Goal: Task Accomplishment & Management: Manage account settings

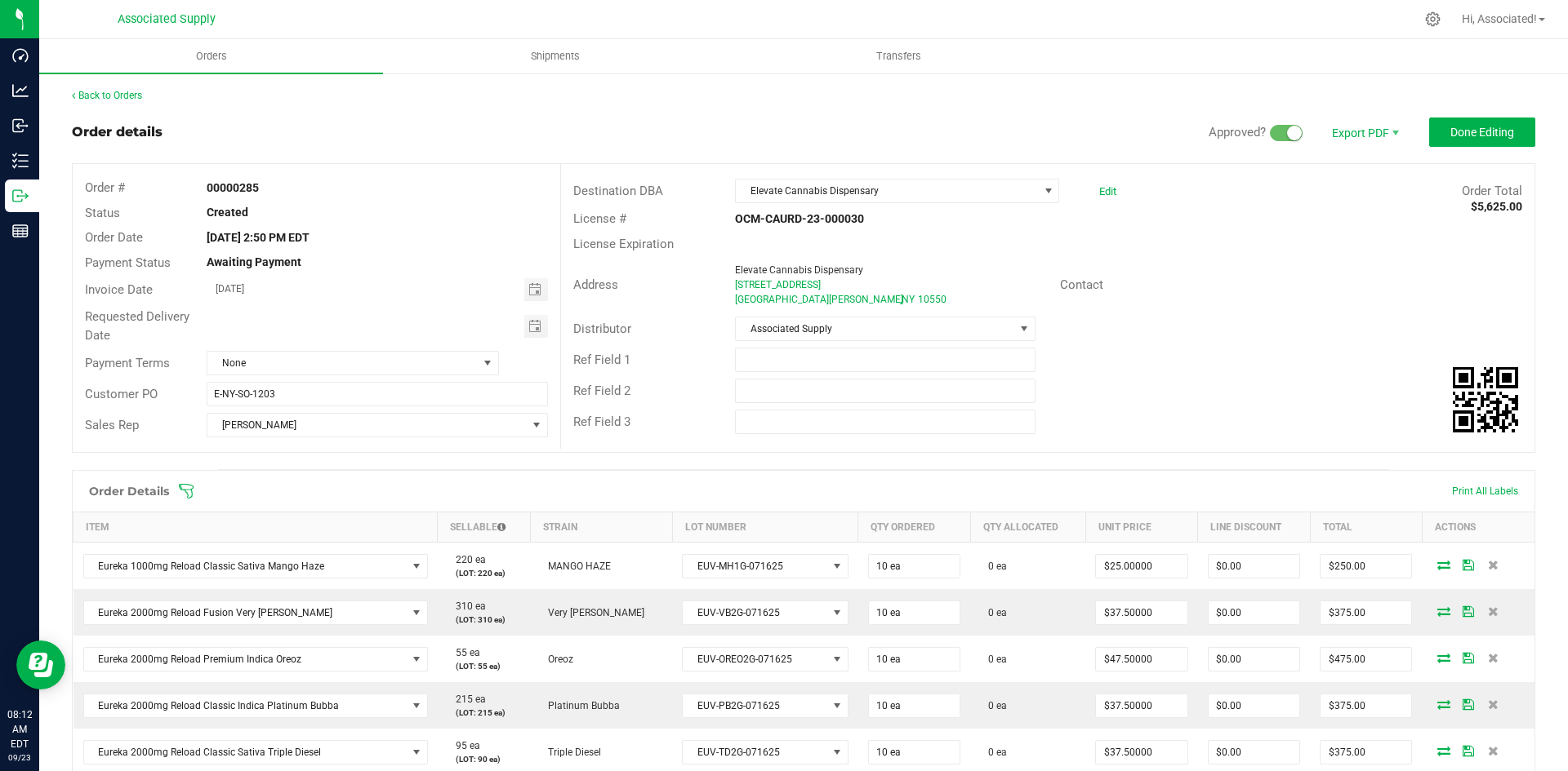
click at [1233, 271] on div "Address [GEOGRAPHIC_DATA] [STREET_ADDRESS][PERSON_NAME] Contact" at bounding box center [1048, 285] width 973 height 57
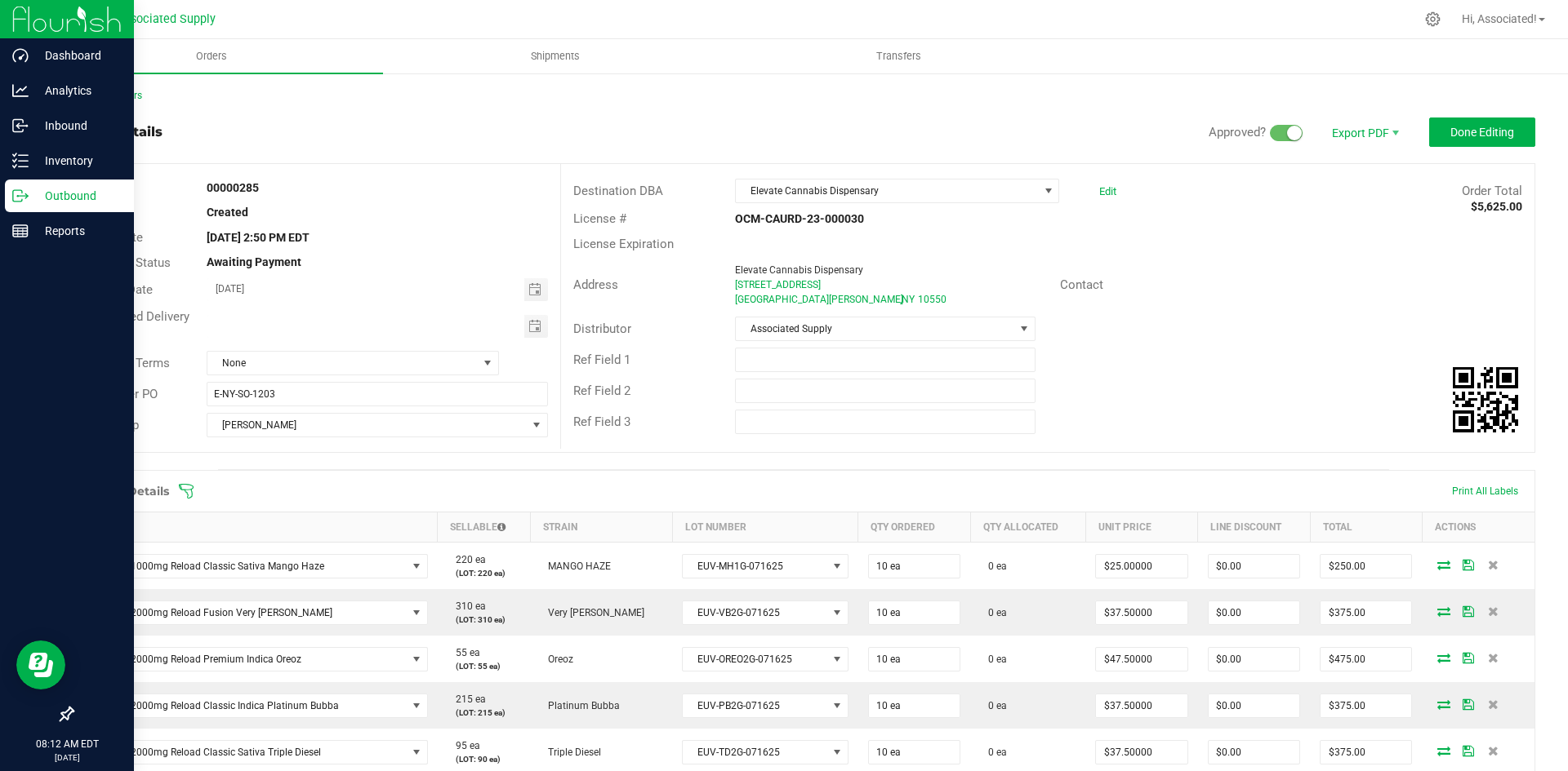
click at [22, 203] on icon at bounding box center [20, 195] width 16 height 16
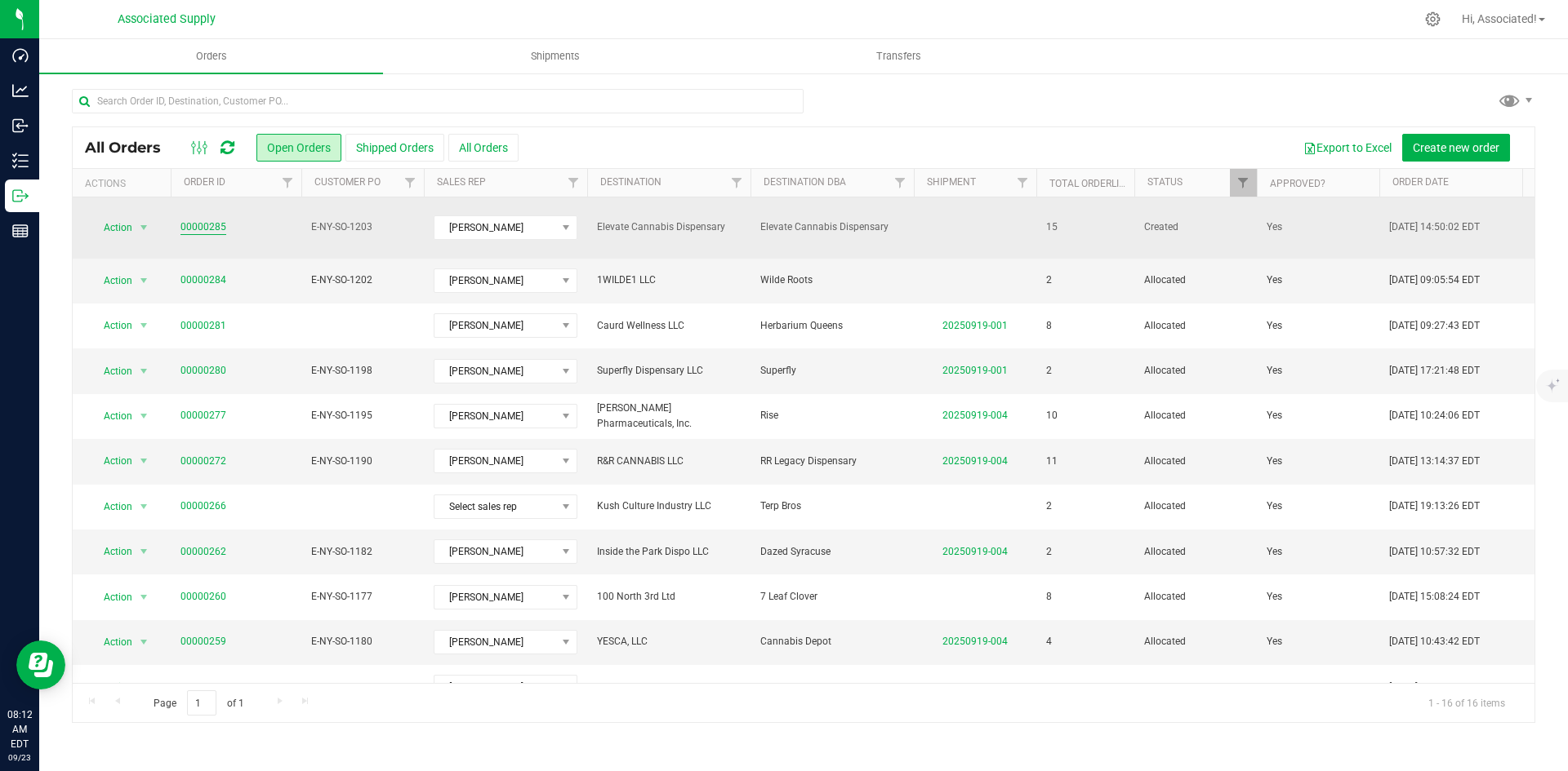
click at [206, 221] on link "00000285" at bounding box center [203, 228] width 46 height 16
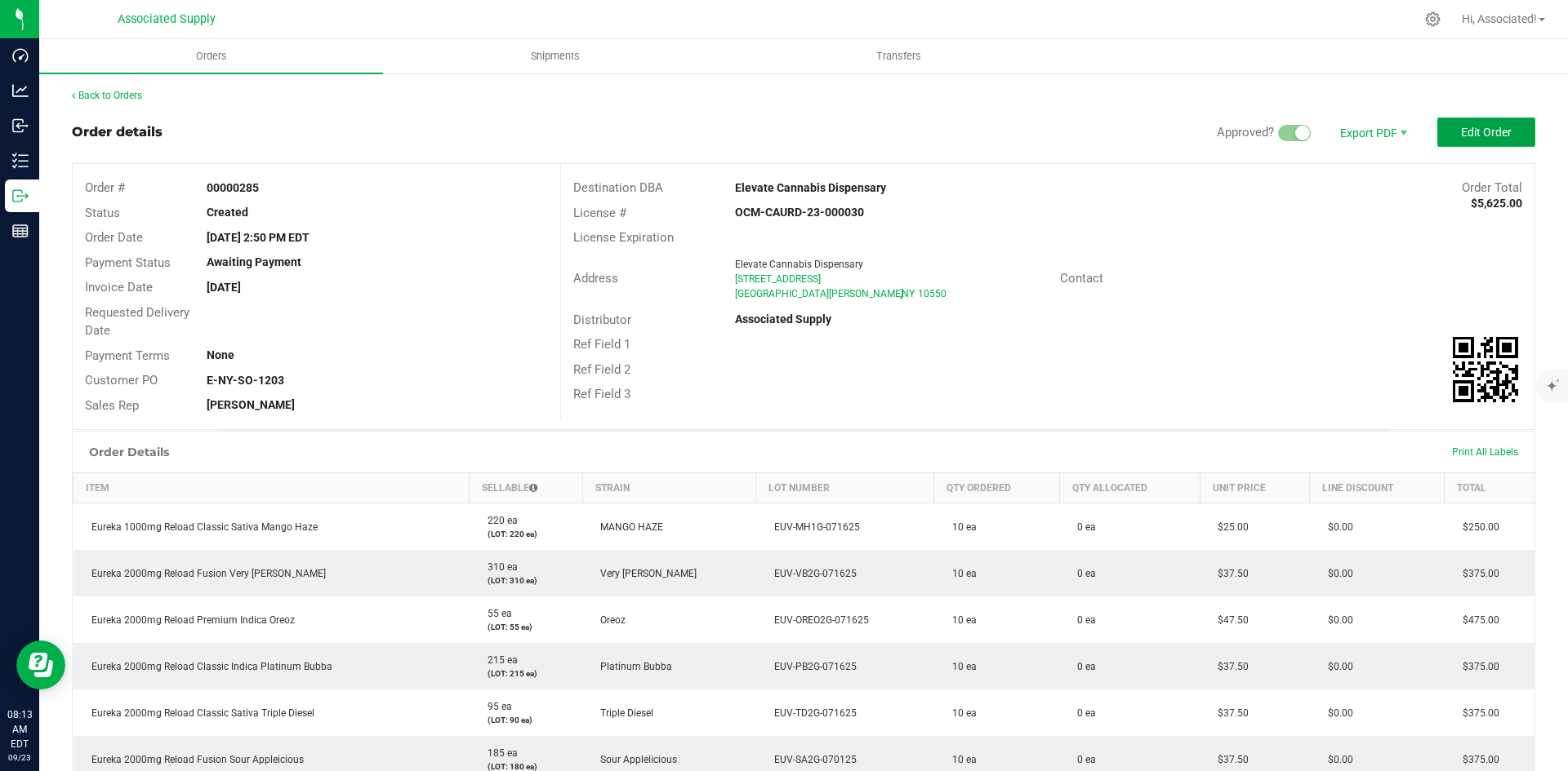
click at [1457, 140] on button "Edit Order" at bounding box center [1486, 133] width 98 height 30
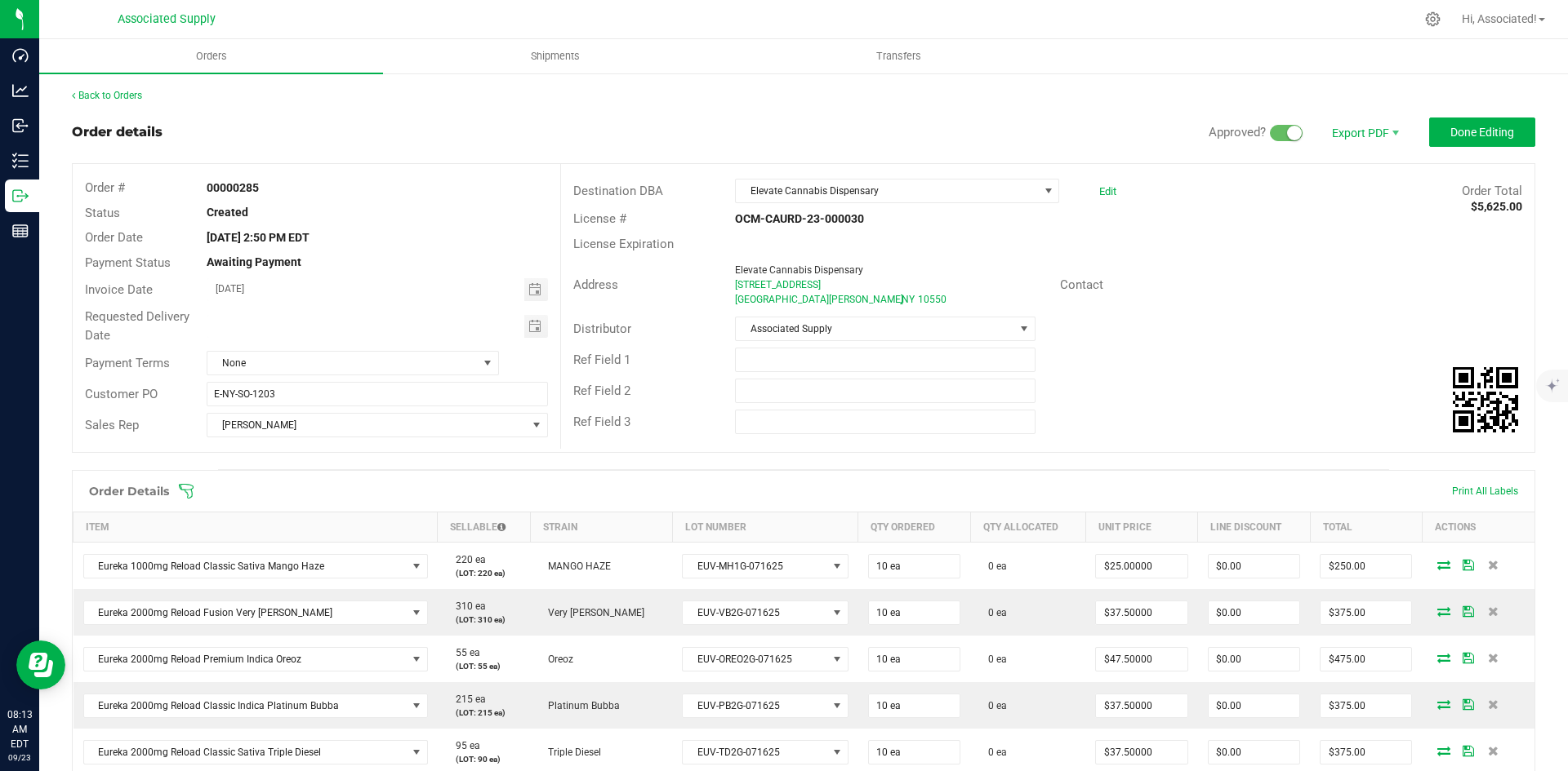
click at [1272, 135] on span at bounding box center [1286, 133] width 33 height 16
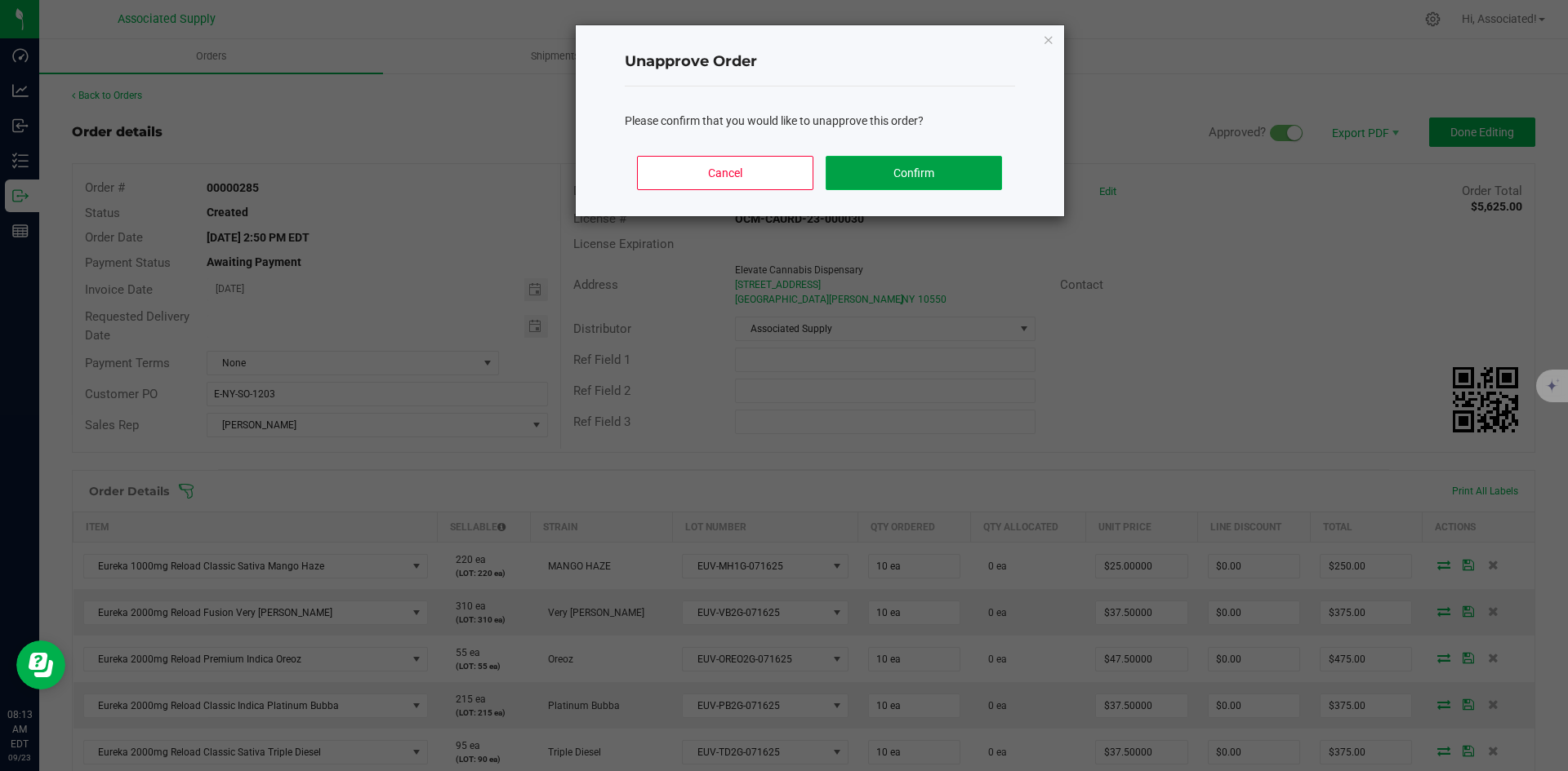
click at [897, 177] on button "Confirm" at bounding box center [913, 172] width 175 height 35
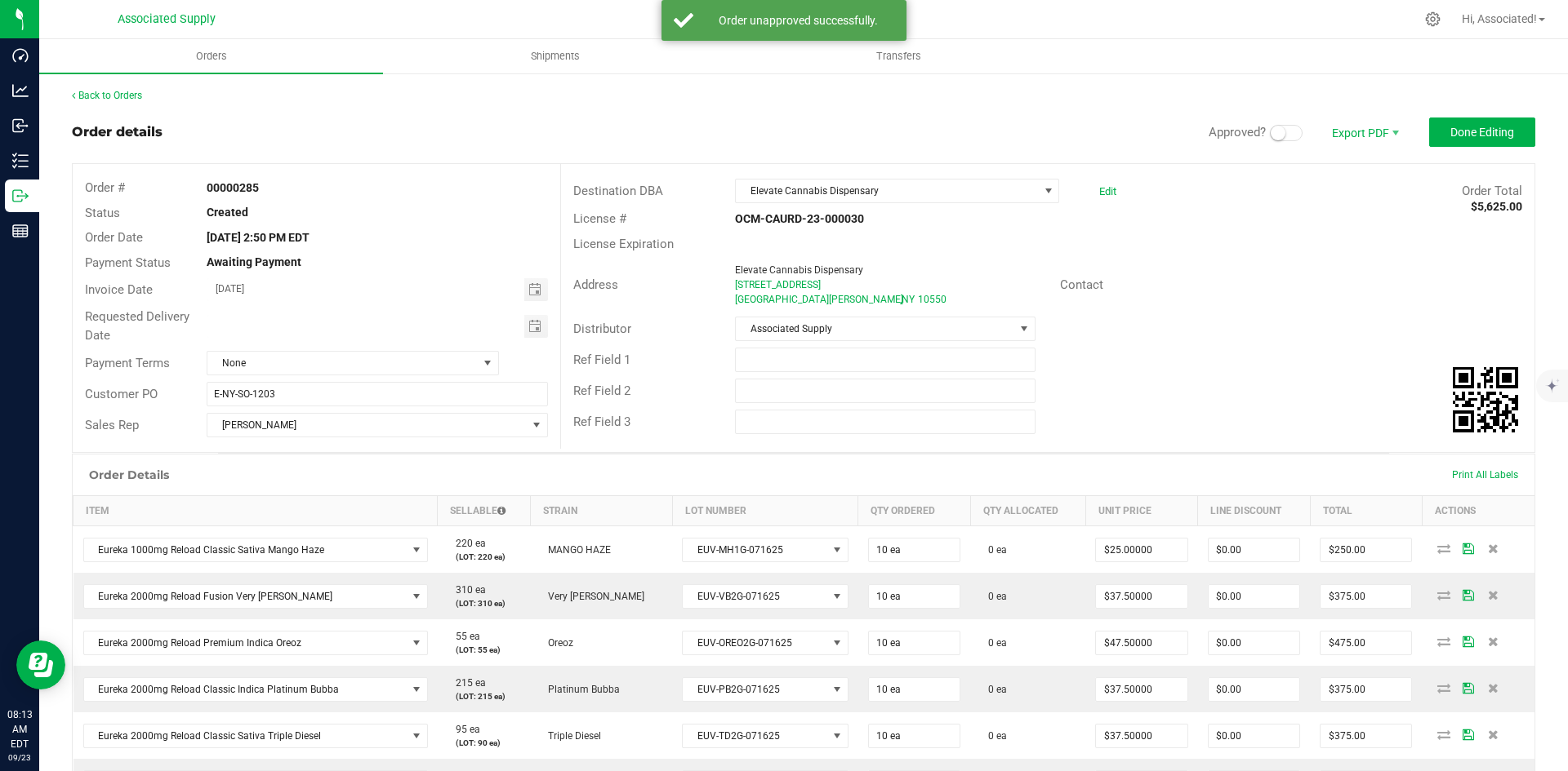
click at [1280, 133] on span at bounding box center [1286, 133] width 33 height 16
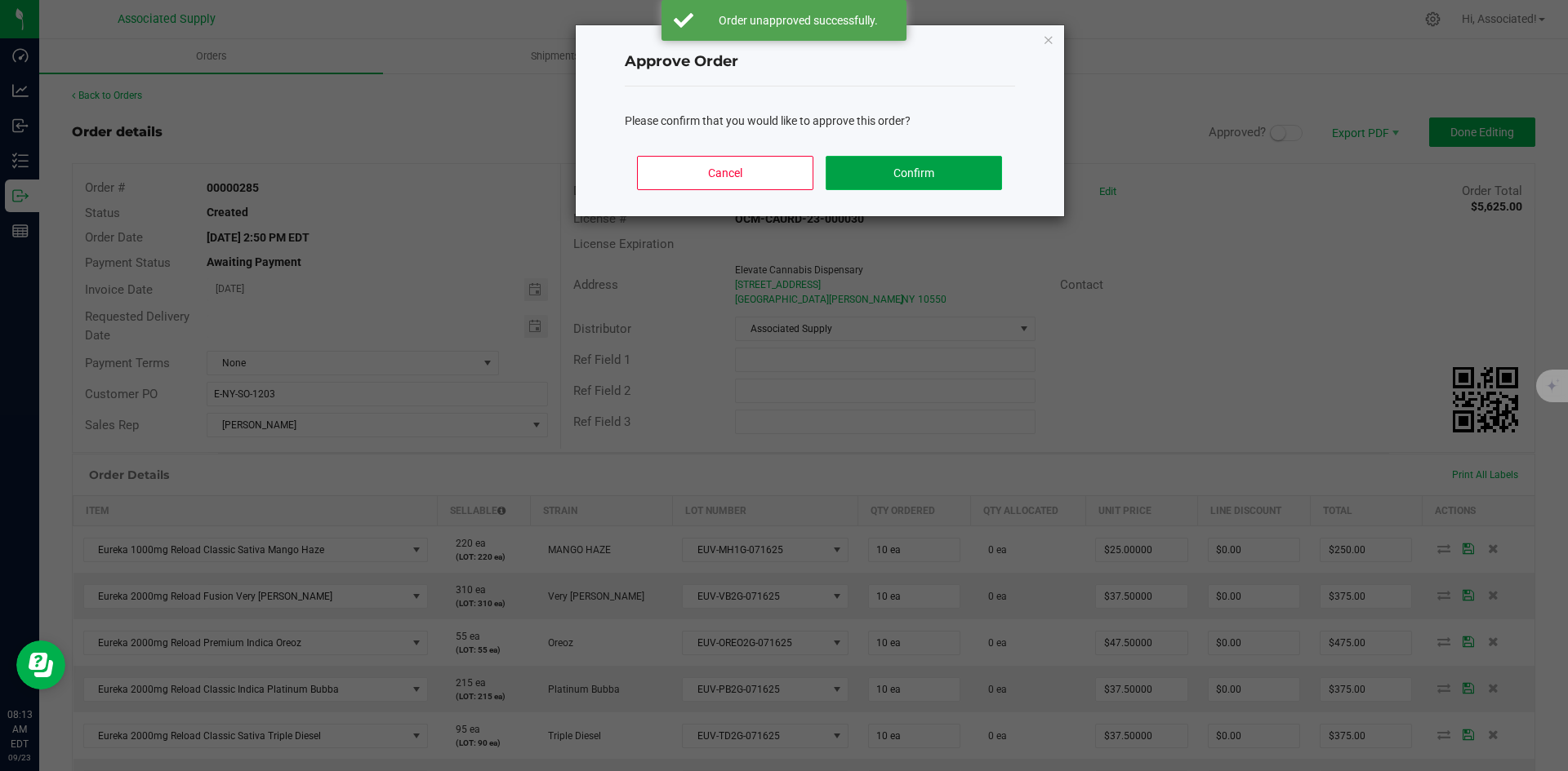
click at [975, 178] on button "Confirm" at bounding box center [913, 172] width 175 height 35
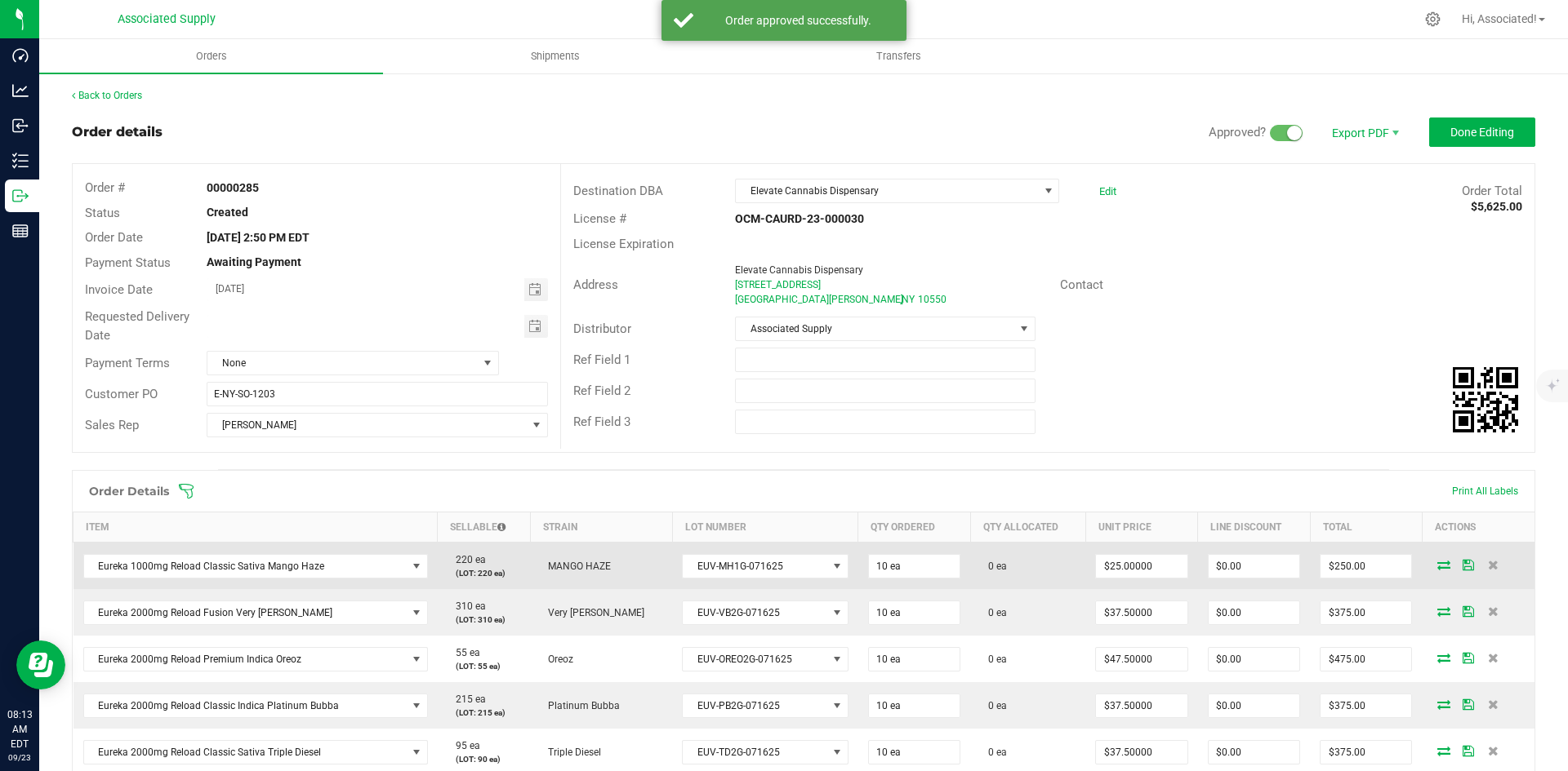
click at [1437, 564] on icon at bounding box center [1443, 565] width 13 height 10
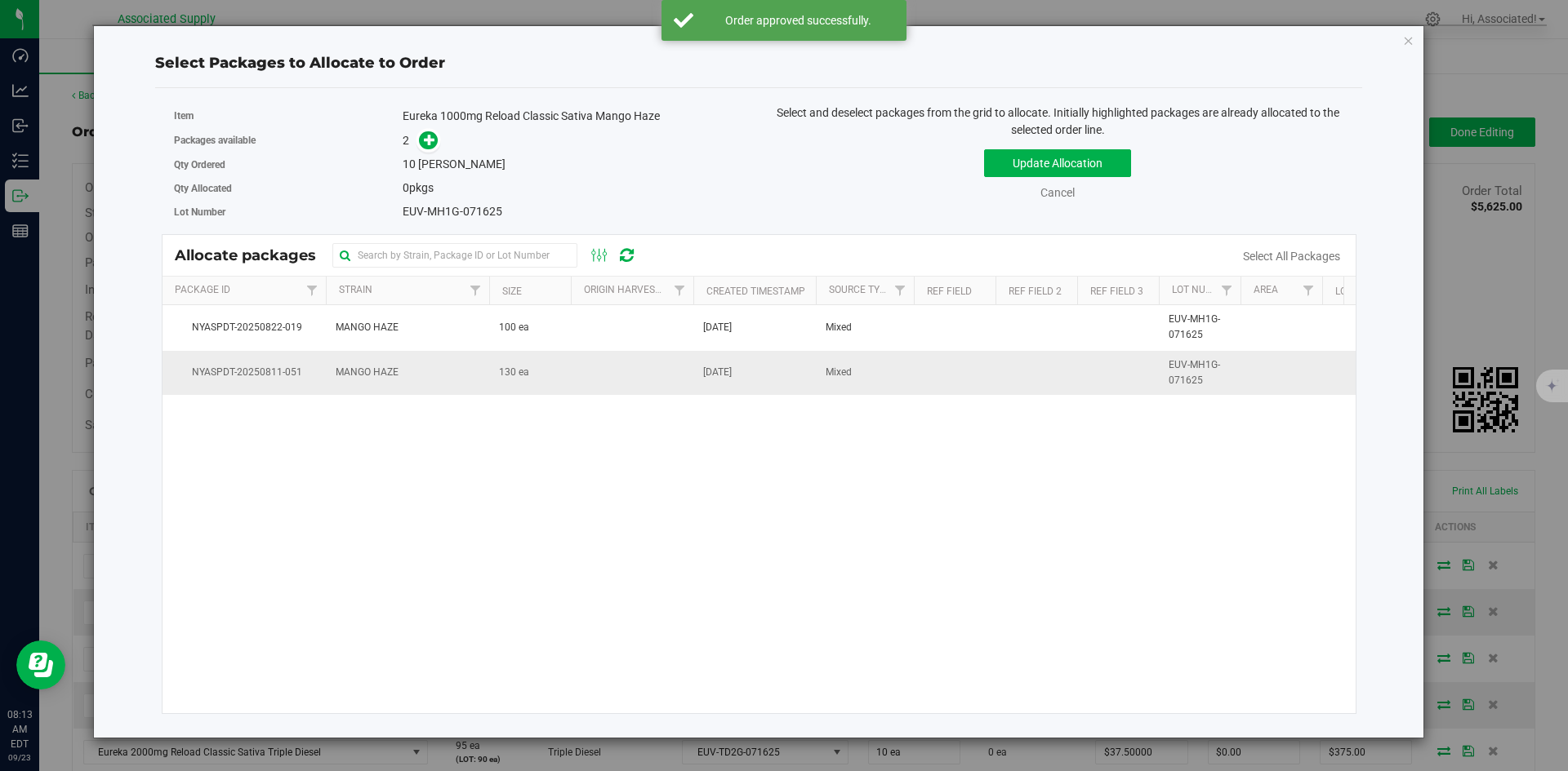
click at [544, 364] on td "130 ea" at bounding box center [529, 373] width 81 height 44
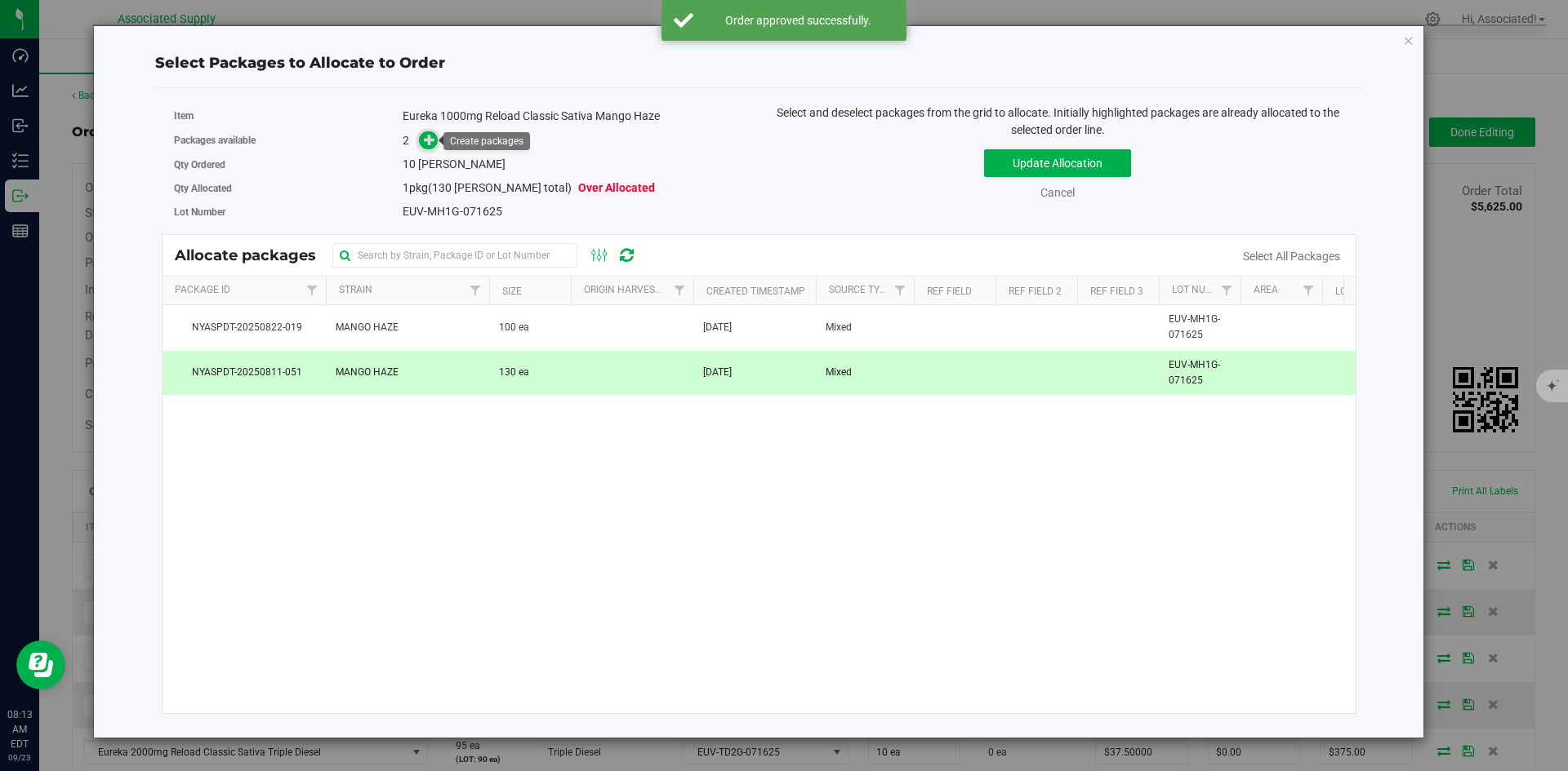
click at [426, 141] on icon at bounding box center [430, 140] width 12 height 12
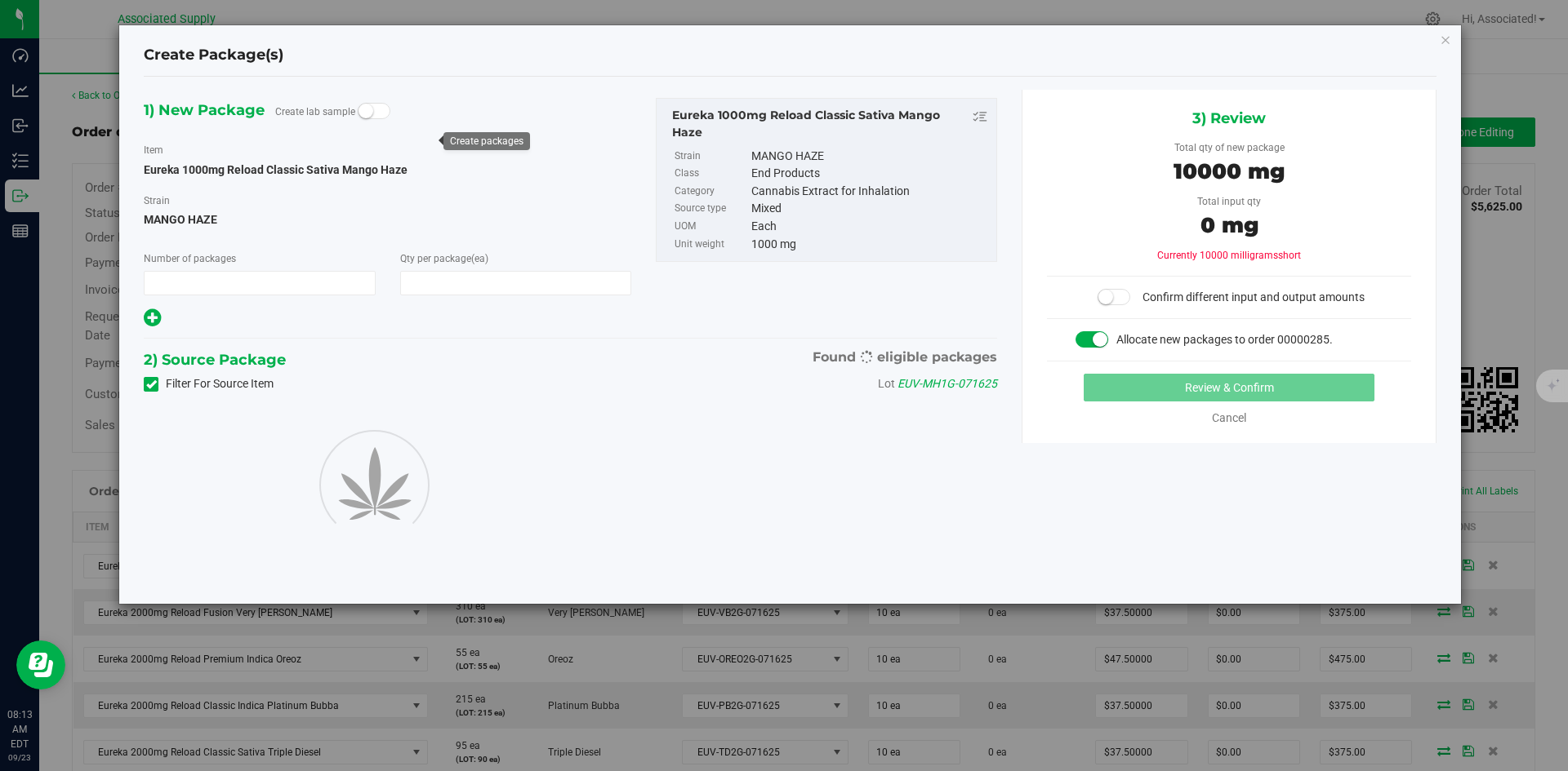
type input "1"
type input "10"
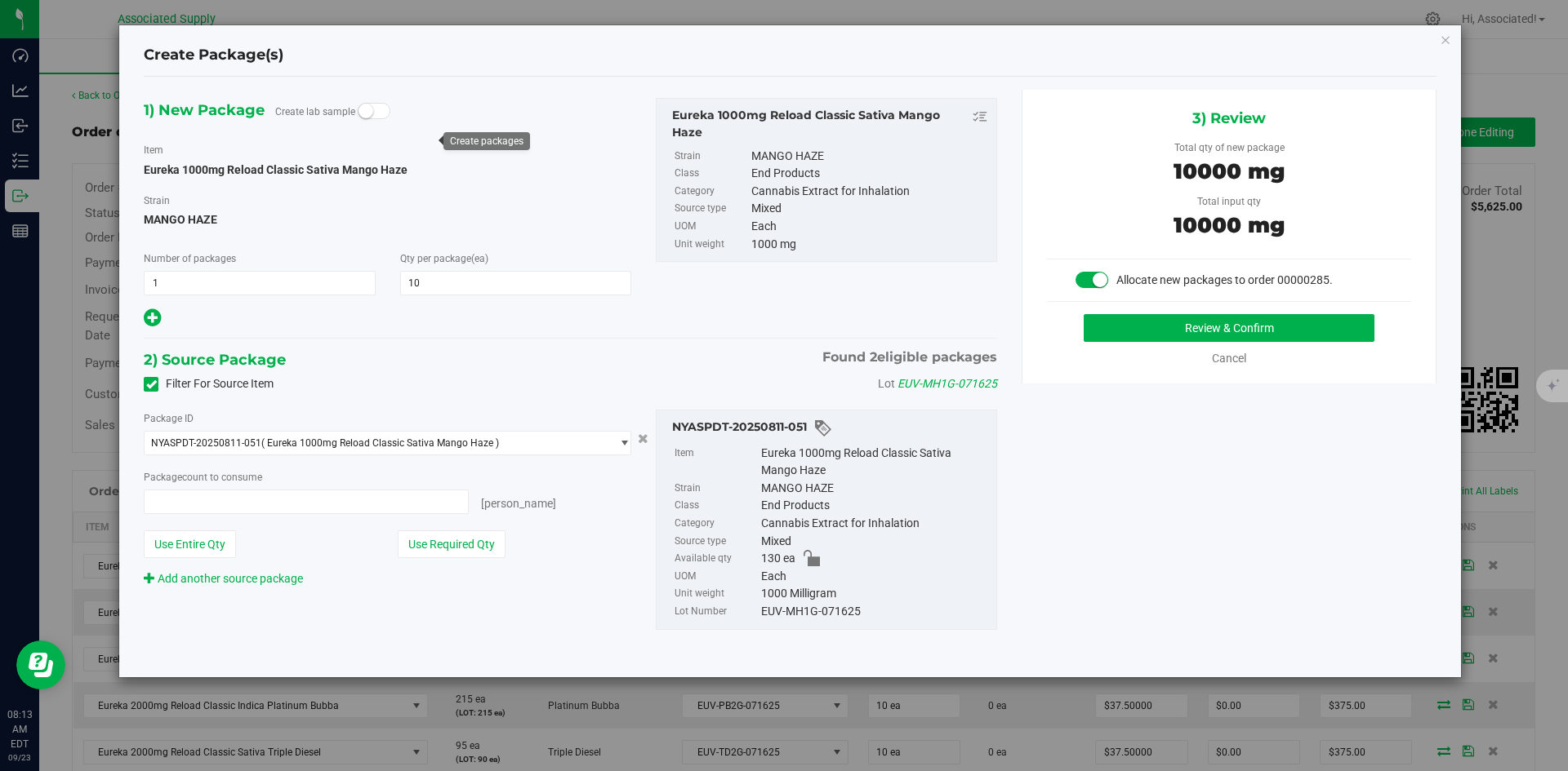
type input "10 ea"
click at [1134, 327] on button "Review & Confirm" at bounding box center [1228, 328] width 290 height 28
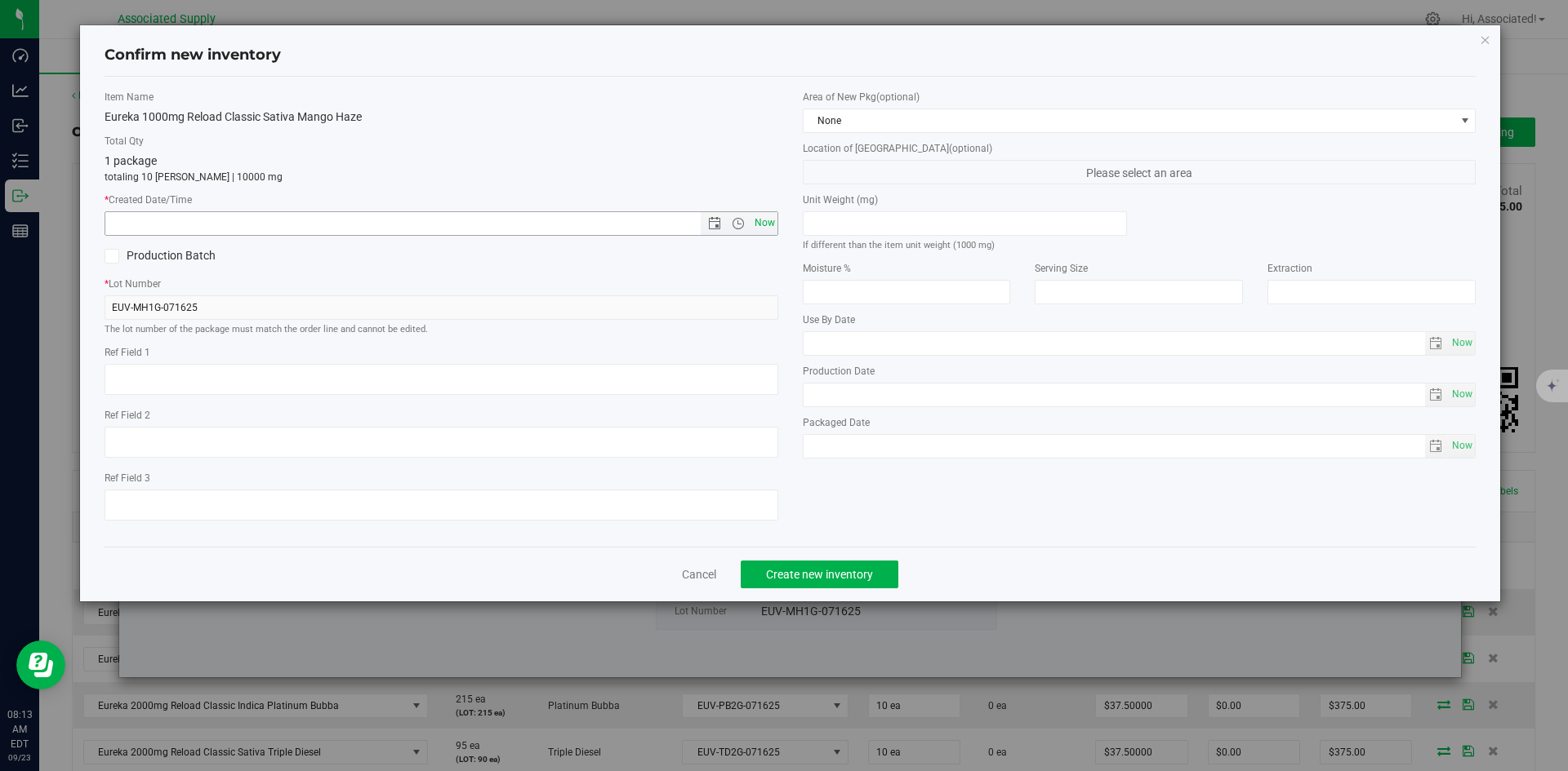
click at [762, 226] on span "Now" at bounding box center [764, 223] width 28 height 24
type input "[DATE] 8:13 AM"
click at [853, 569] on span "Create new inventory" at bounding box center [820, 574] width 107 height 13
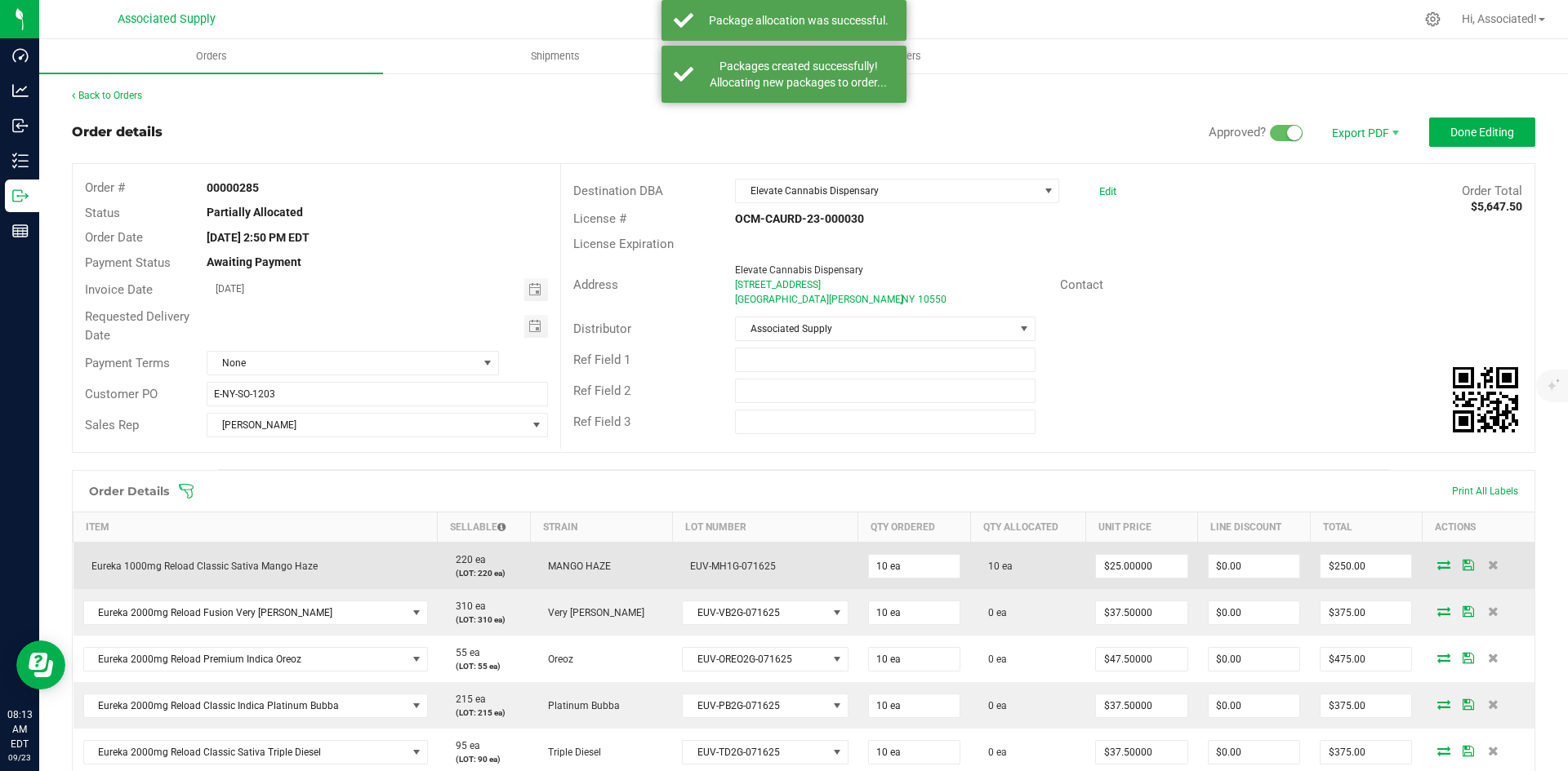
scroll to position [245, 0]
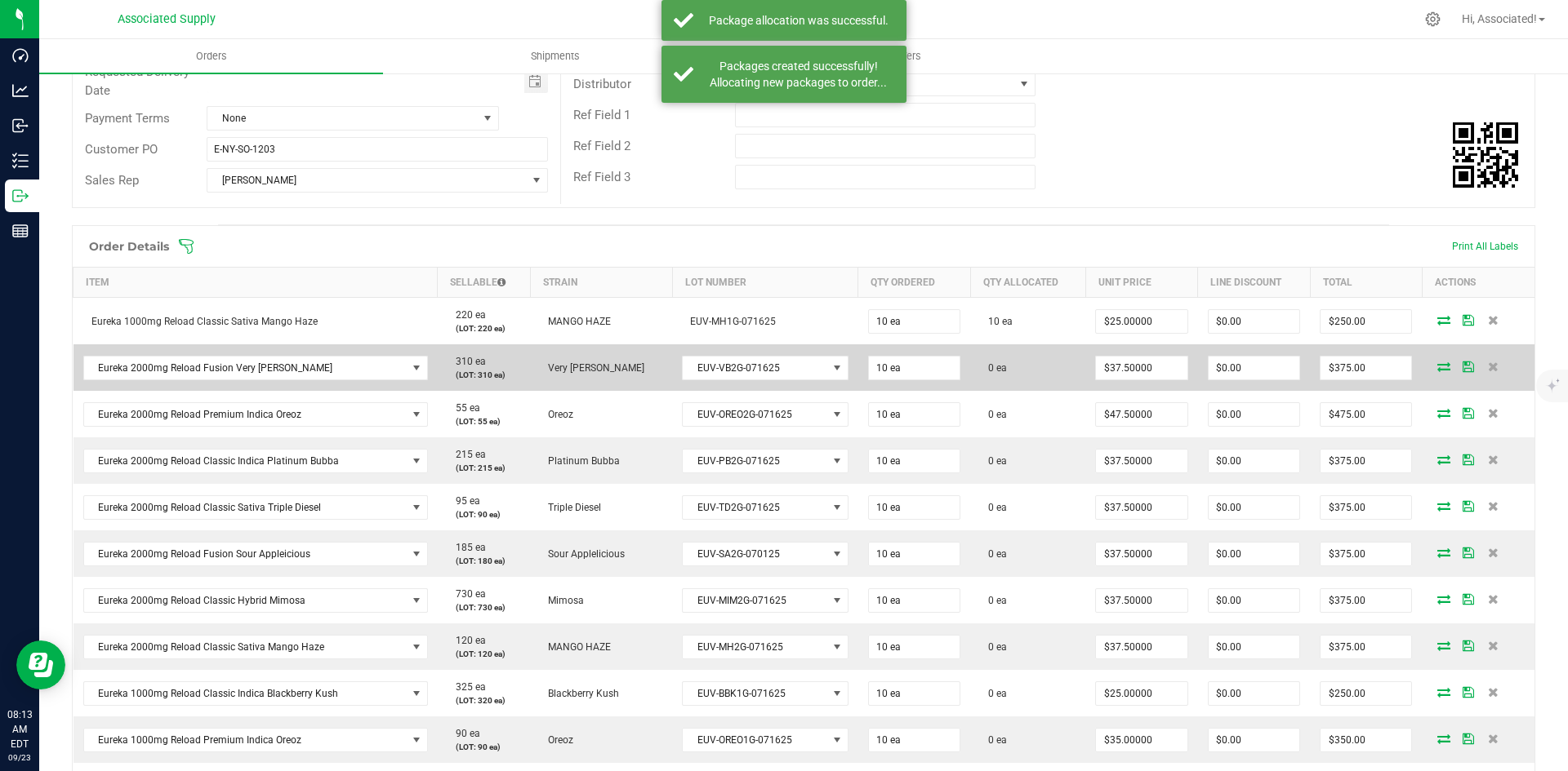
click at [1437, 366] on icon at bounding box center [1443, 367] width 13 height 10
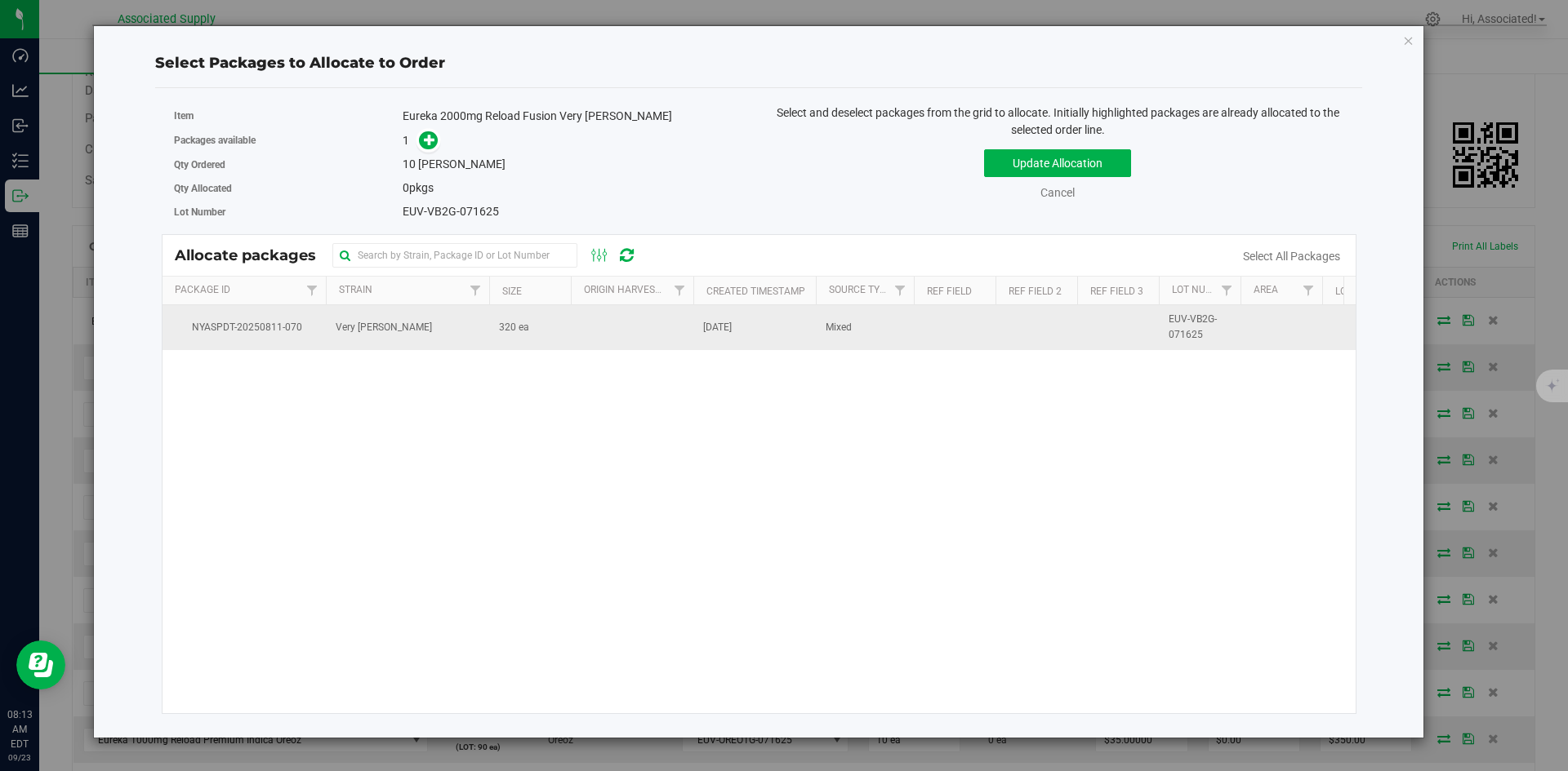
click at [621, 331] on td at bounding box center [632, 327] width 123 height 44
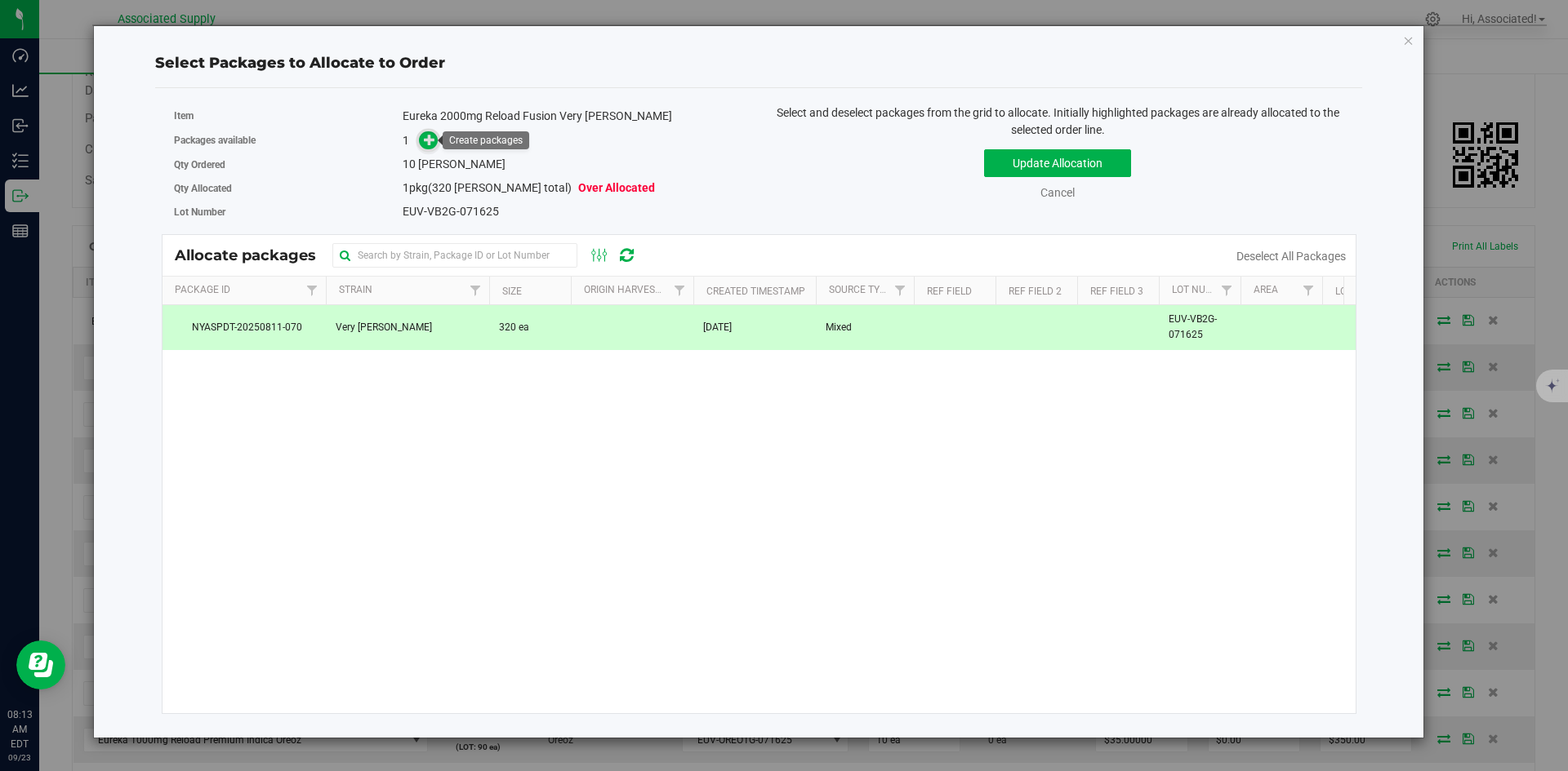
click at [426, 142] on icon at bounding box center [430, 140] width 12 height 12
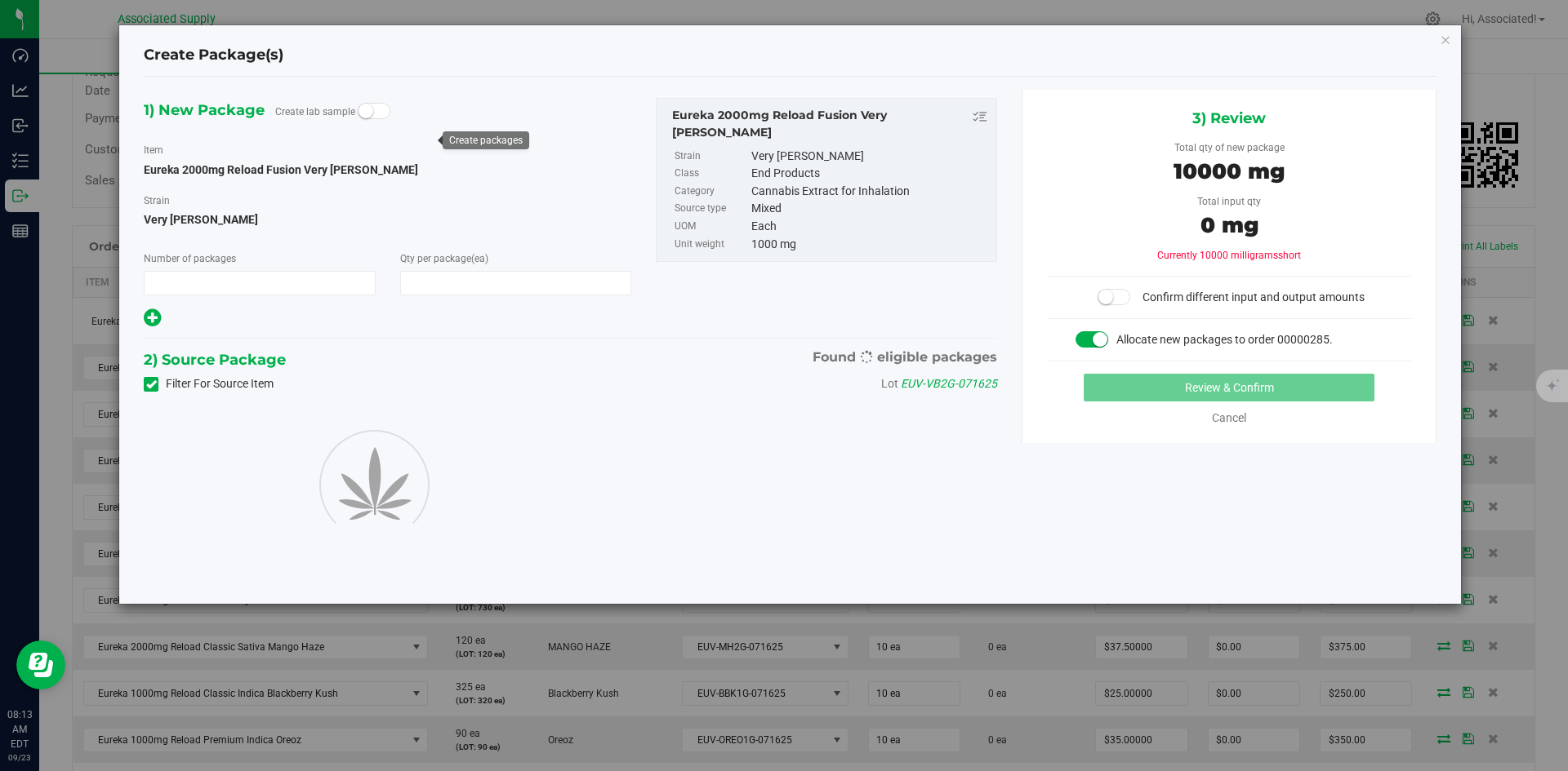
type input "1"
type input "10"
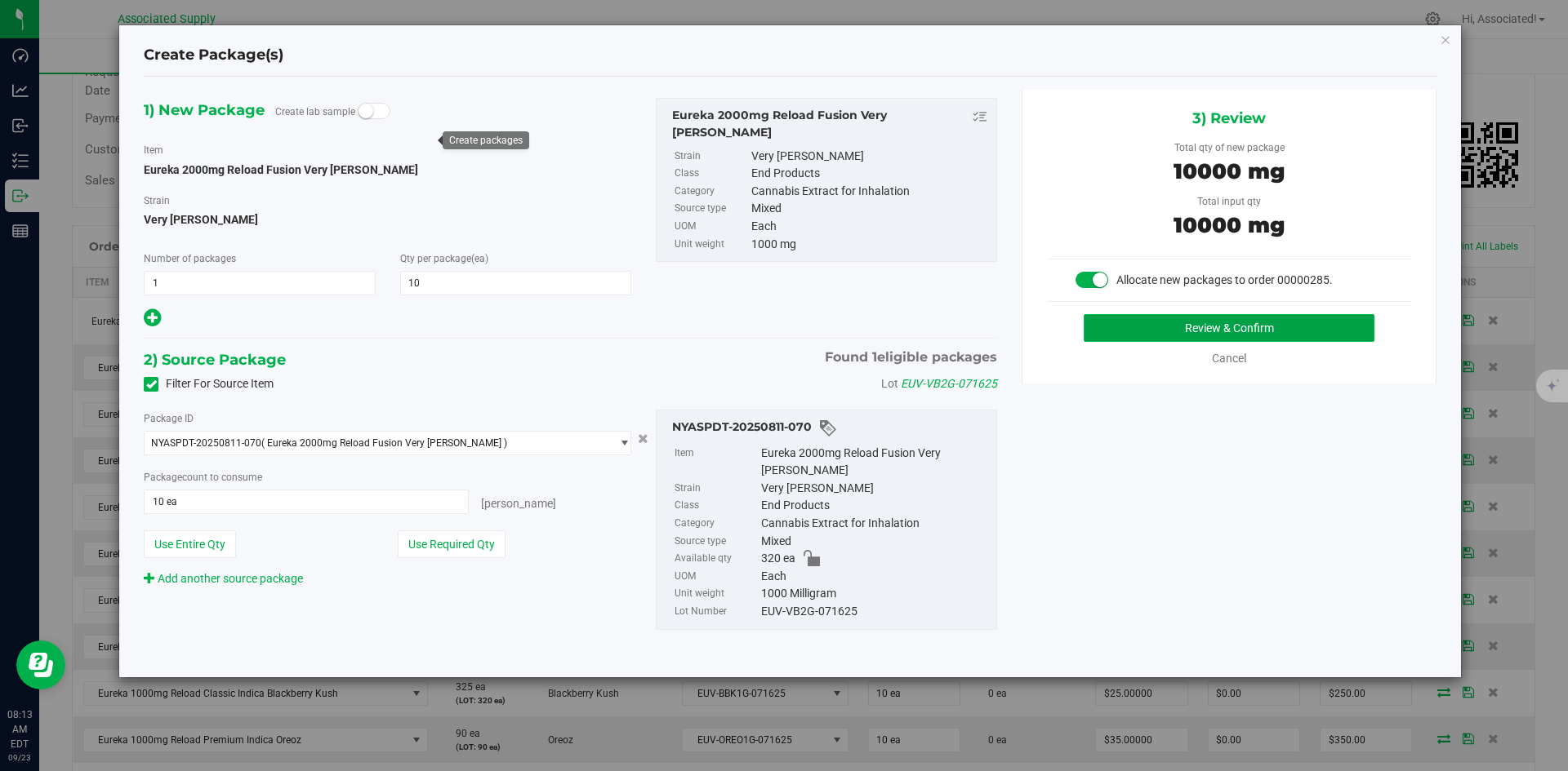
click at [1145, 328] on button "Review & Confirm" at bounding box center [1228, 328] width 290 height 28
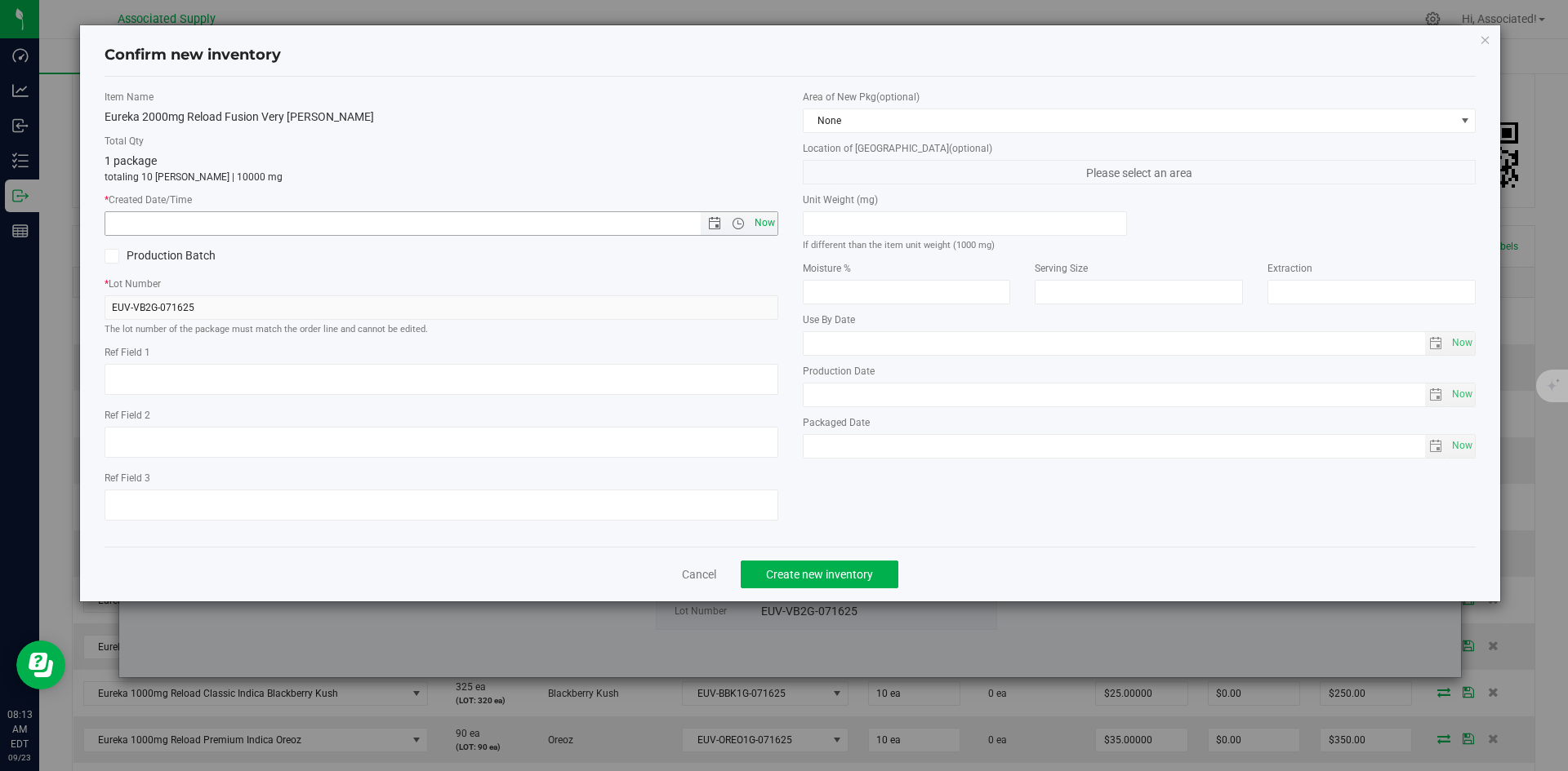
click at [769, 225] on span "Now" at bounding box center [764, 223] width 28 height 24
type input "[DATE] 8:13 AM"
click at [854, 572] on span "Create new inventory" at bounding box center [820, 574] width 107 height 13
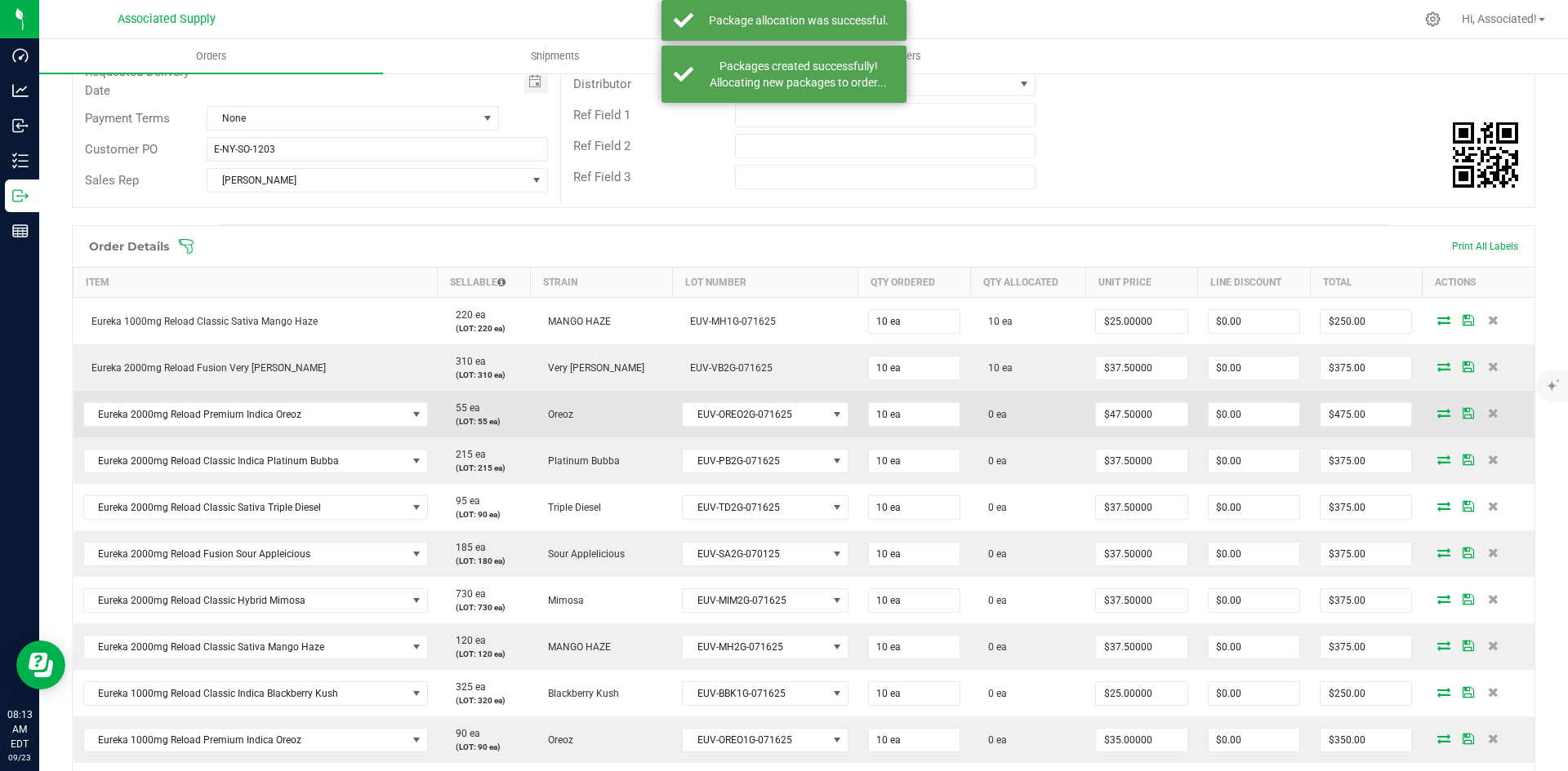
click at [1437, 414] on icon at bounding box center [1443, 413] width 13 height 10
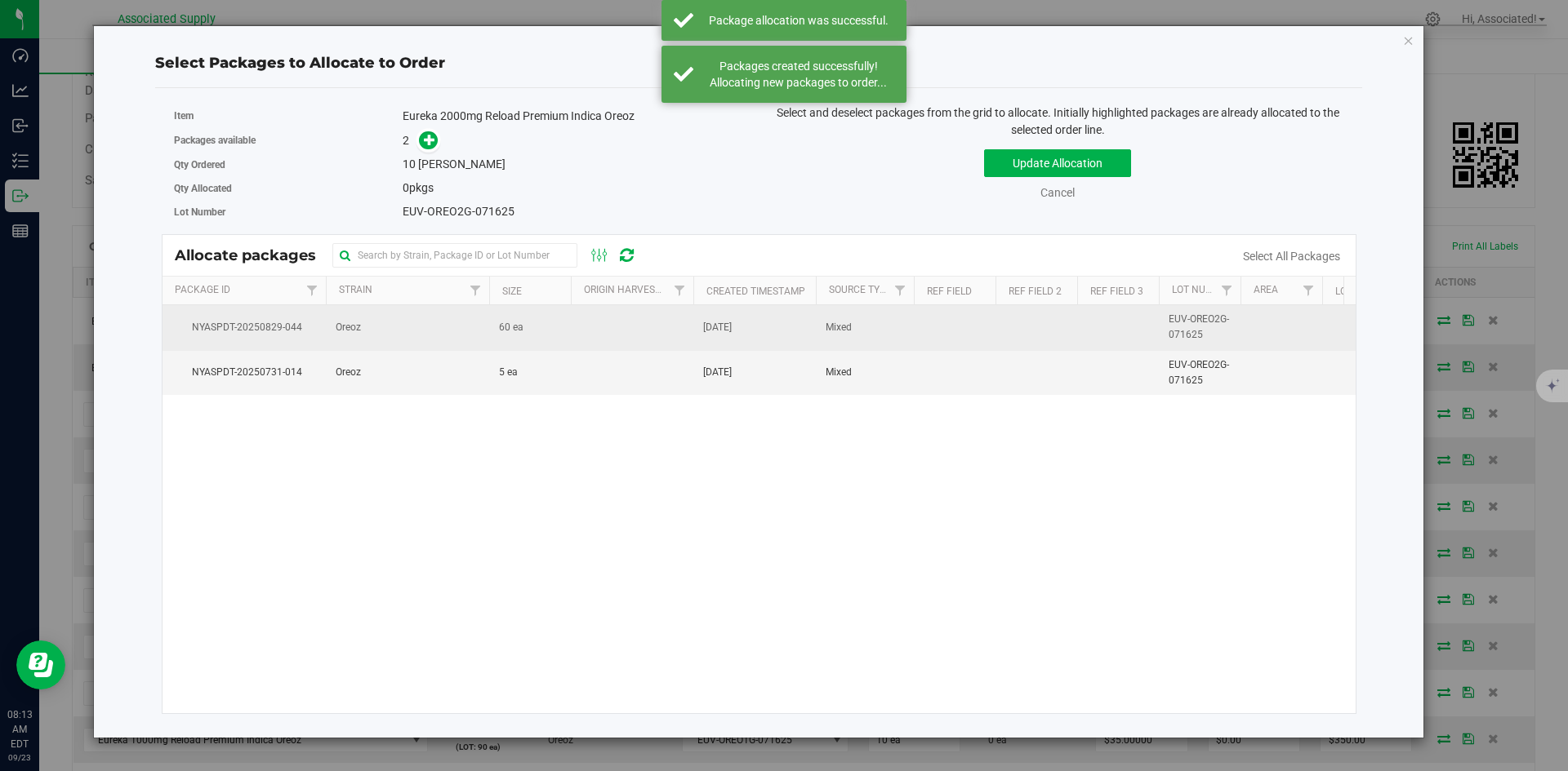
click at [577, 329] on td at bounding box center [632, 327] width 123 height 45
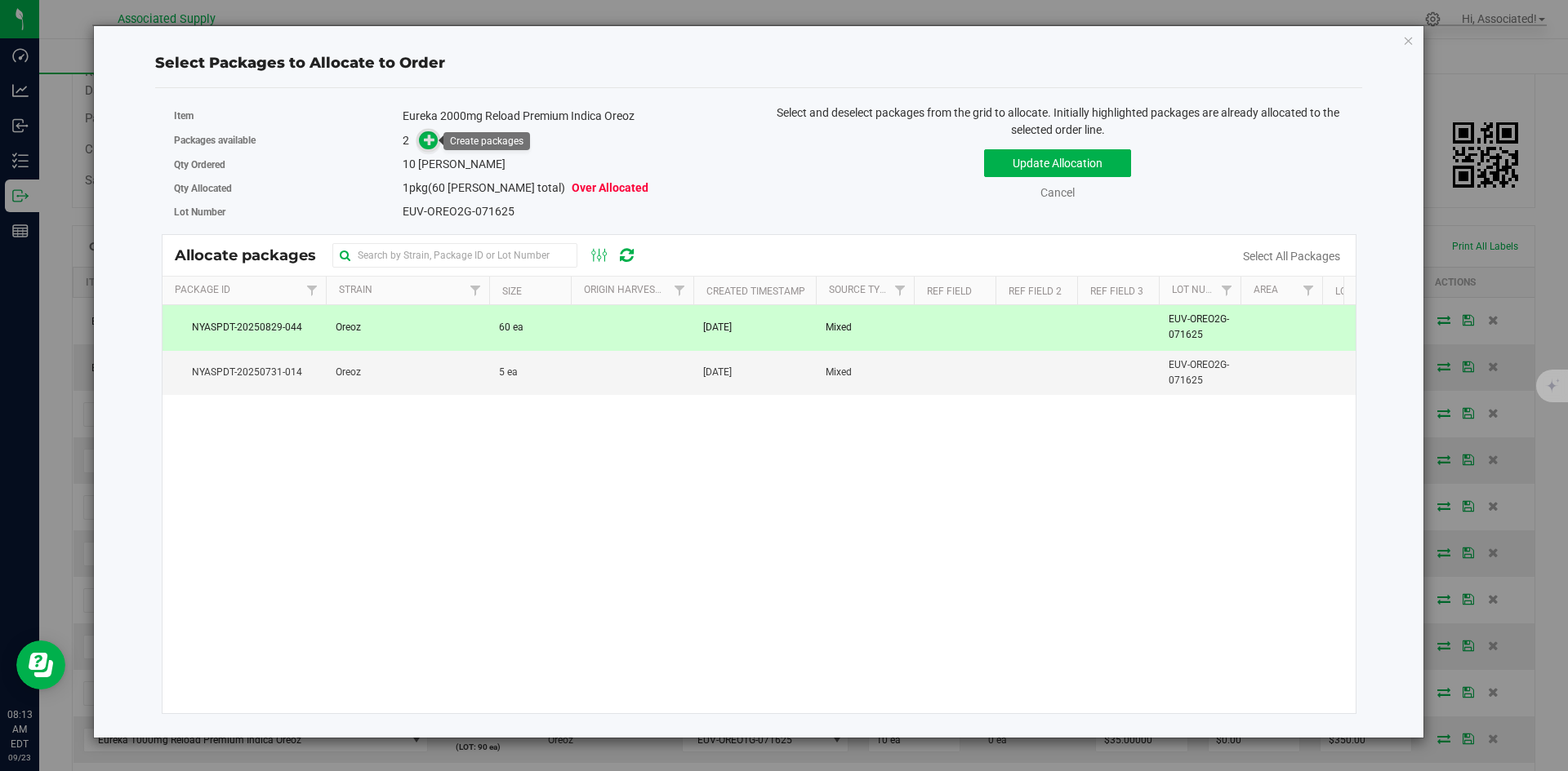
click at [433, 142] on icon at bounding box center [430, 140] width 12 height 12
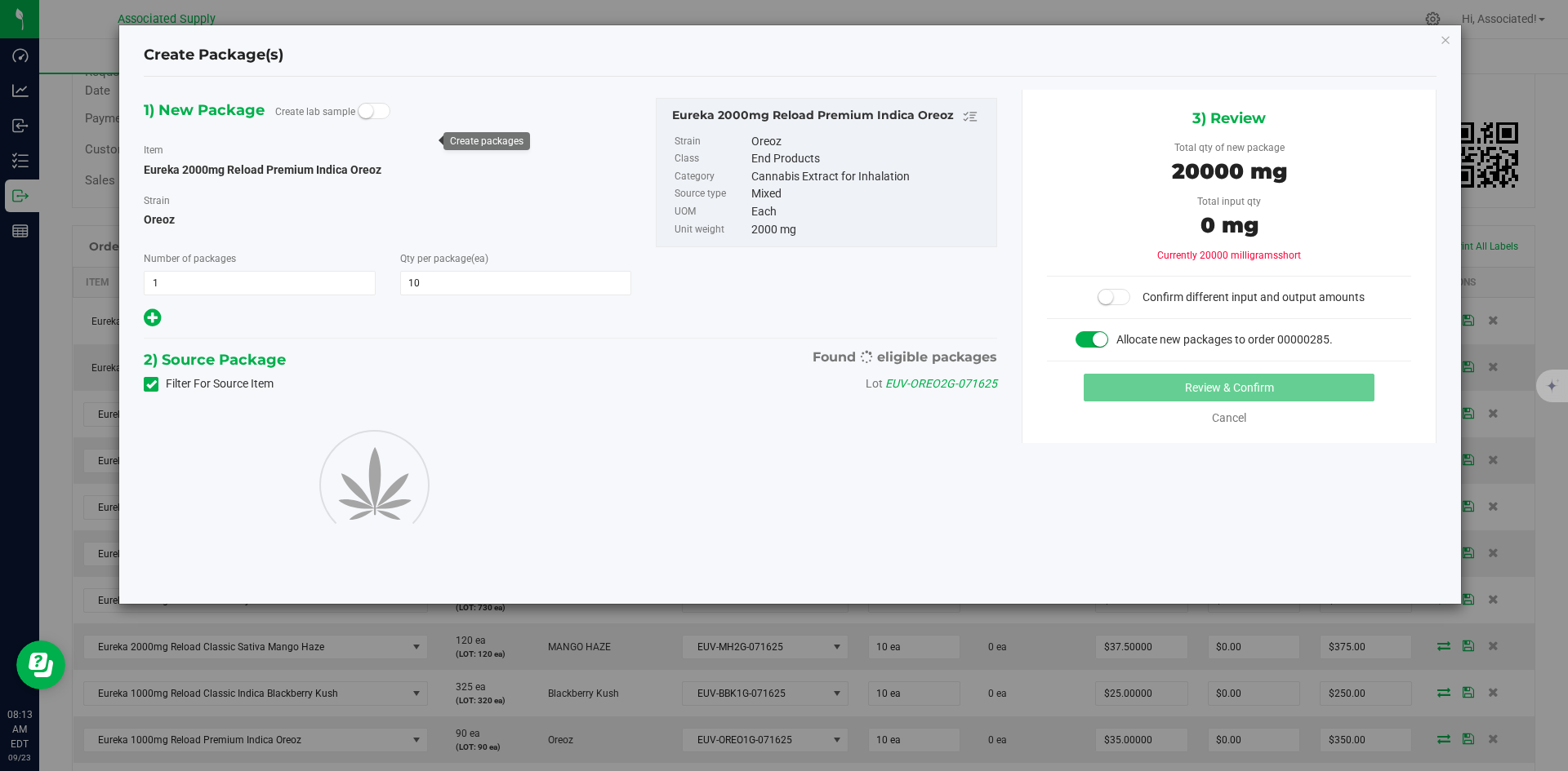
type input "10"
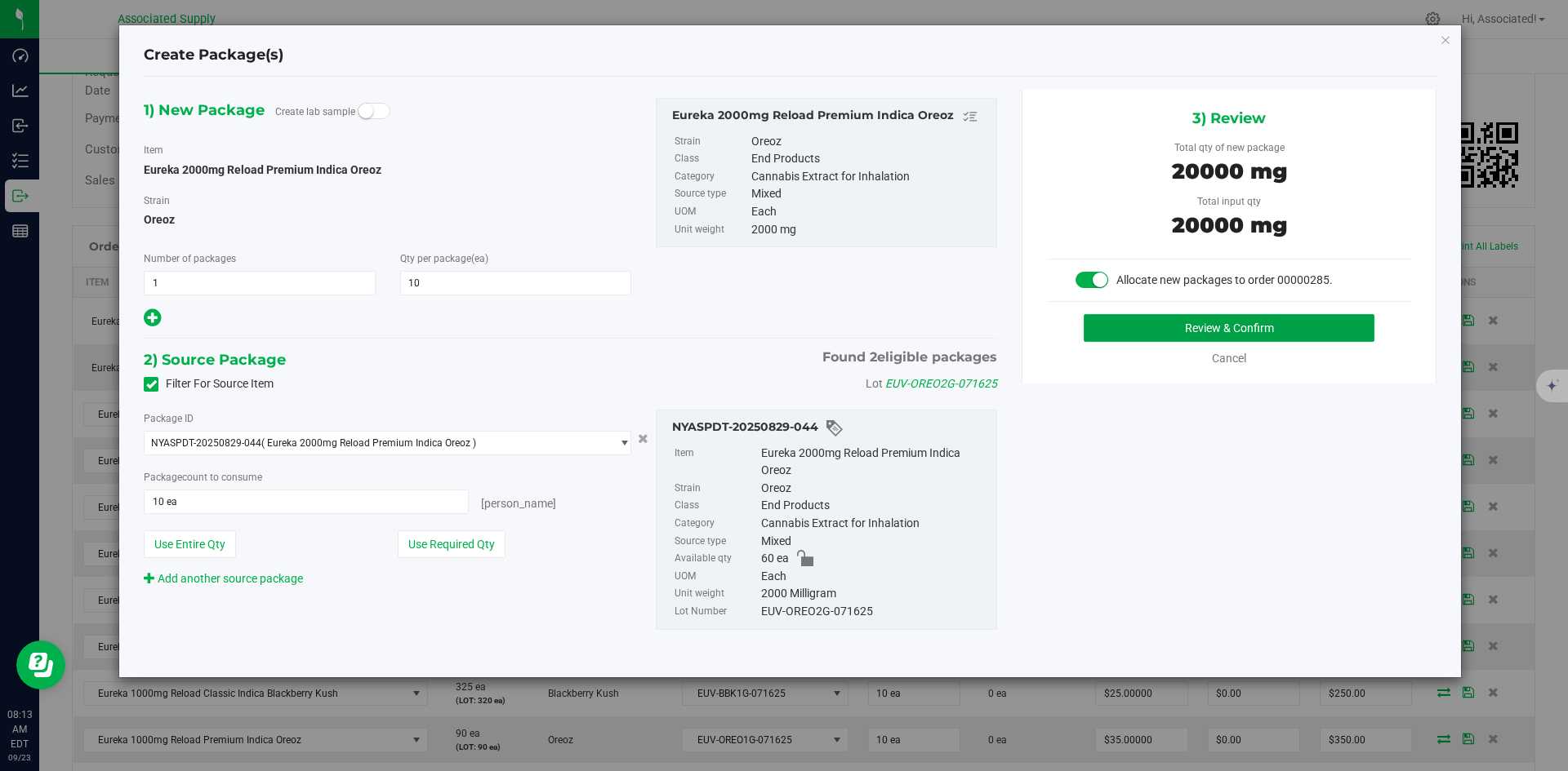
click at [1299, 329] on button "Review & Confirm" at bounding box center [1228, 328] width 290 height 28
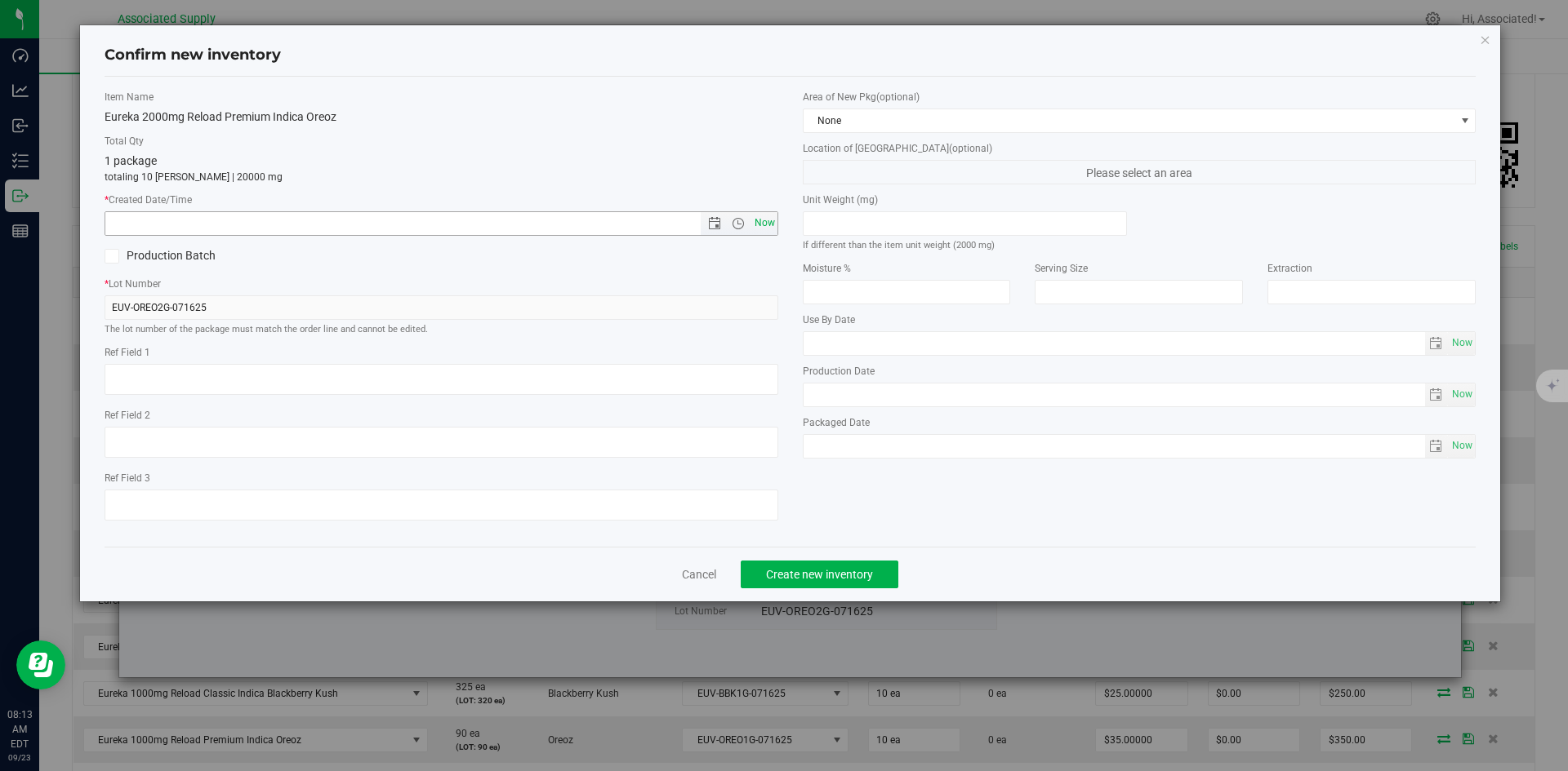
click at [762, 220] on span "Now" at bounding box center [764, 223] width 28 height 24
type input "[DATE] 8:13 AM"
click at [843, 597] on div "Cancel Create new inventory" at bounding box center [790, 574] width 1372 height 55
click at [852, 582] on button "Create new inventory" at bounding box center [819, 575] width 158 height 28
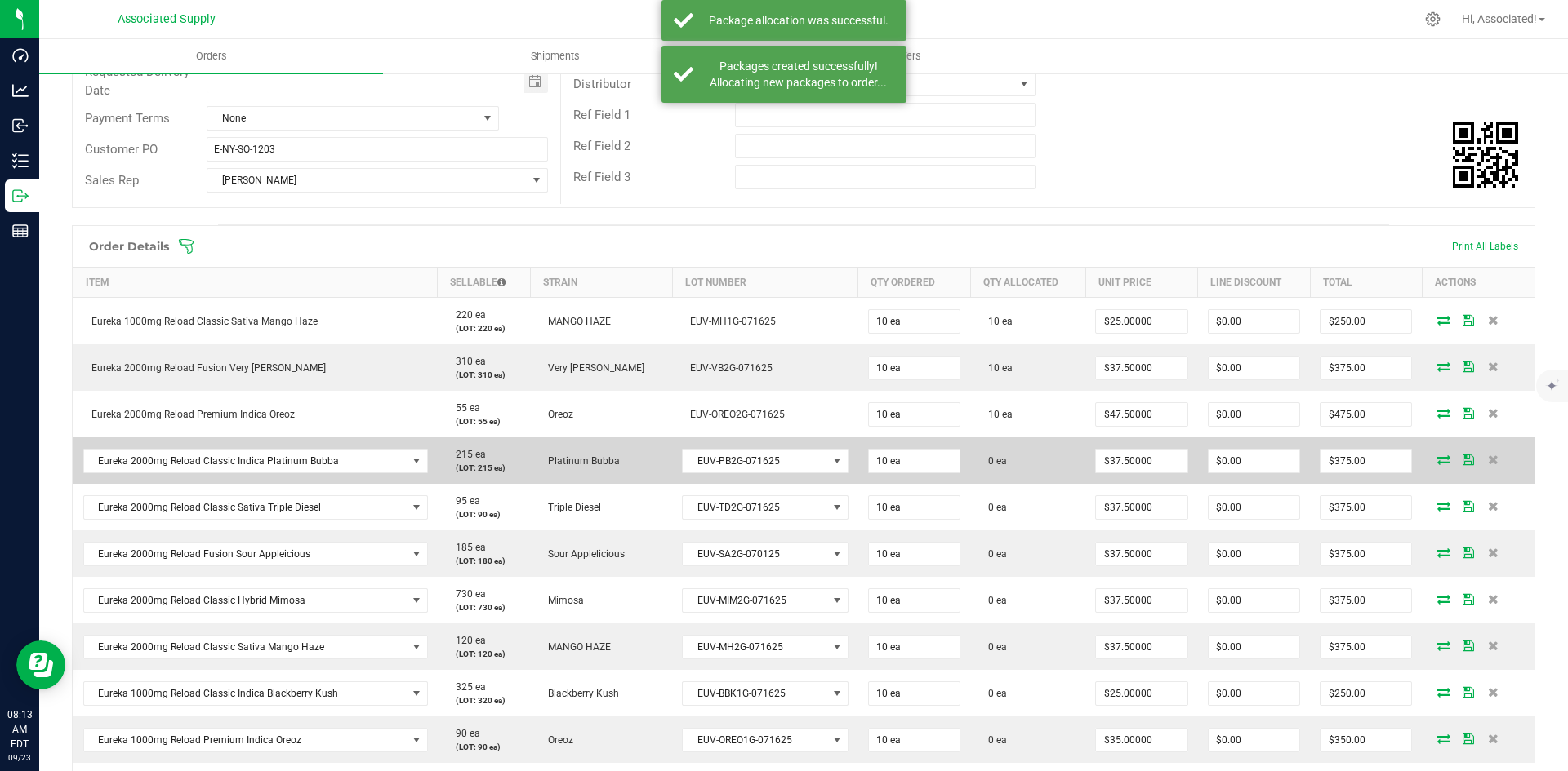
click at [1437, 460] on icon at bounding box center [1443, 460] width 13 height 10
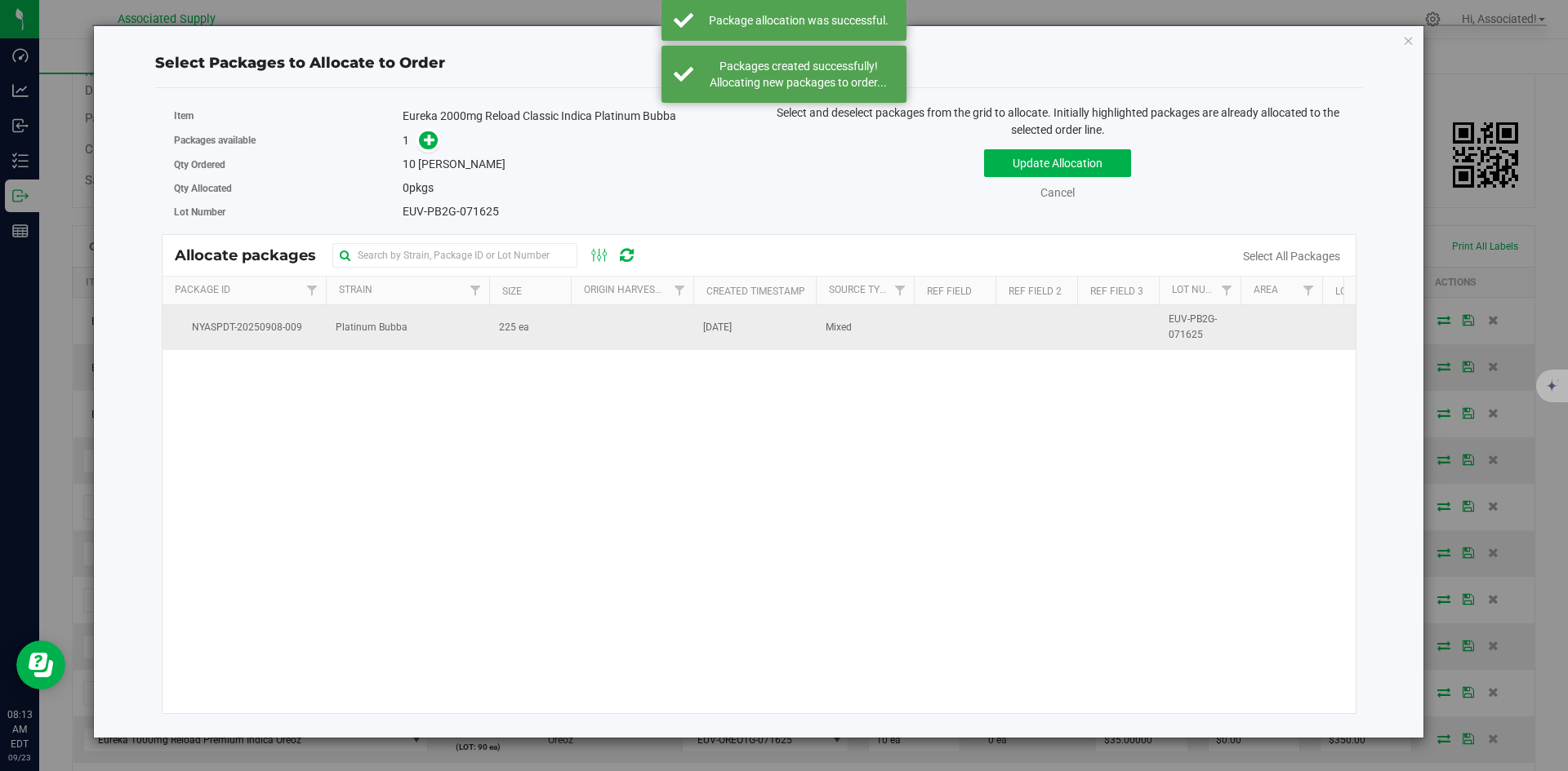
click at [535, 335] on td "225 ea" at bounding box center [529, 327] width 81 height 44
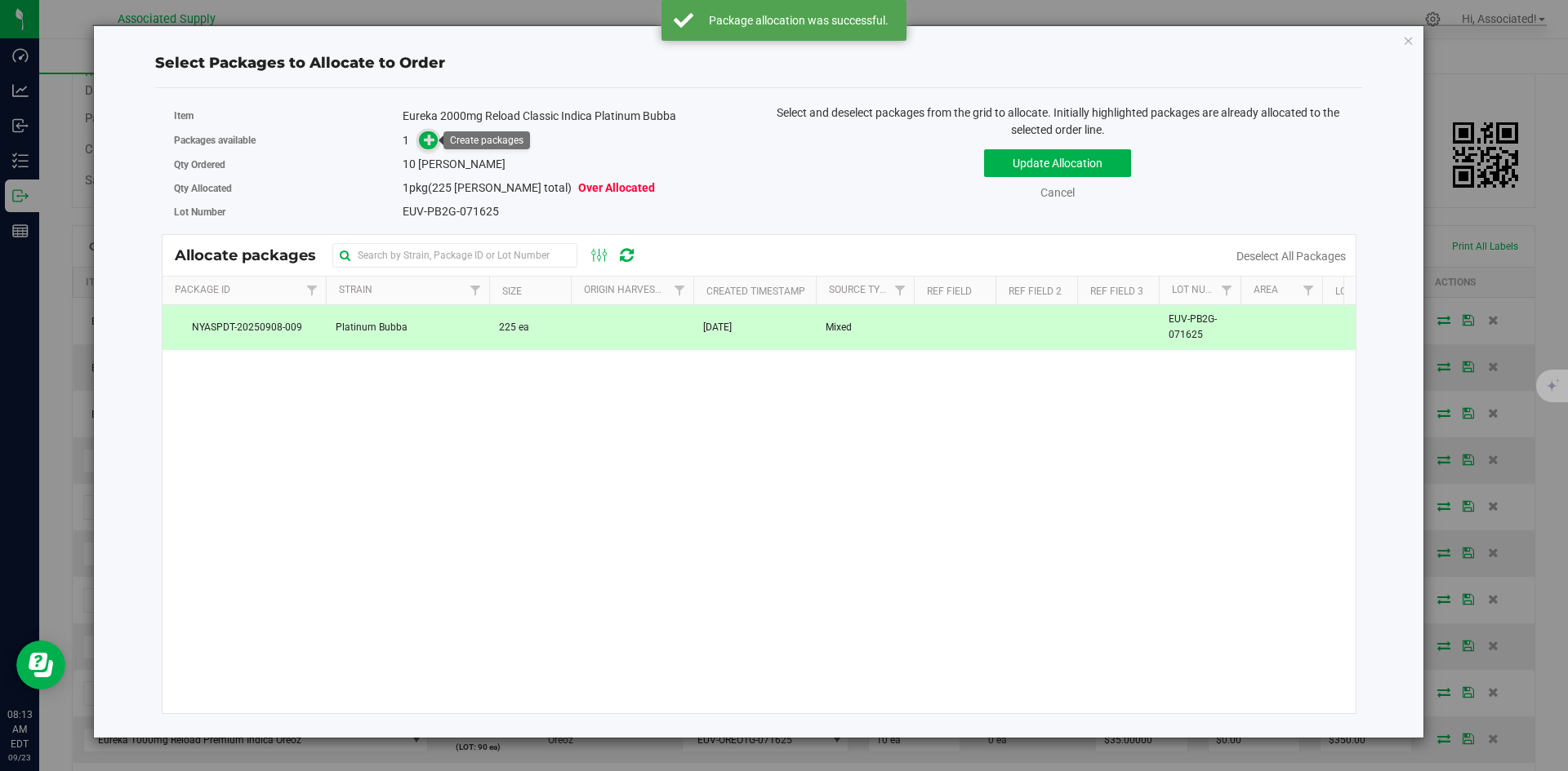
click at [427, 140] on icon at bounding box center [430, 140] width 12 height 12
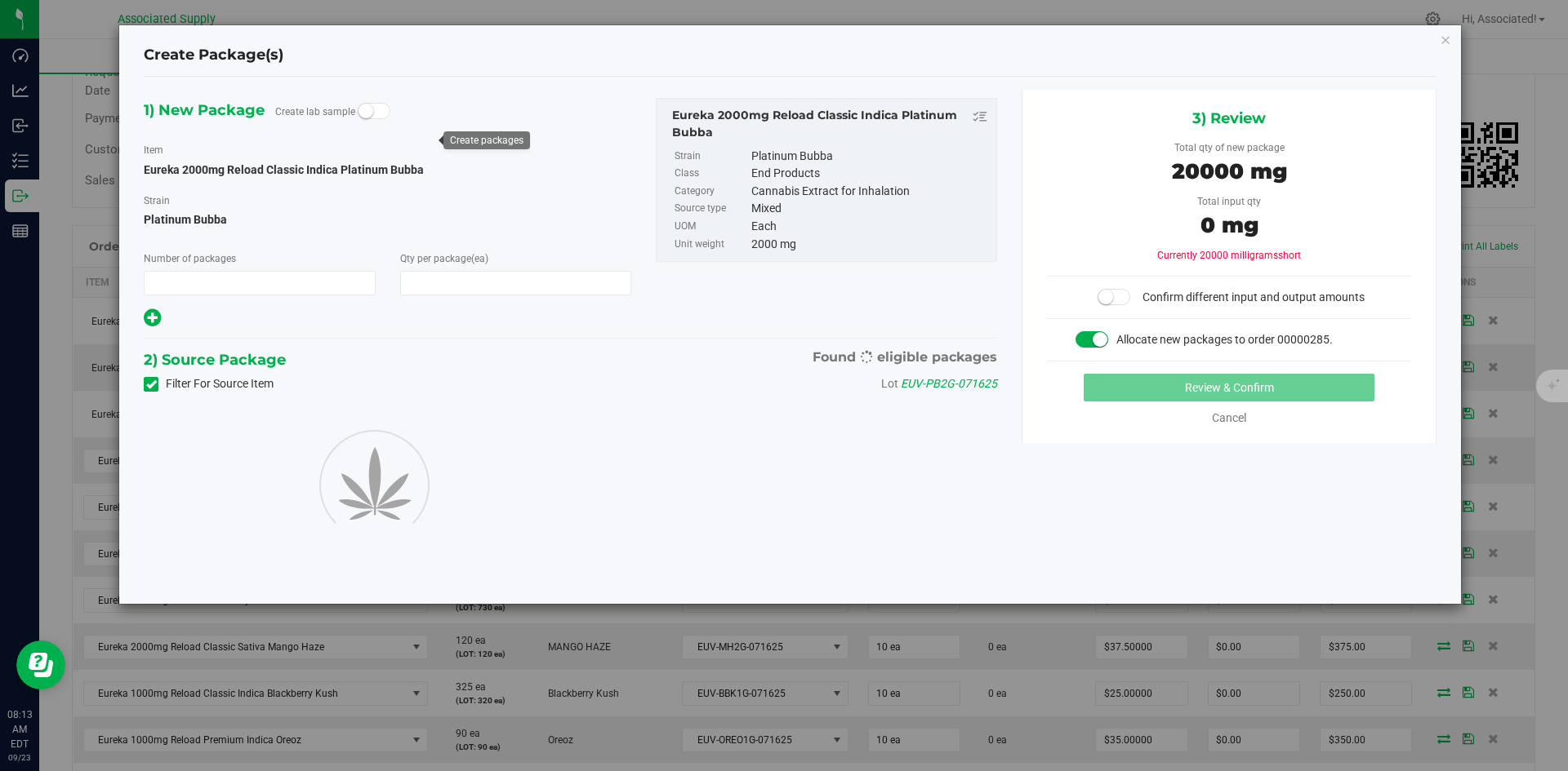
type input "1"
type input "10"
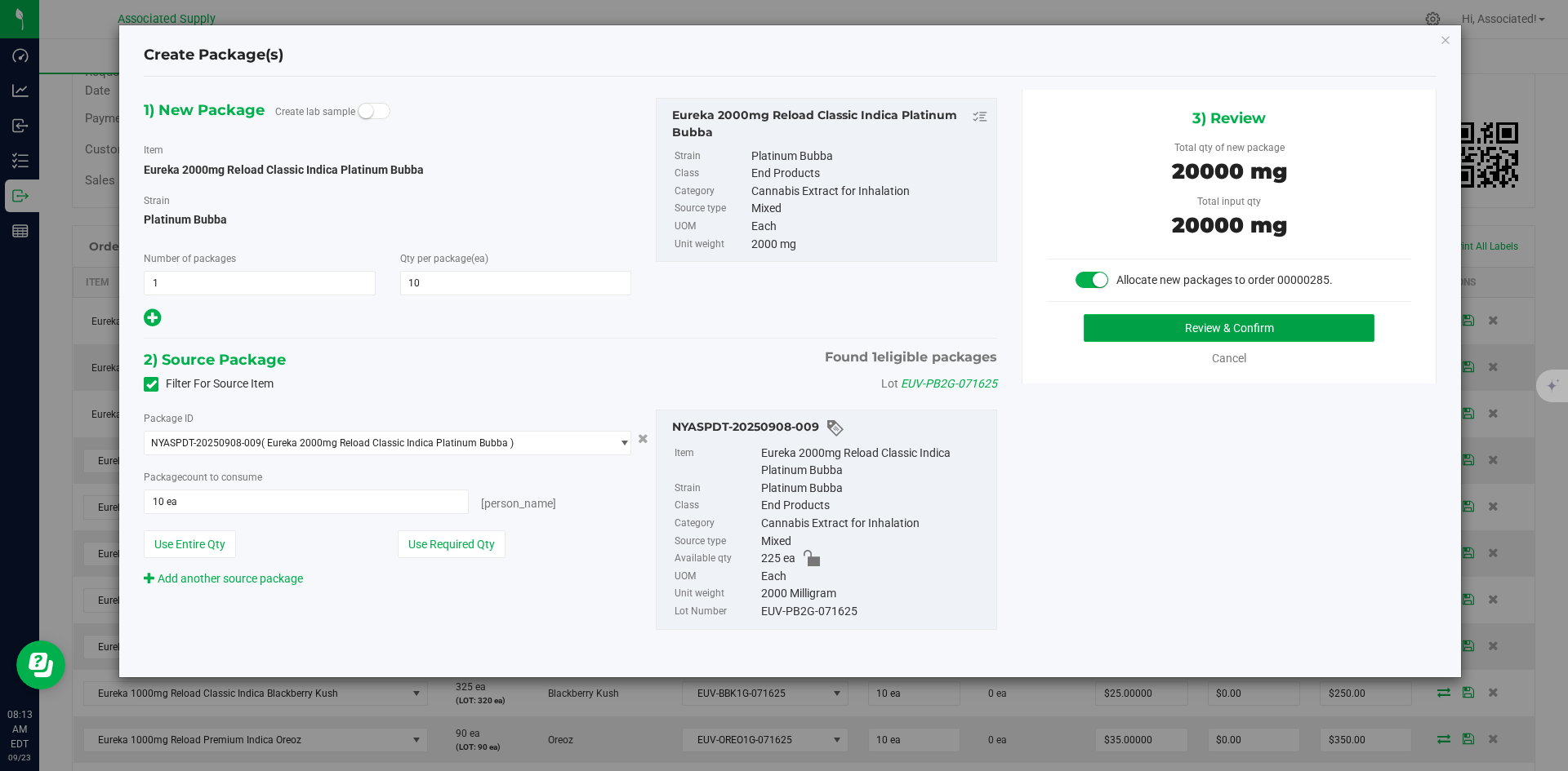
click at [1228, 319] on button "Review & Confirm" at bounding box center [1228, 328] width 290 height 28
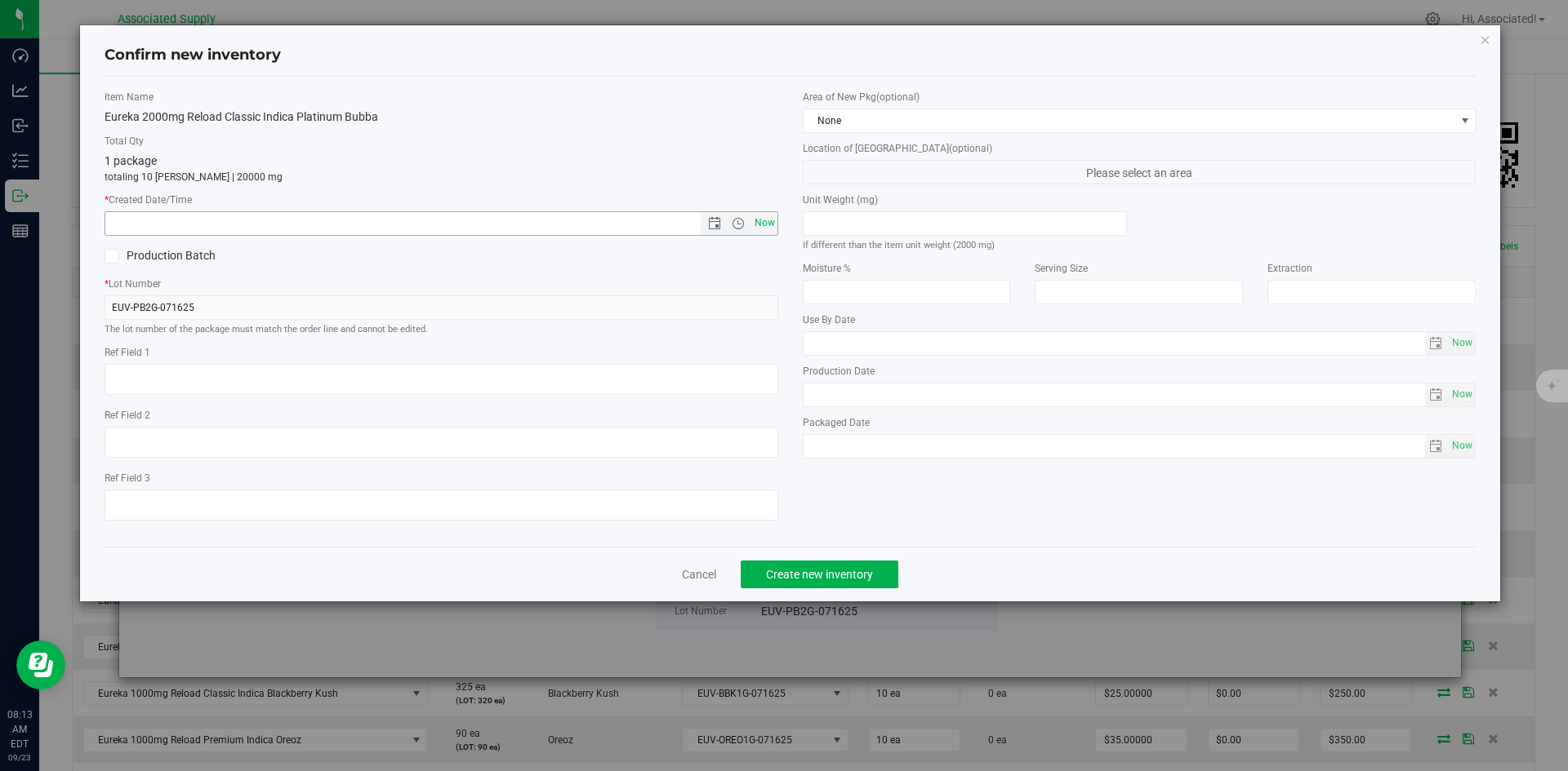
click at [768, 220] on span "Now" at bounding box center [764, 223] width 28 height 24
type input "[DATE] 8:13 AM"
click at [845, 572] on span "Create new inventory" at bounding box center [820, 574] width 107 height 13
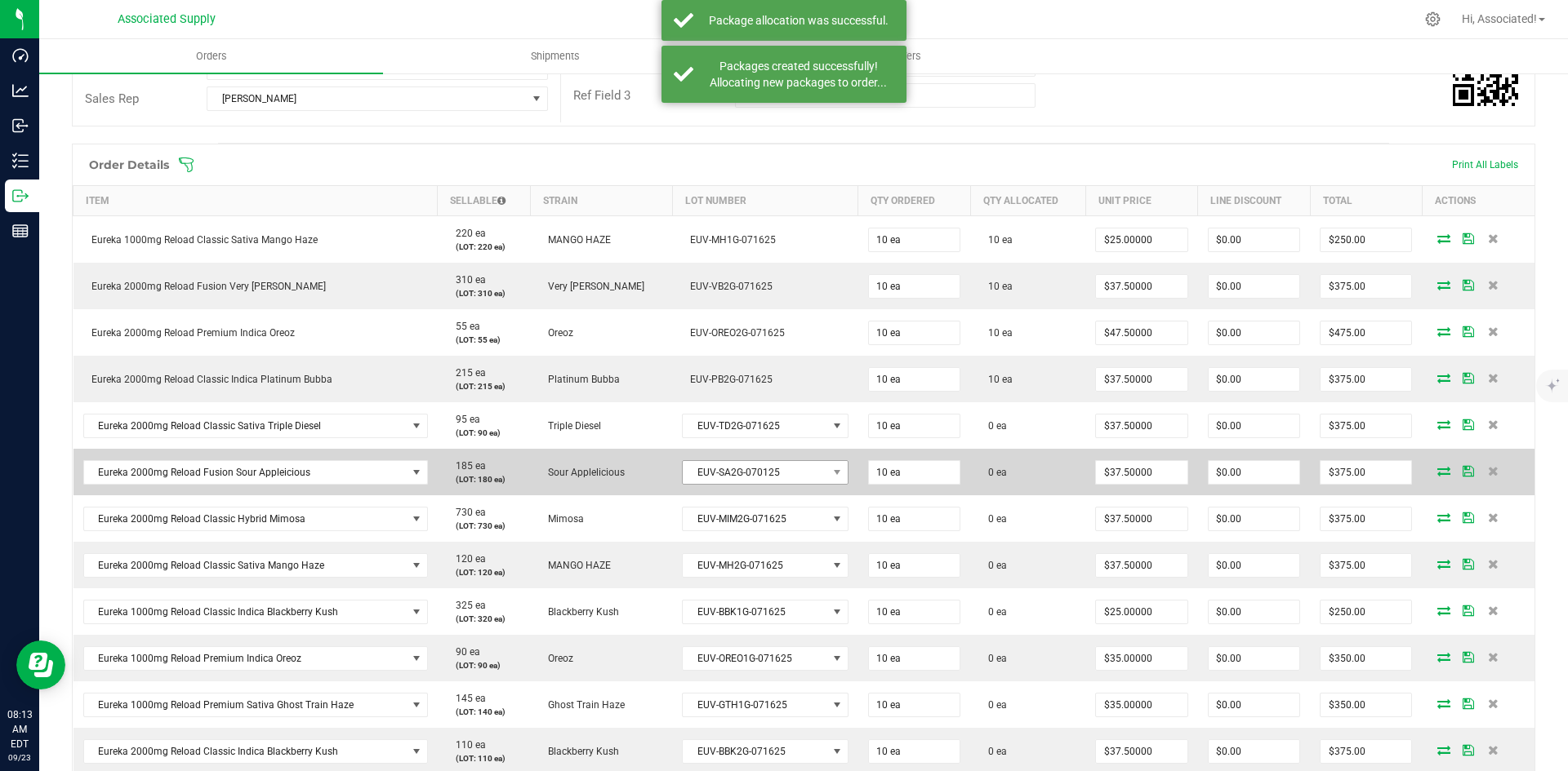
scroll to position [408, 0]
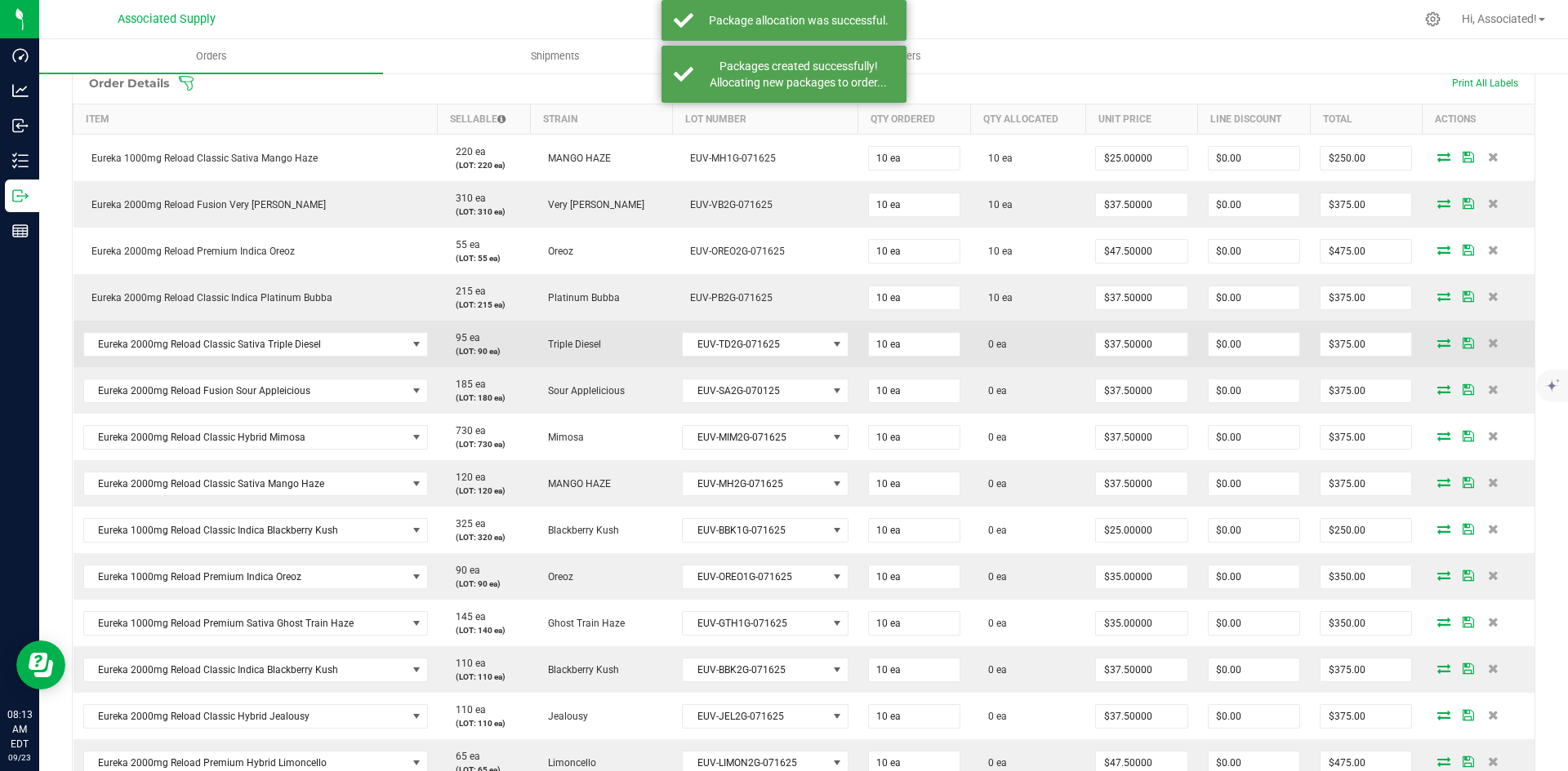
click at [1437, 339] on icon at bounding box center [1443, 343] width 13 height 10
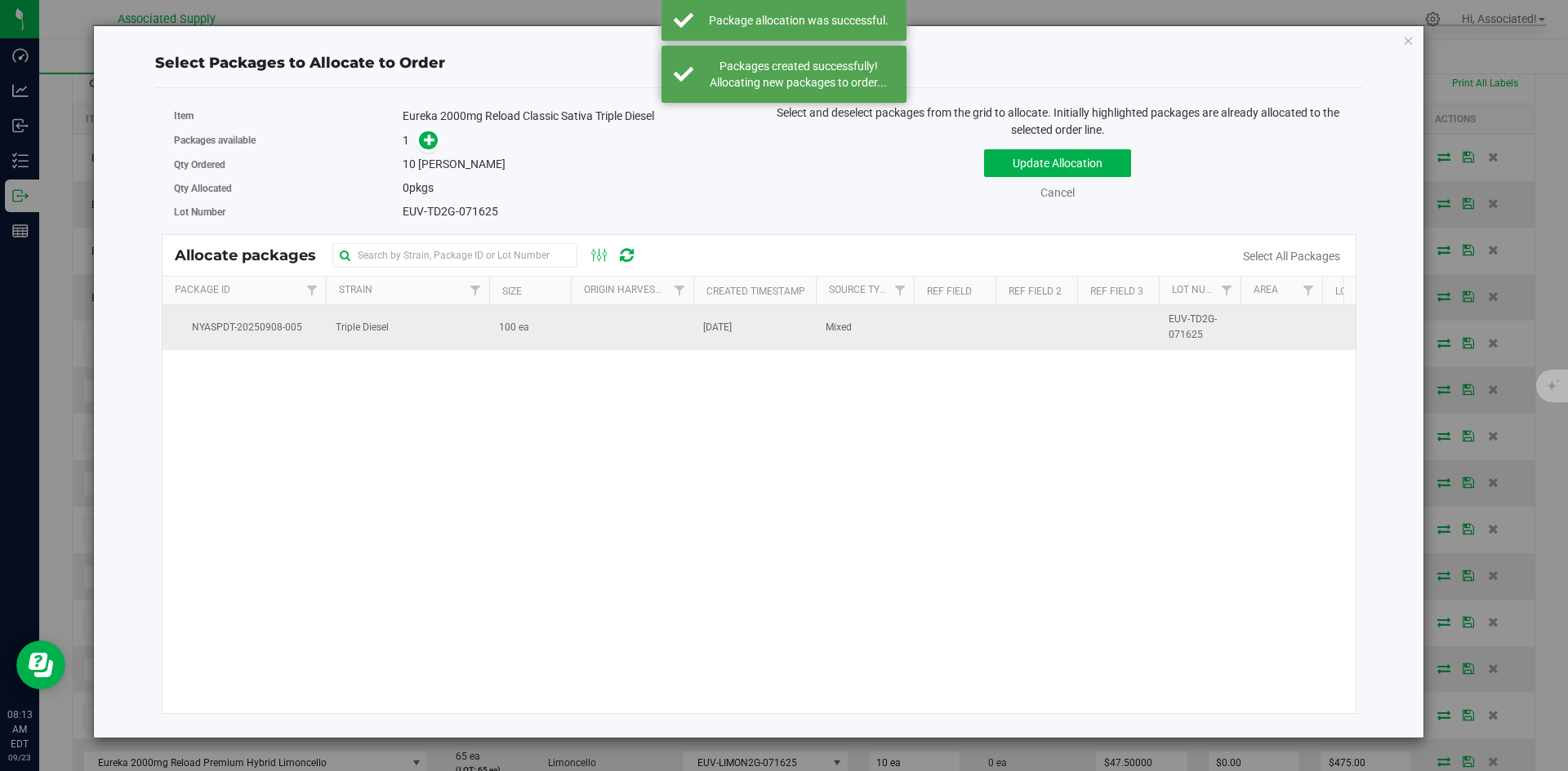
click at [544, 344] on td "100 ea" at bounding box center [529, 327] width 81 height 44
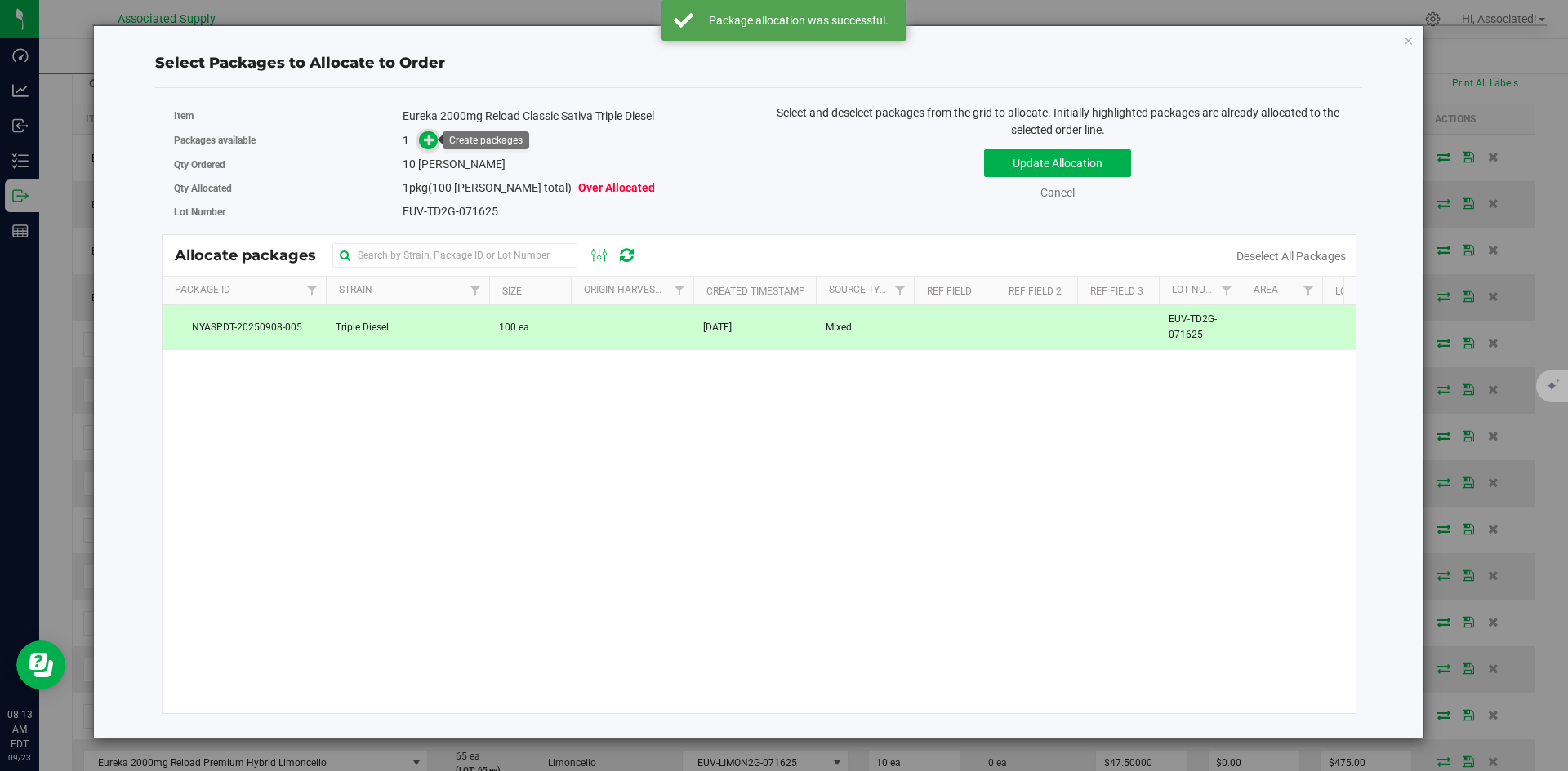
click at [434, 147] on span at bounding box center [428, 141] width 19 height 19
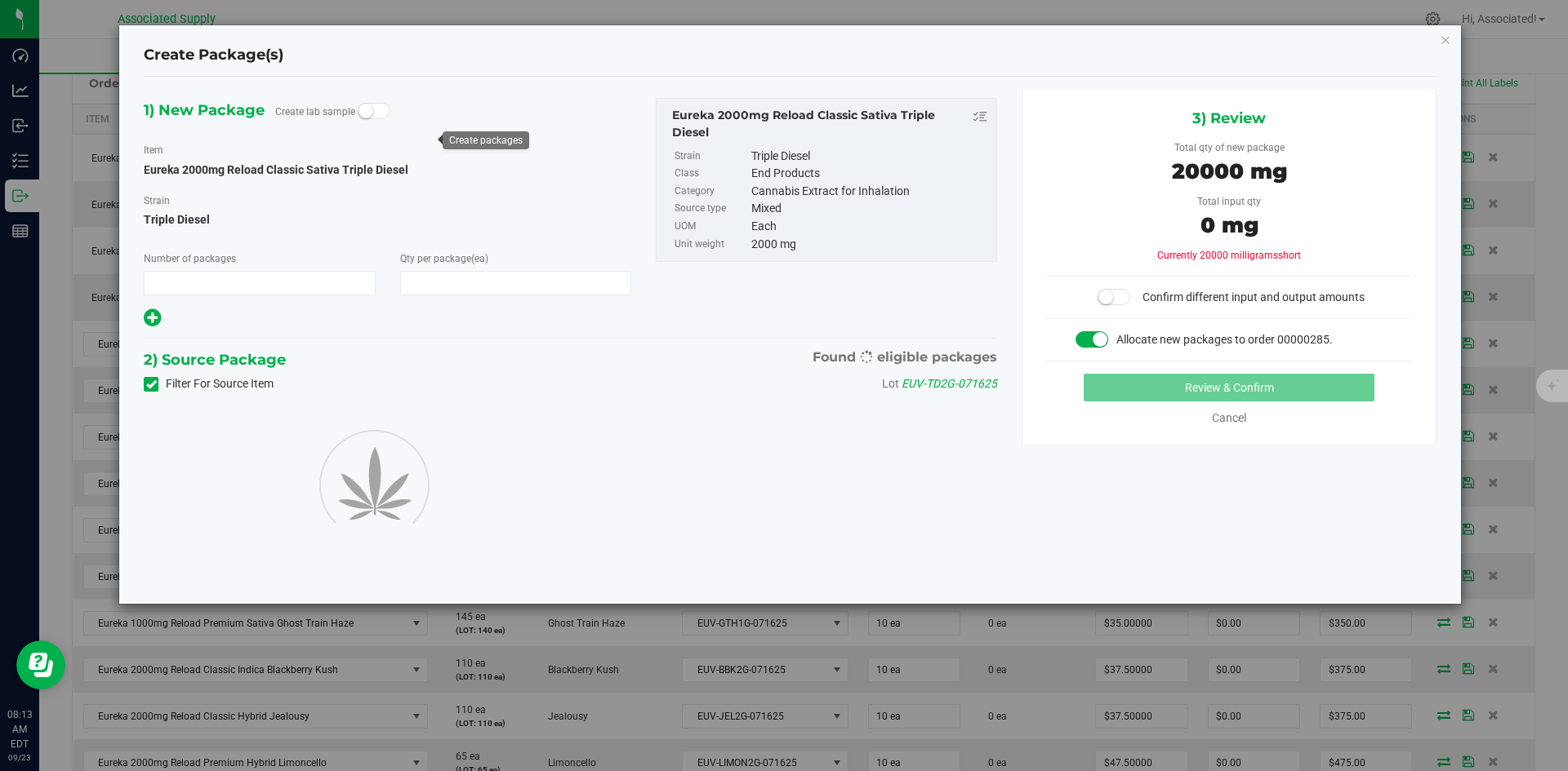
type input "1"
type input "10"
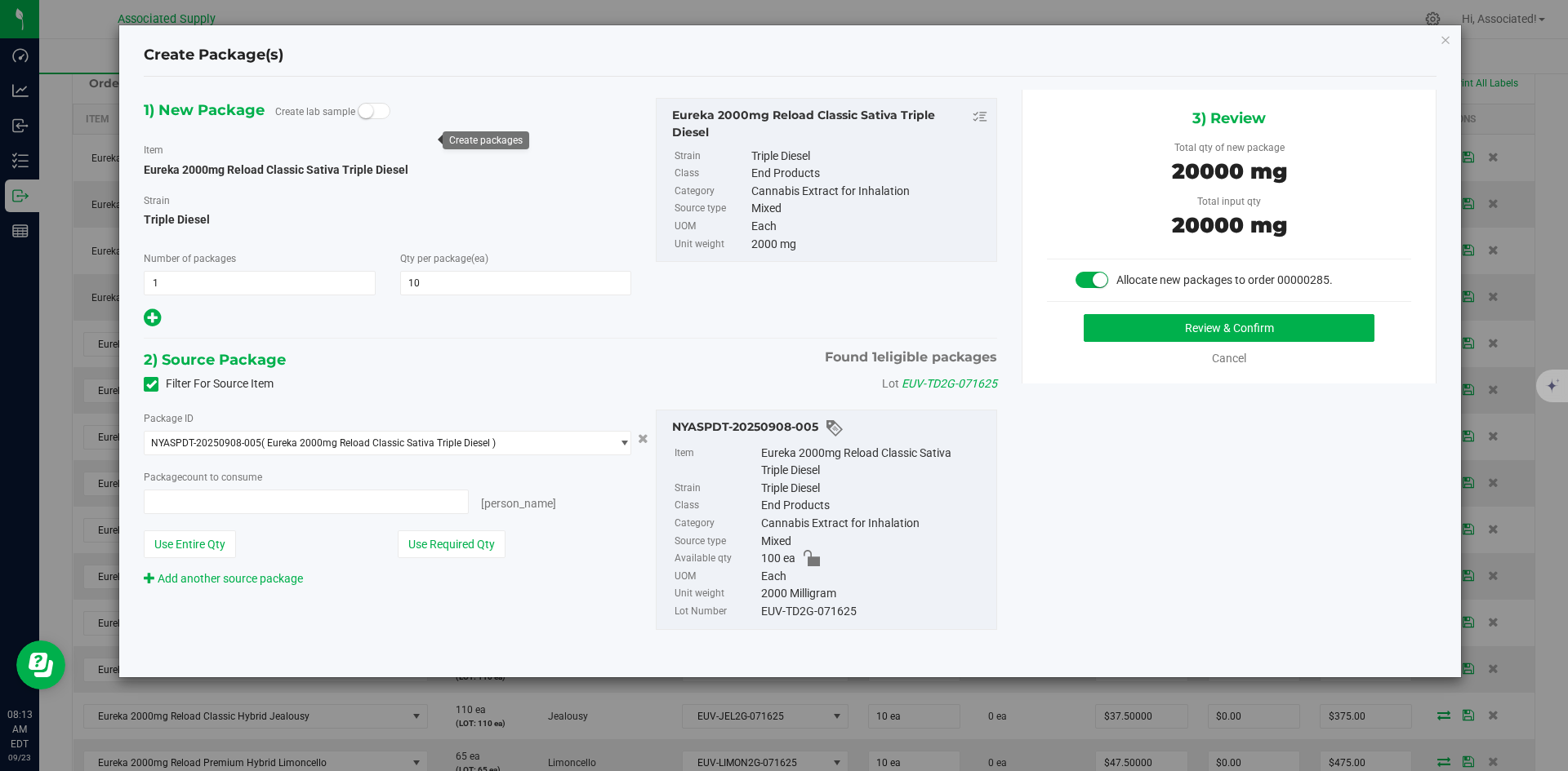
type input "10 ea"
click at [1221, 321] on button "Review & Confirm" at bounding box center [1228, 328] width 290 height 28
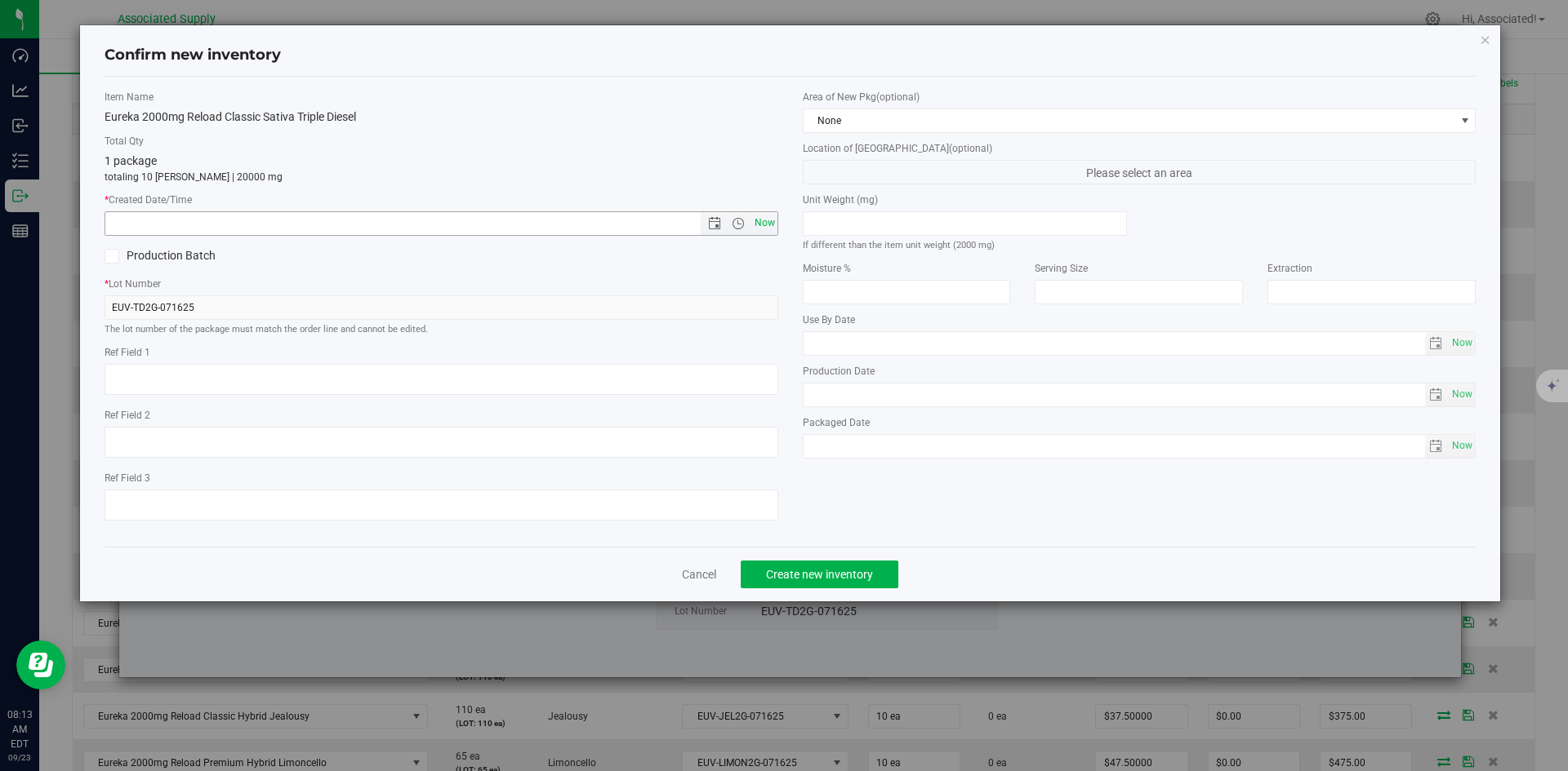
click at [762, 225] on span "Now" at bounding box center [764, 223] width 28 height 24
type input "[DATE] 8:13 AM"
click at [840, 568] on span "Create new inventory" at bounding box center [820, 574] width 107 height 13
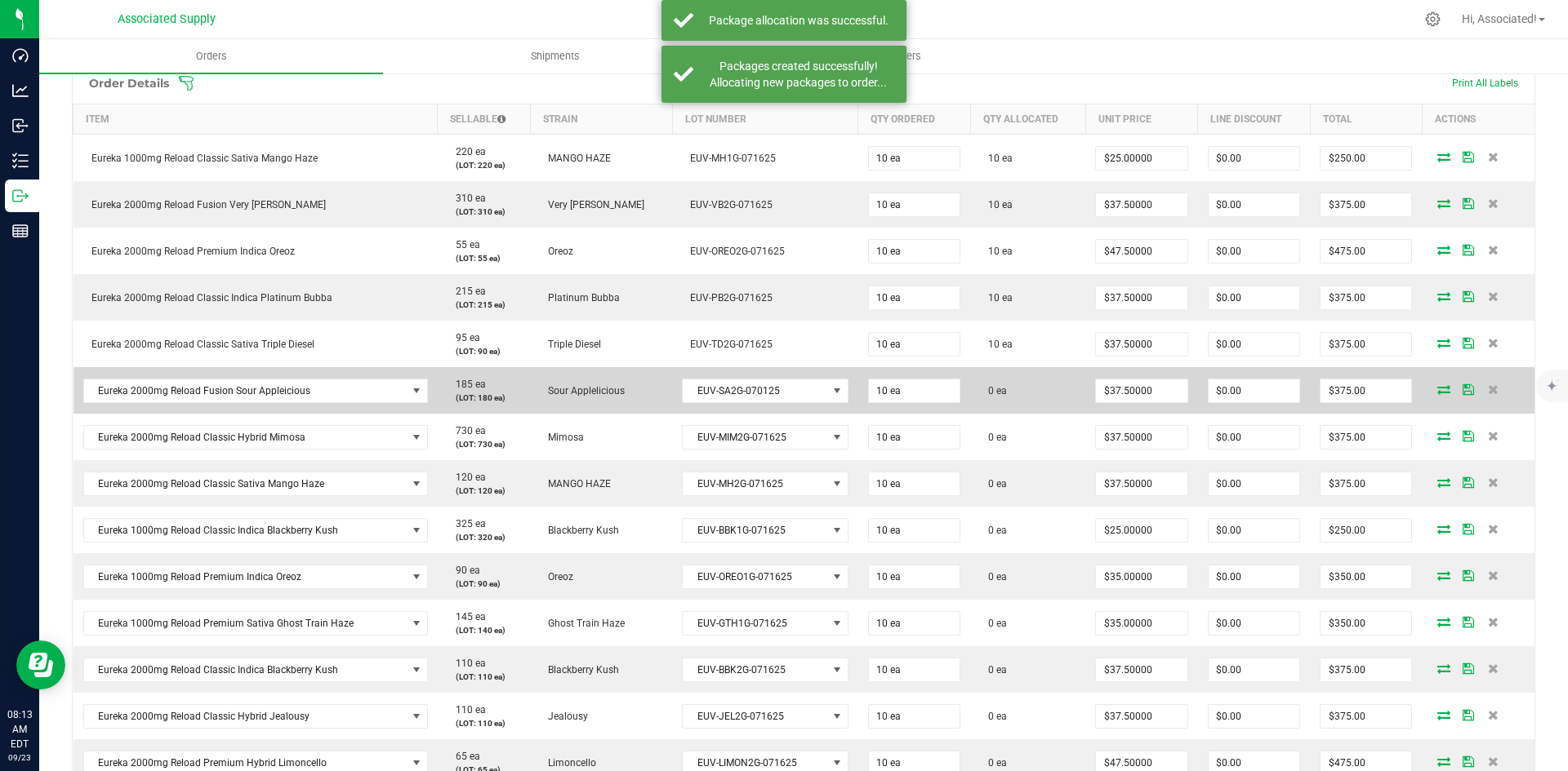
scroll to position [572, 0]
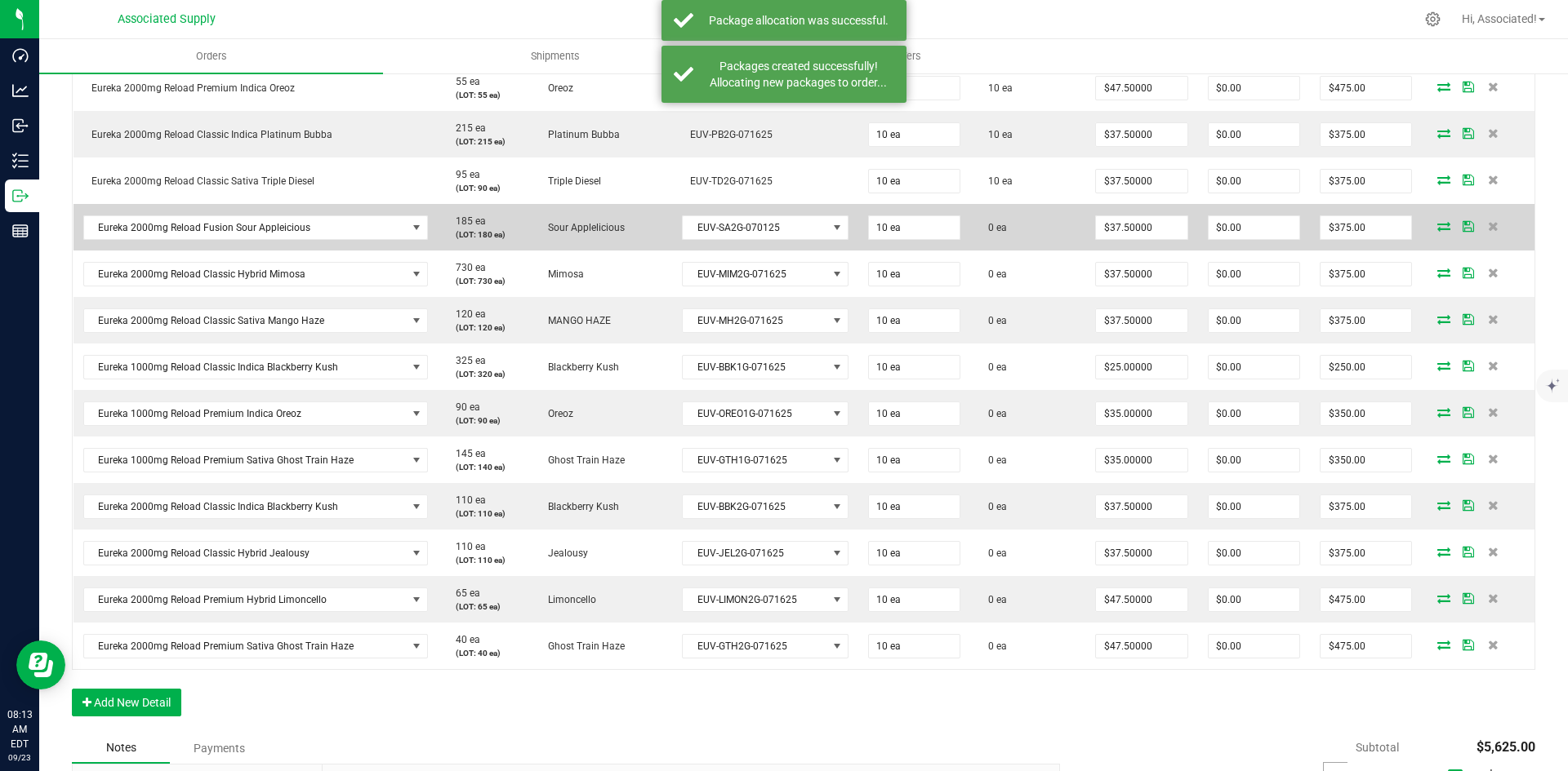
click at [1437, 228] on icon at bounding box center [1443, 226] width 13 height 10
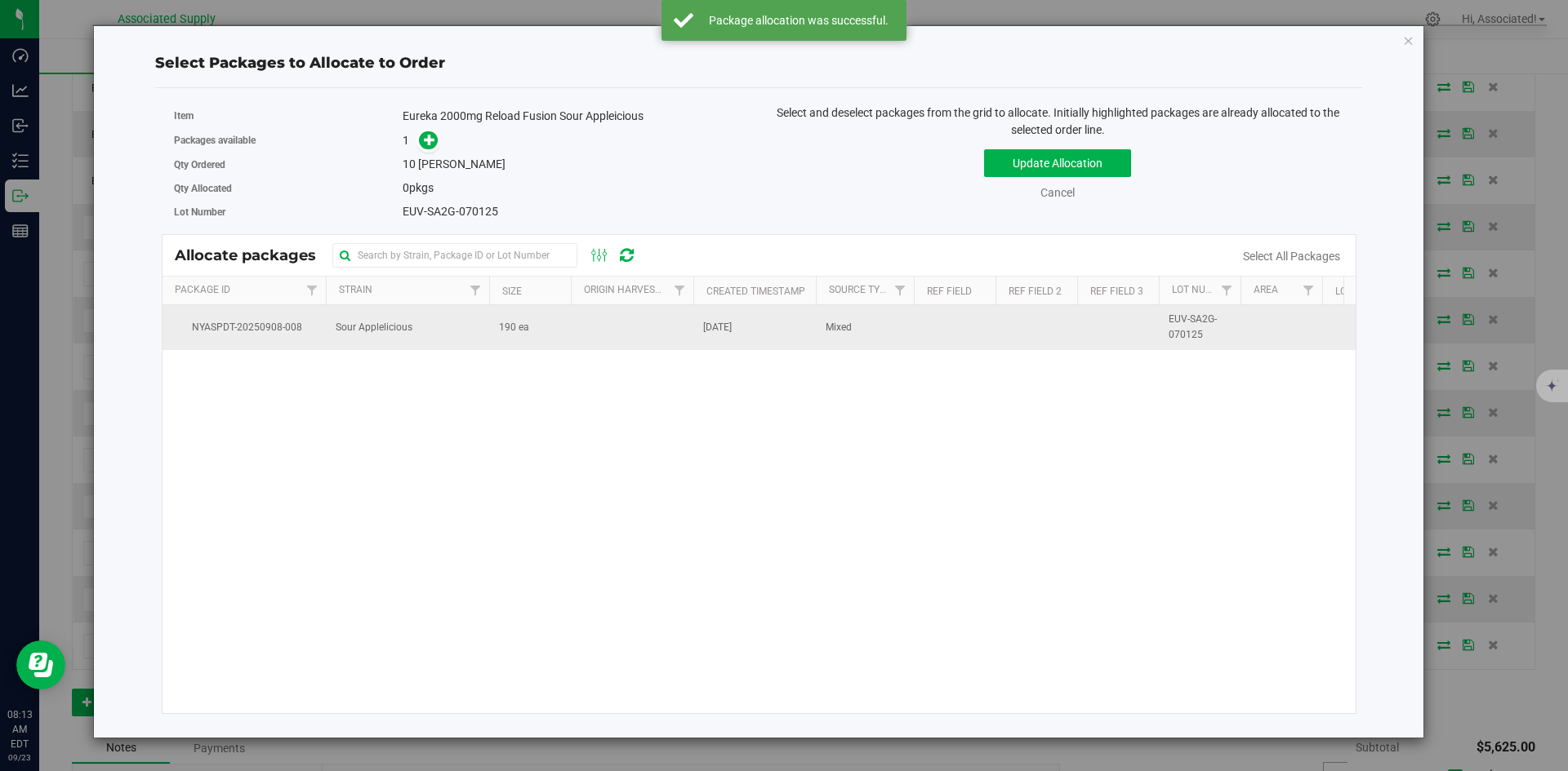
click at [558, 333] on td "190 ea" at bounding box center [529, 327] width 81 height 44
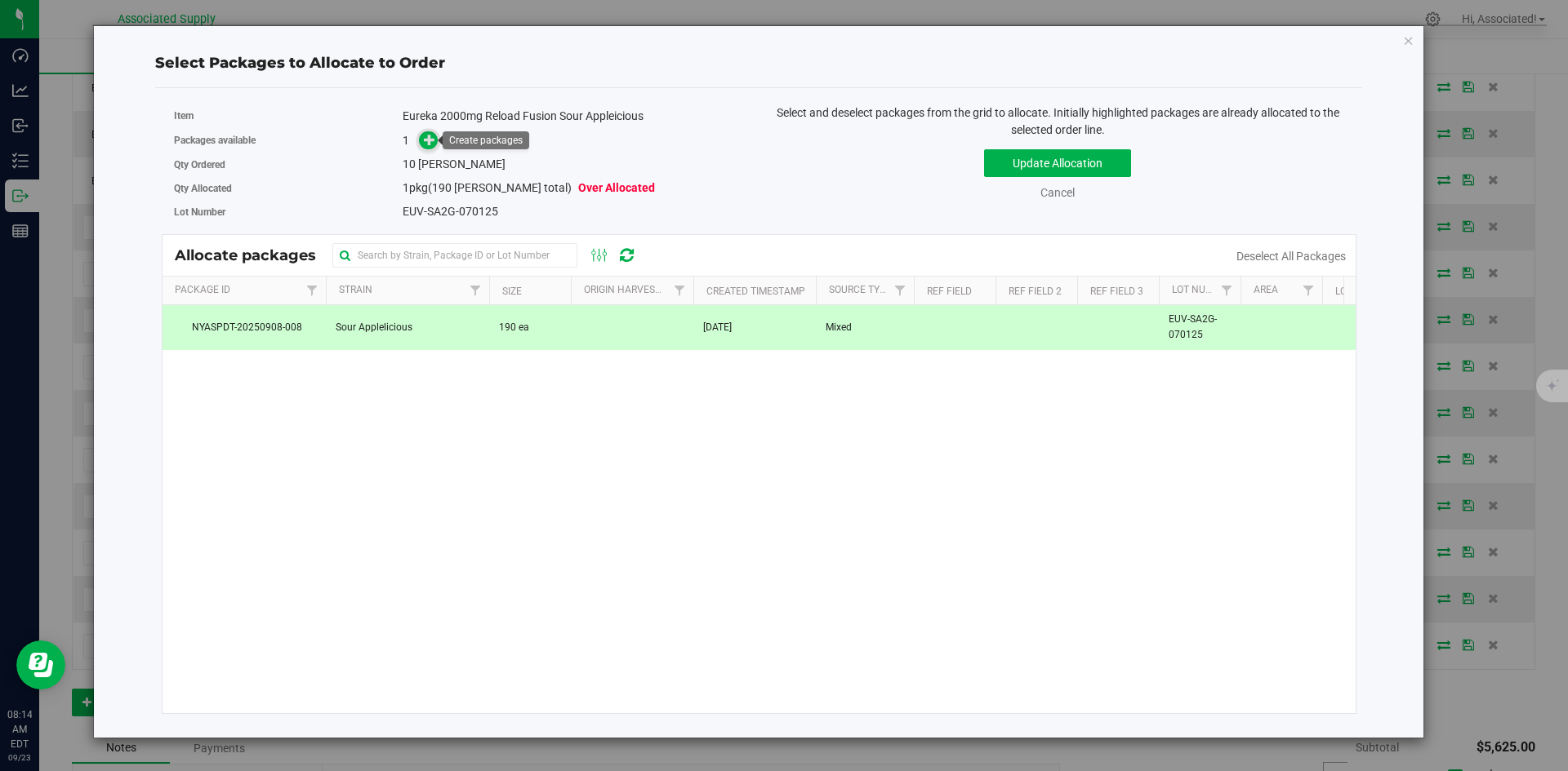
click at [432, 138] on icon at bounding box center [430, 140] width 12 height 12
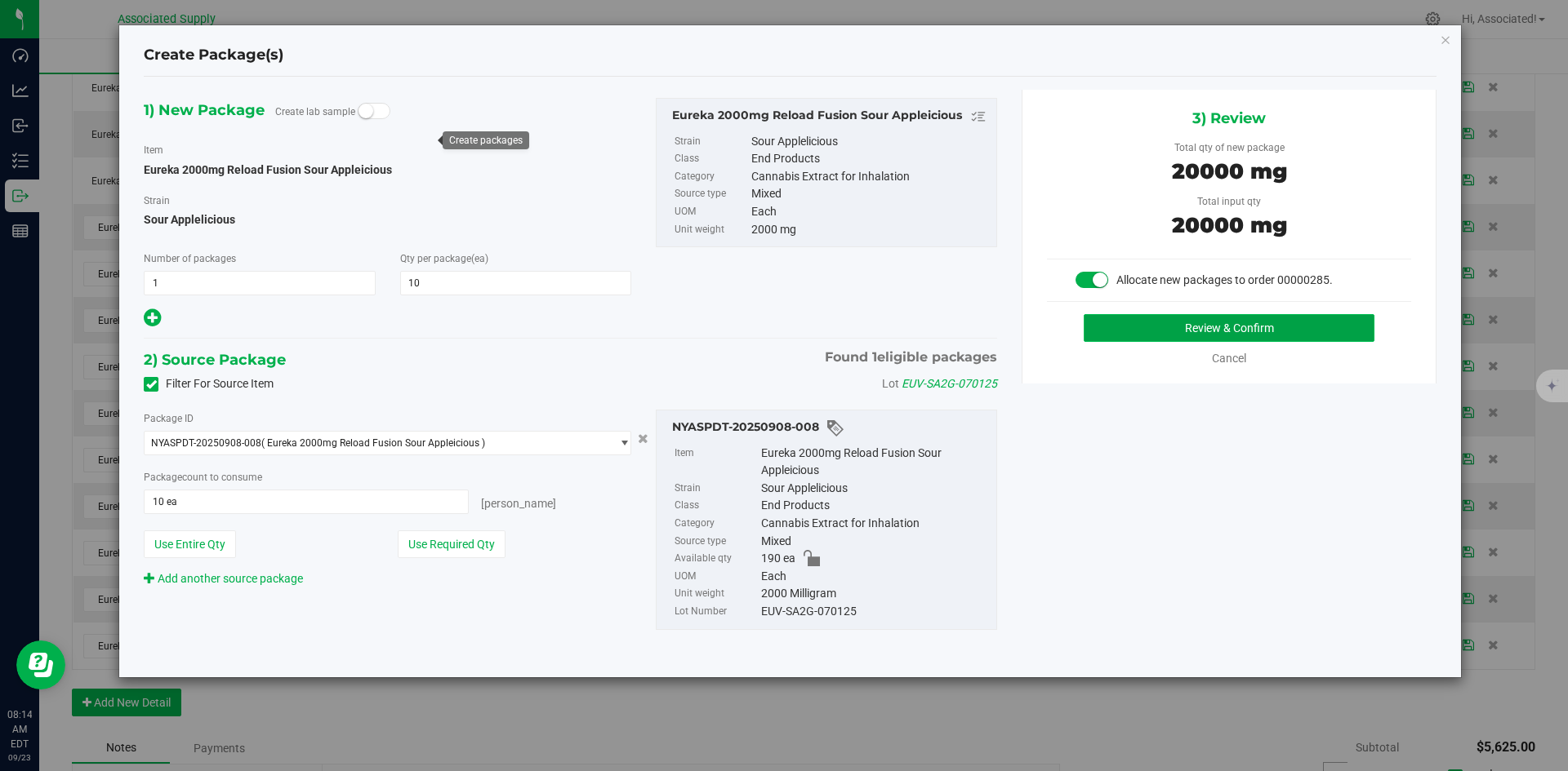
click at [1177, 330] on button "Review & Confirm" at bounding box center [1228, 328] width 290 height 28
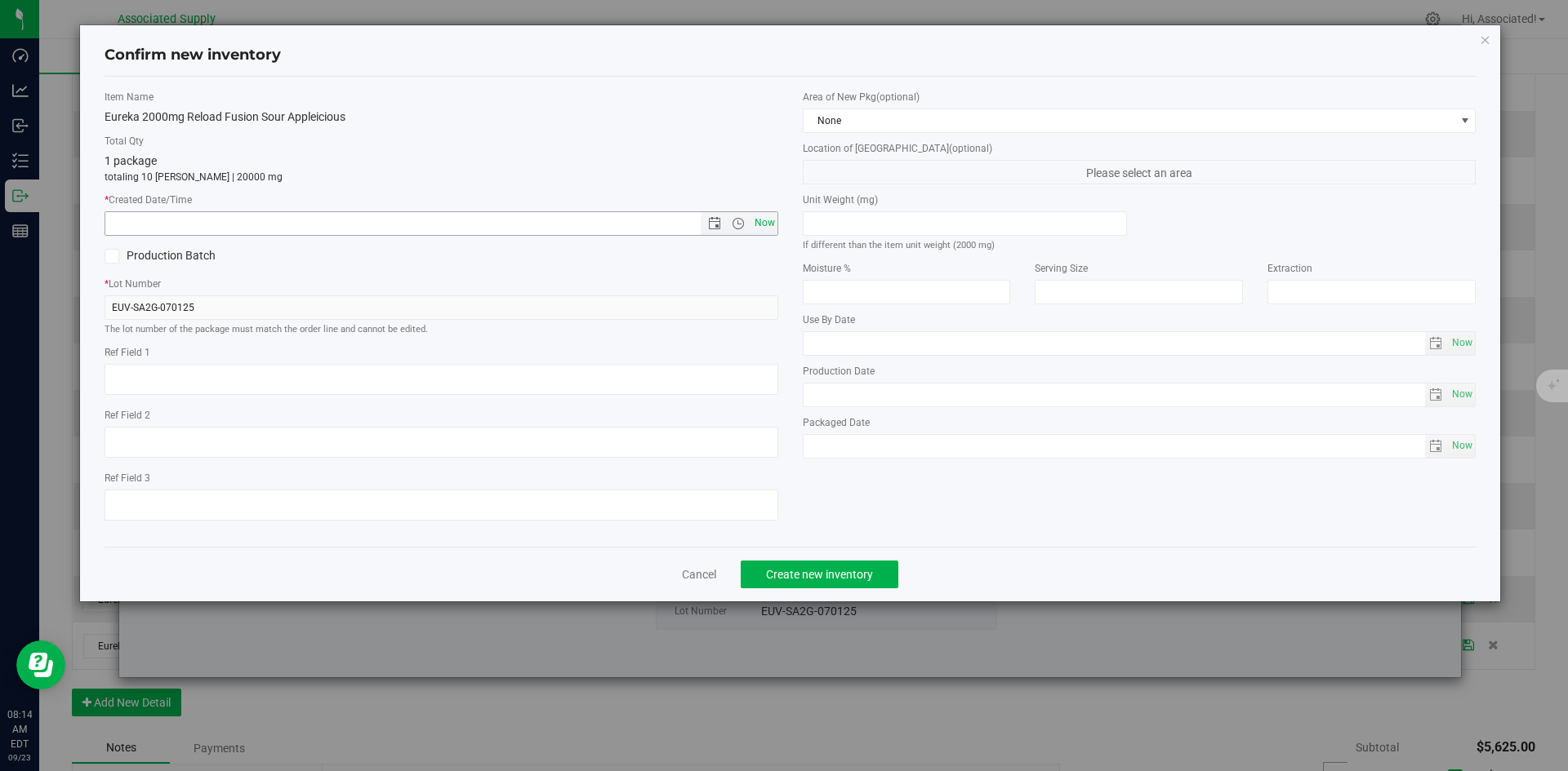
click at [771, 219] on span "Now" at bounding box center [764, 223] width 28 height 24
type input "[DATE] 8:14 AM"
click at [840, 561] on button "Create new inventory" at bounding box center [819, 575] width 158 height 28
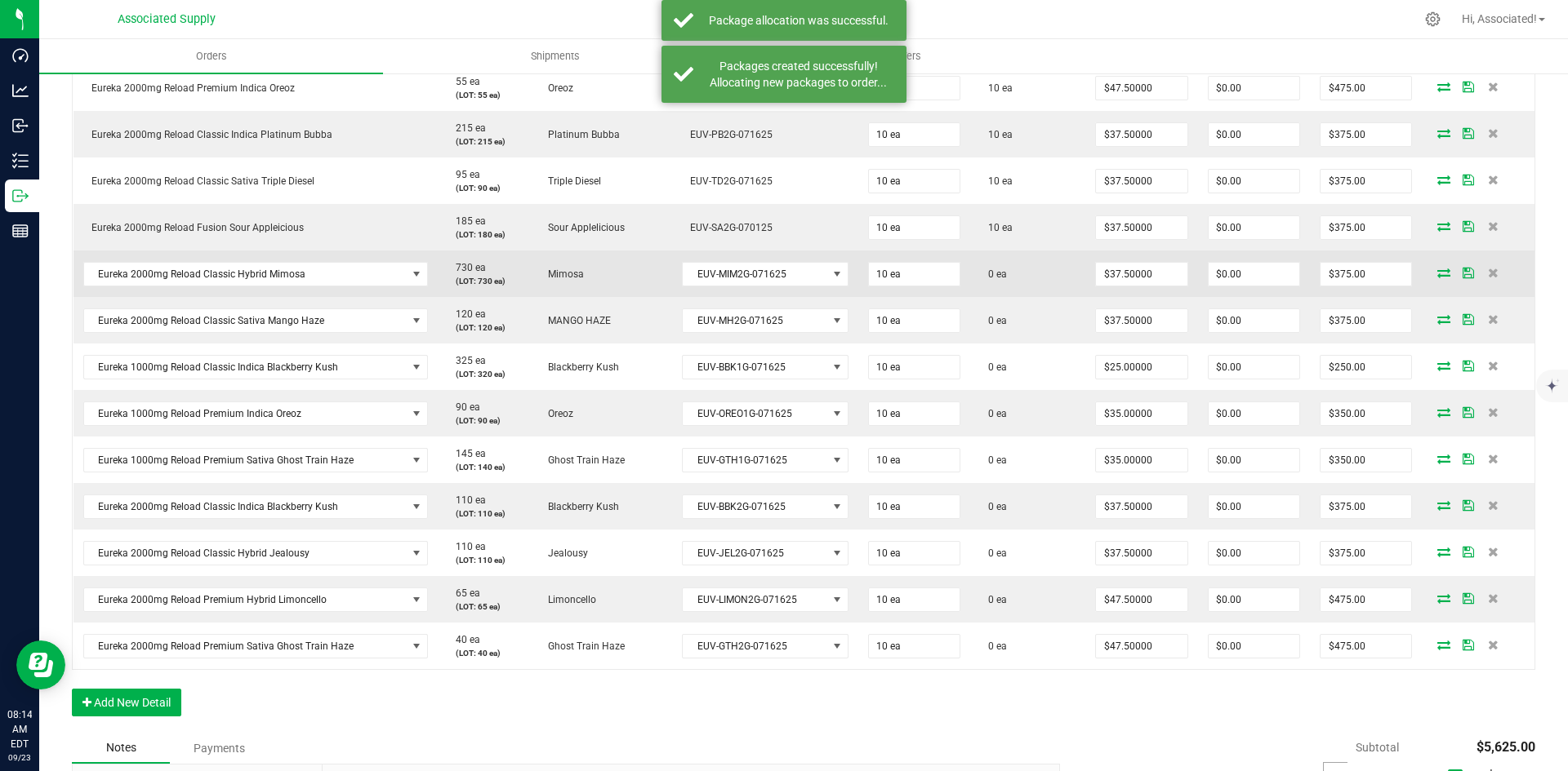
click at [1437, 274] on icon at bounding box center [1443, 273] width 13 height 10
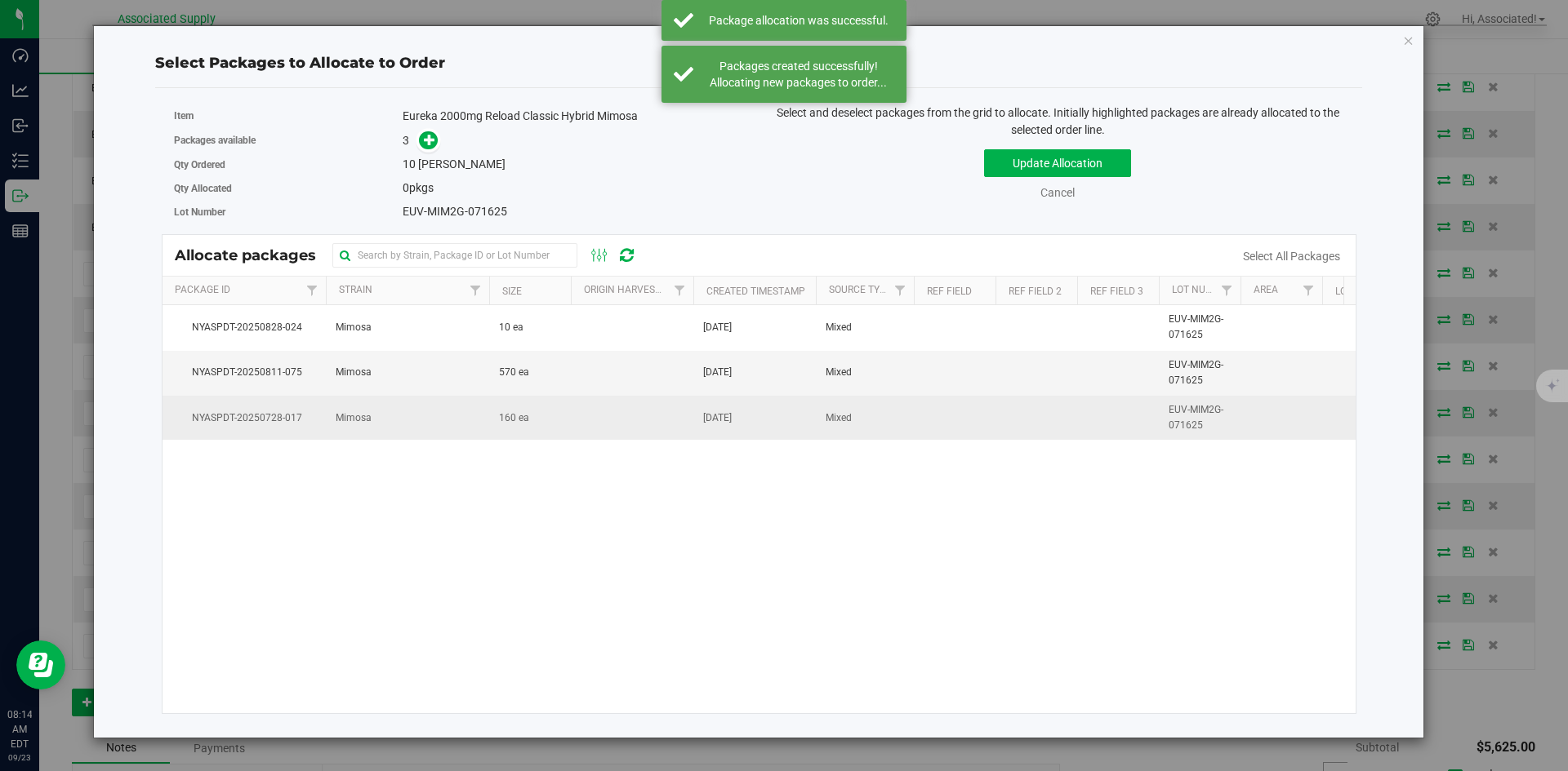
click at [562, 423] on td "160 ea" at bounding box center [529, 418] width 81 height 44
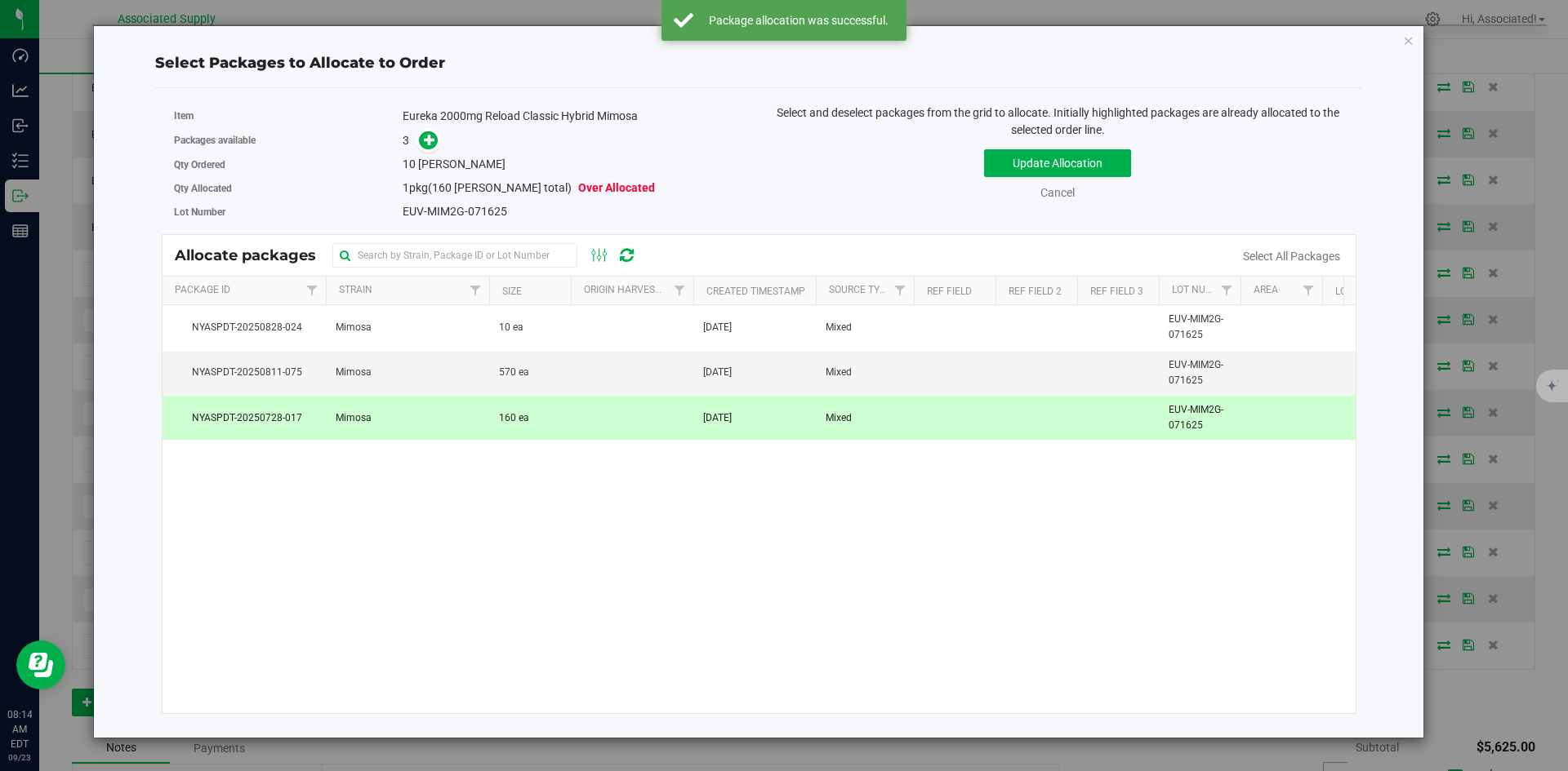
click at [562, 423] on td "160 ea" at bounding box center [529, 418] width 81 height 44
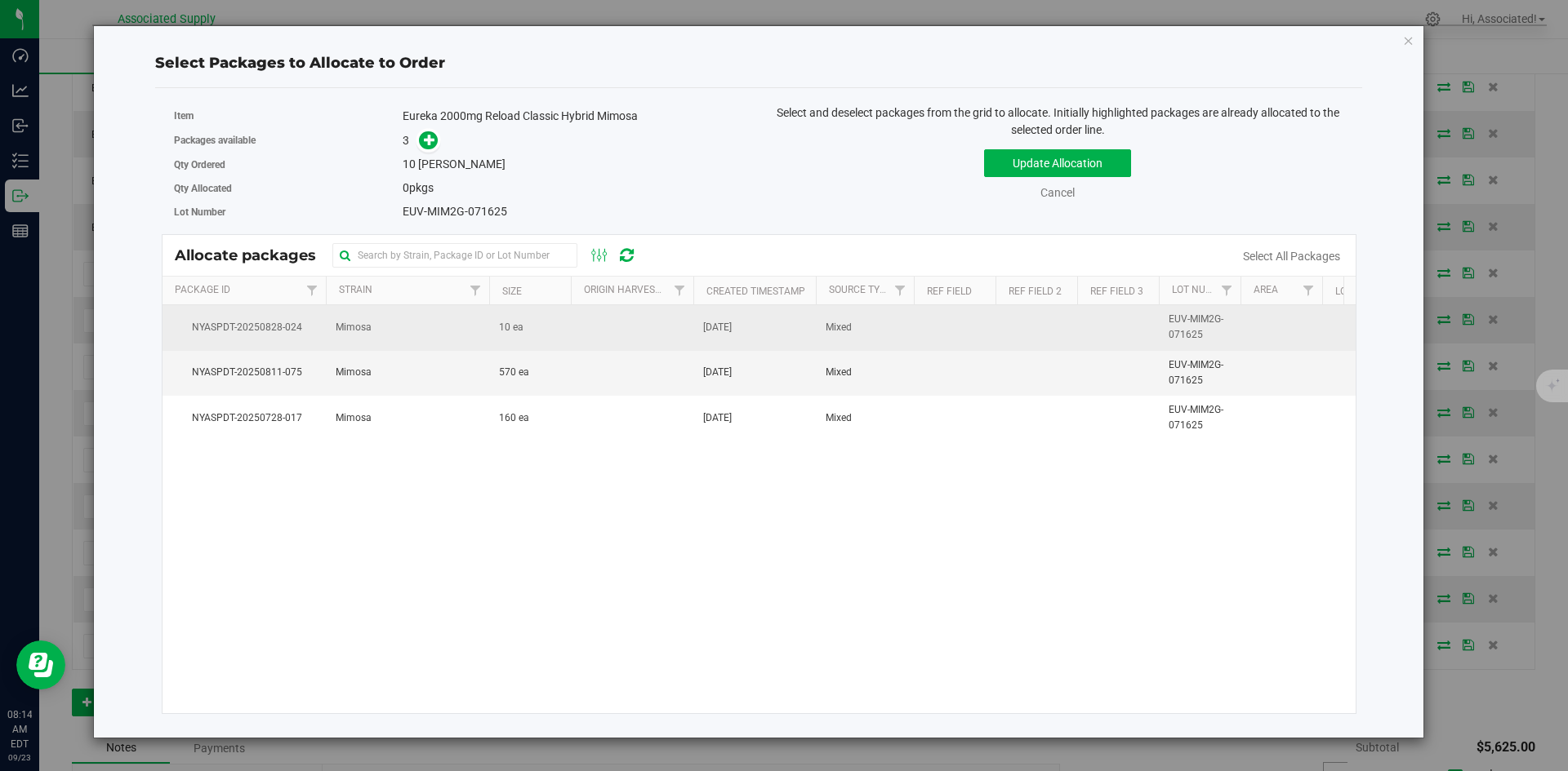
click at [538, 326] on td "10 ea" at bounding box center [529, 327] width 81 height 45
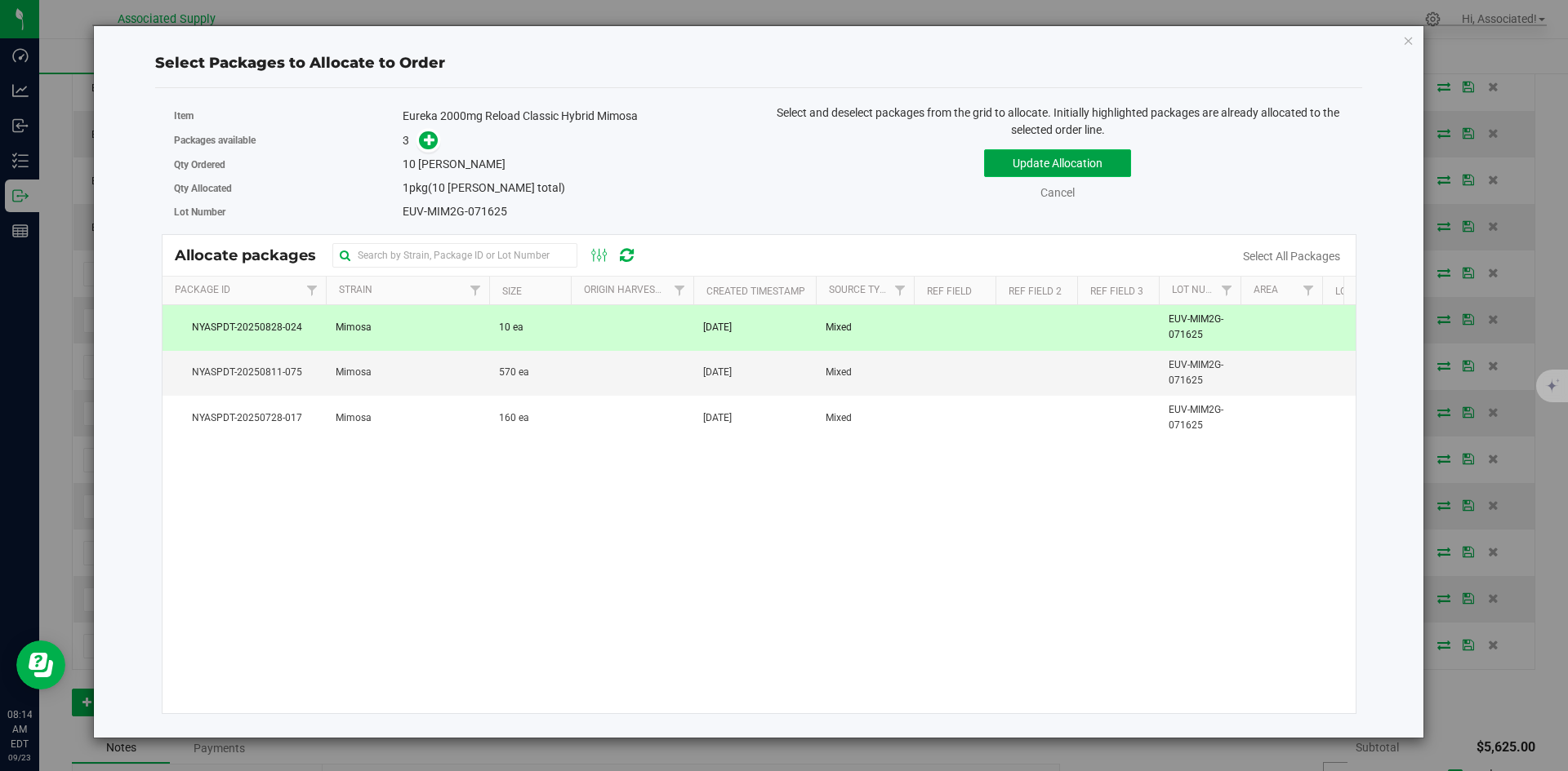
click at [1043, 165] on button "Update Allocation" at bounding box center [1058, 164] width 147 height 28
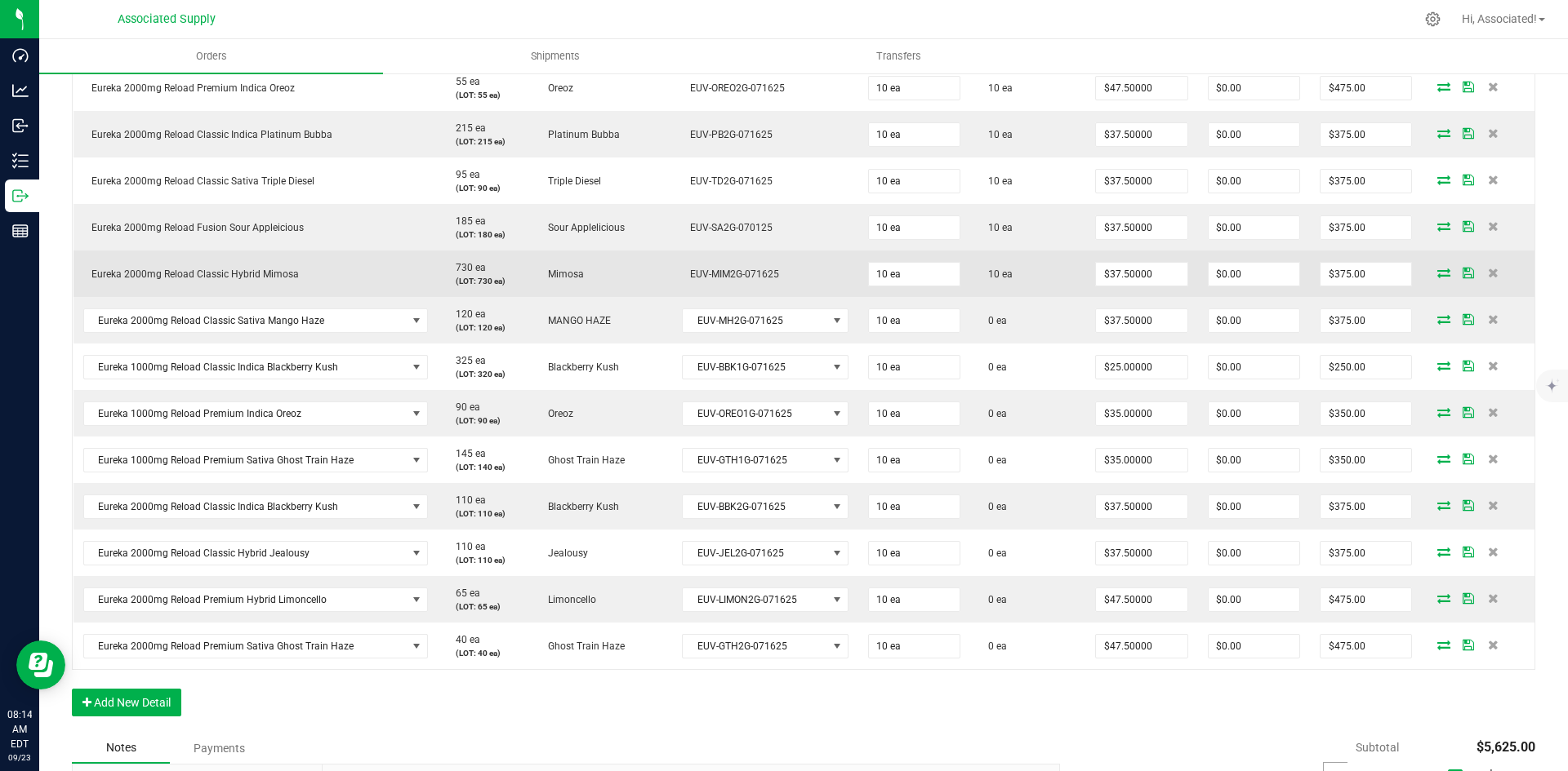
click at [1437, 269] on icon at bounding box center [1443, 273] width 13 height 10
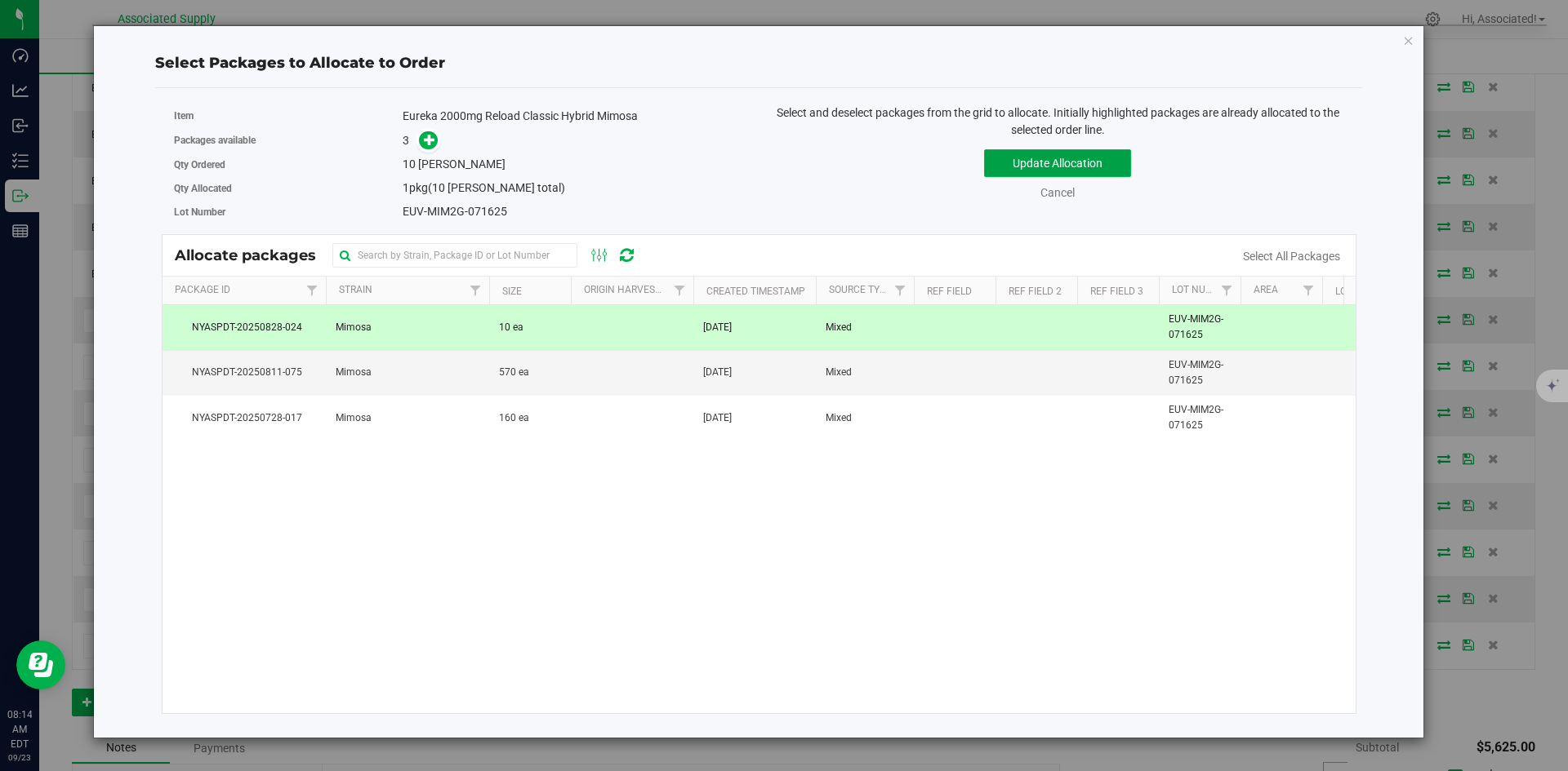
click at [1051, 166] on button "Update Allocation" at bounding box center [1058, 164] width 147 height 28
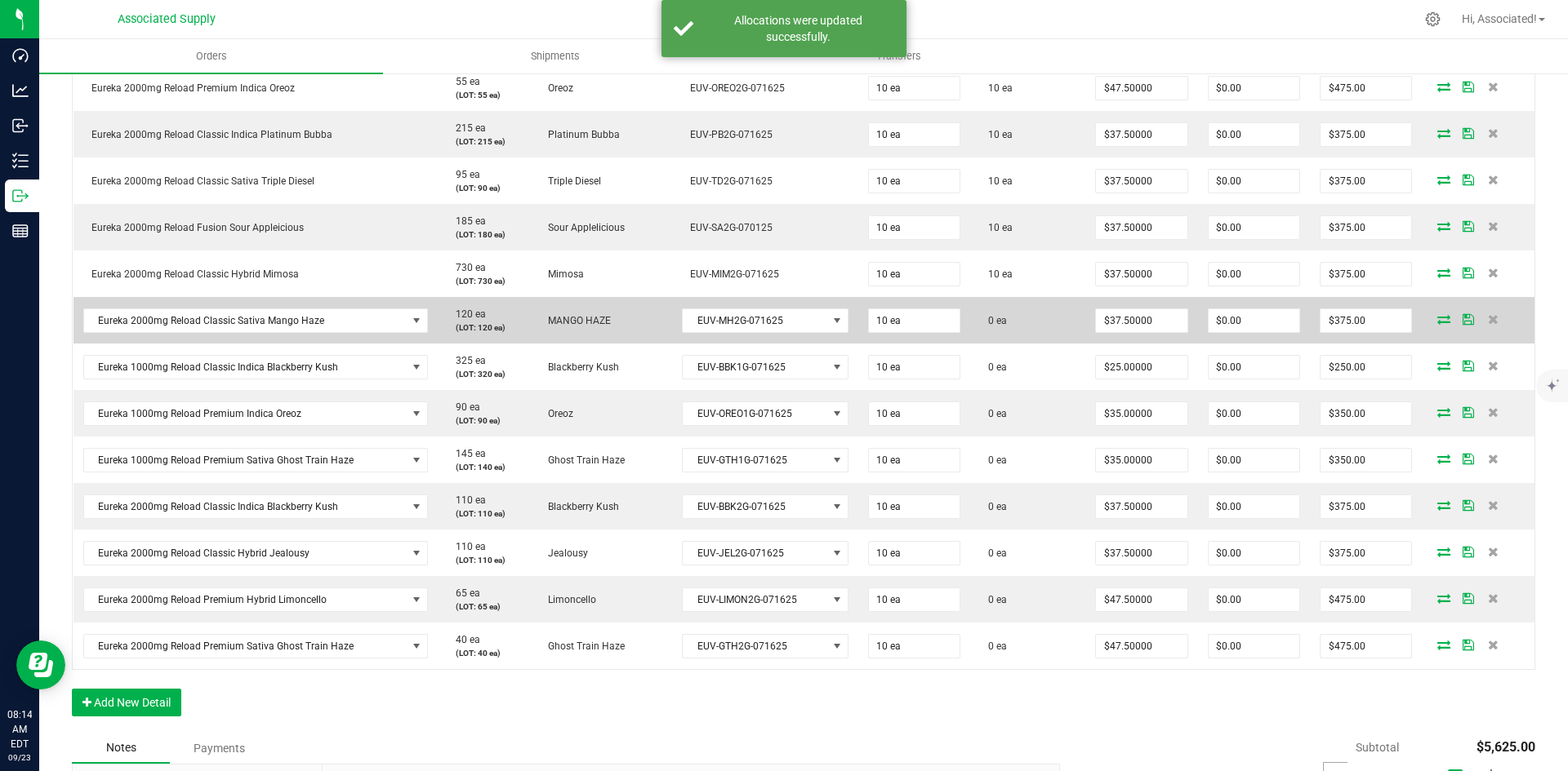
click at [1437, 319] on icon at bounding box center [1443, 319] width 13 height 10
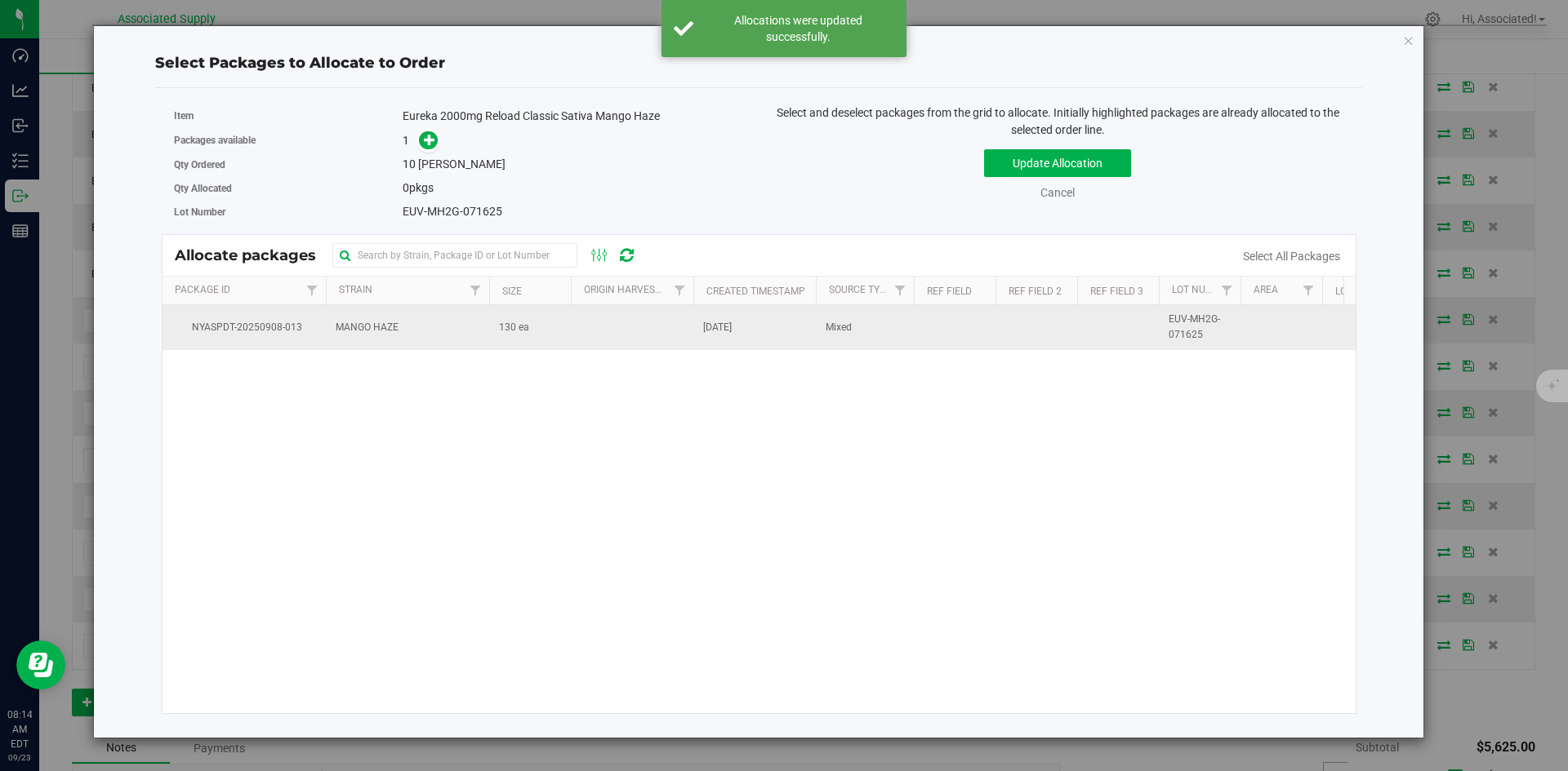
click at [554, 335] on td "130 ea" at bounding box center [529, 327] width 81 height 44
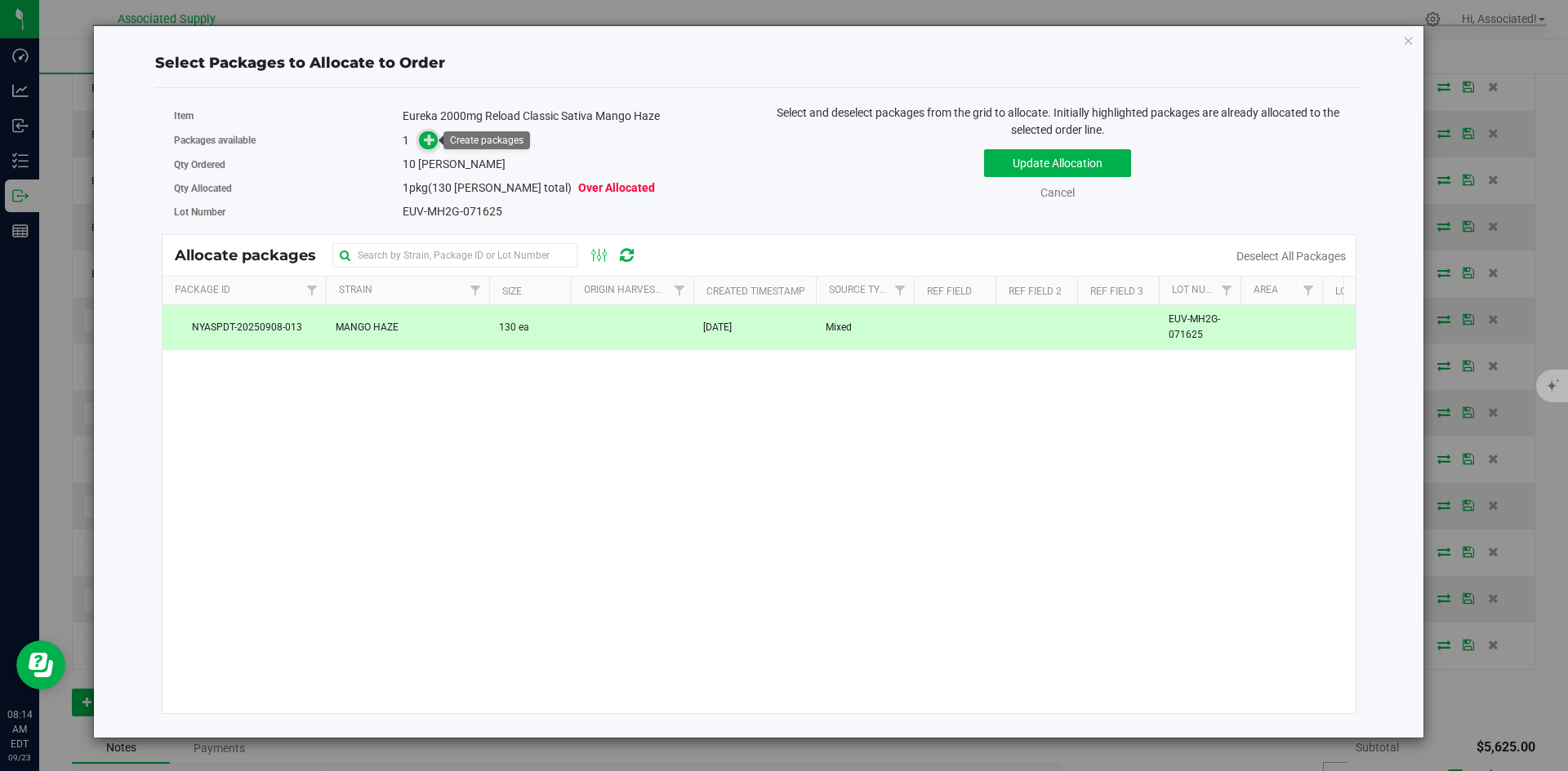
click at [427, 142] on icon at bounding box center [430, 139] width 12 height 12
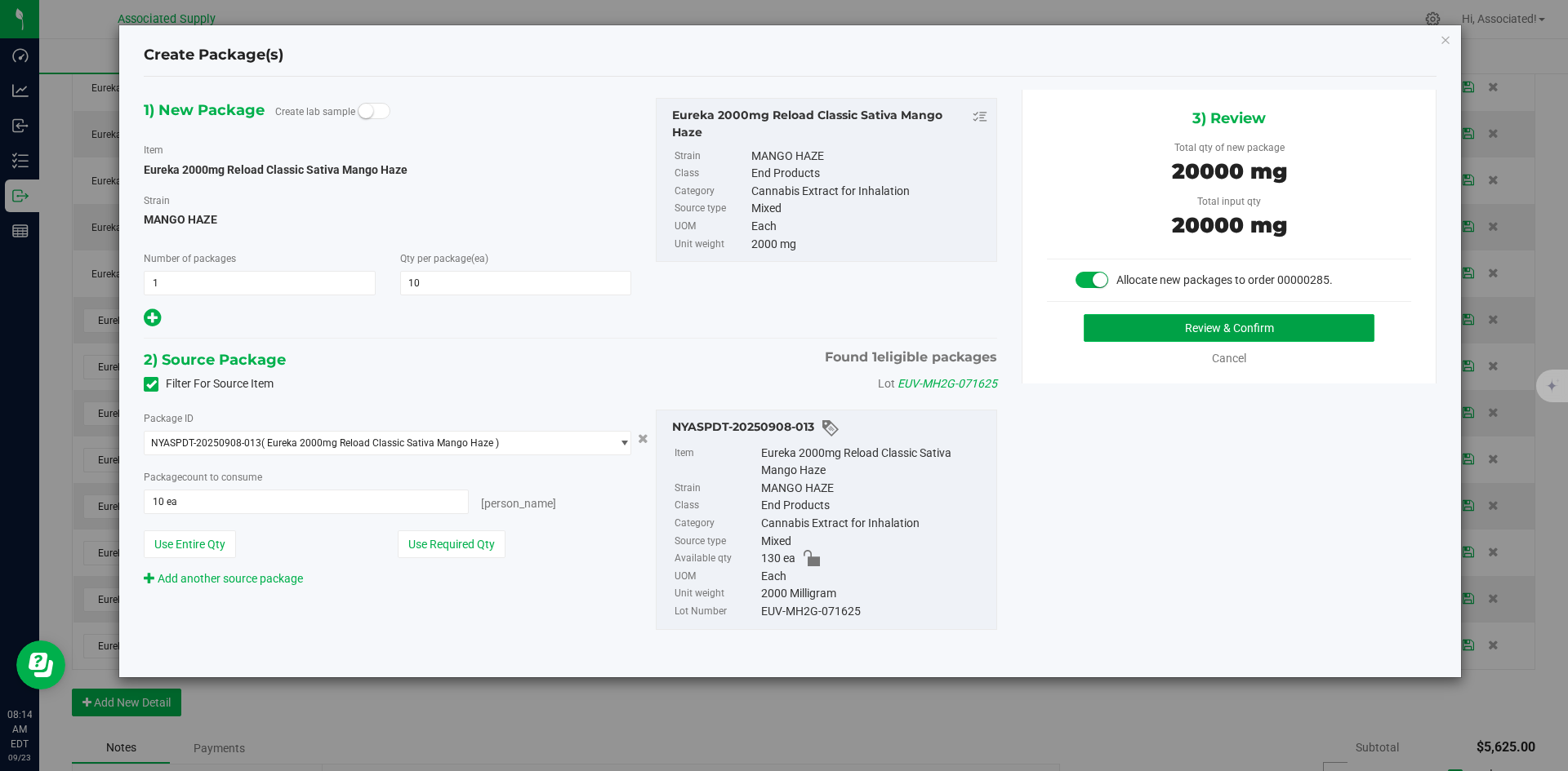
click at [1128, 321] on button "Review & Confirm" at bounding box center [1228, 328] width 290 height 28
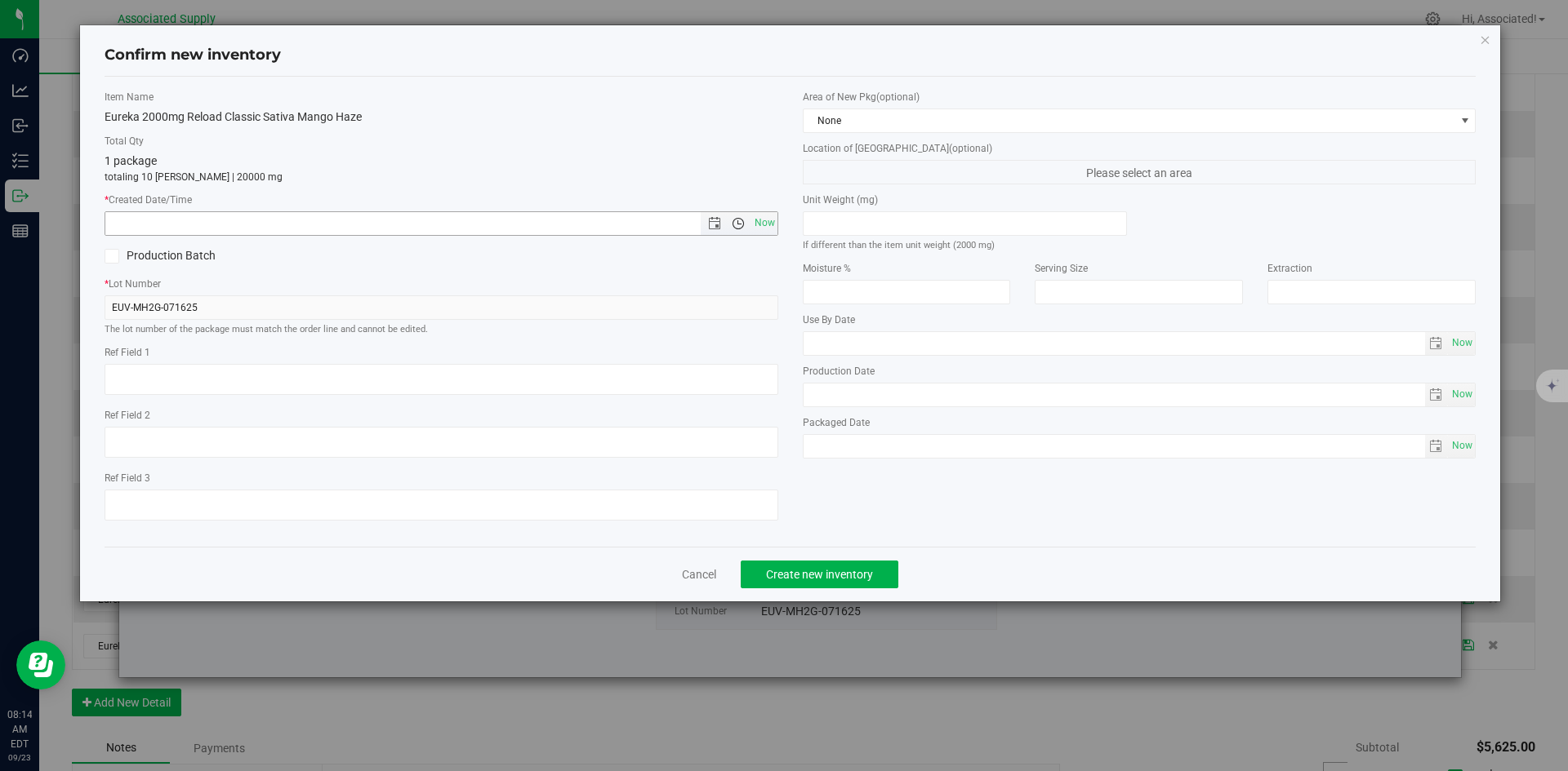
click at [749, 224] on span "Open the time view" at bounding box center [738, 223] width 28 height 13
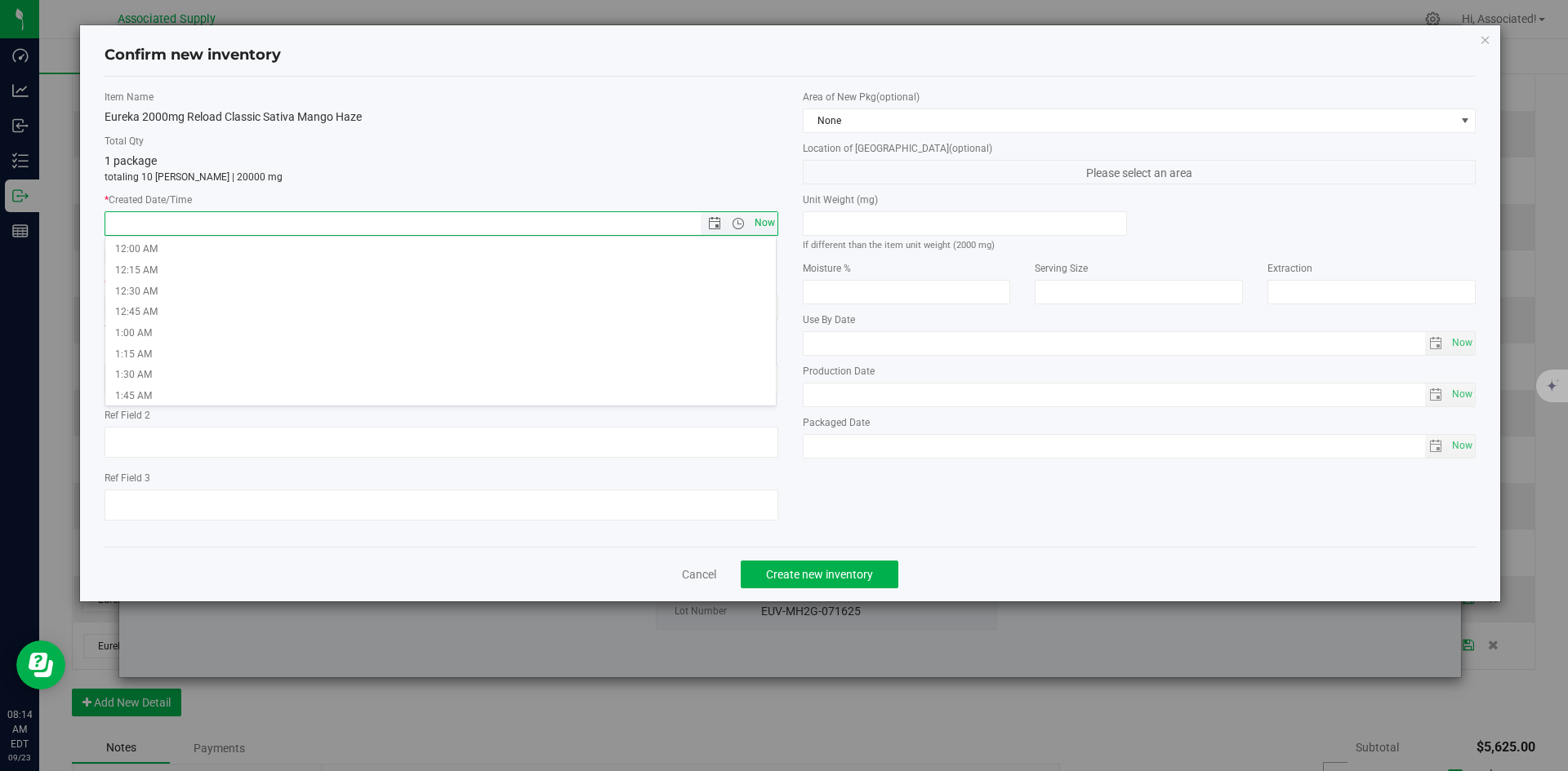
click at [756, 218] on span "Now" at bounding box center [764, 223] width 28 height 24
type input "[DATE] 8:14 AM"
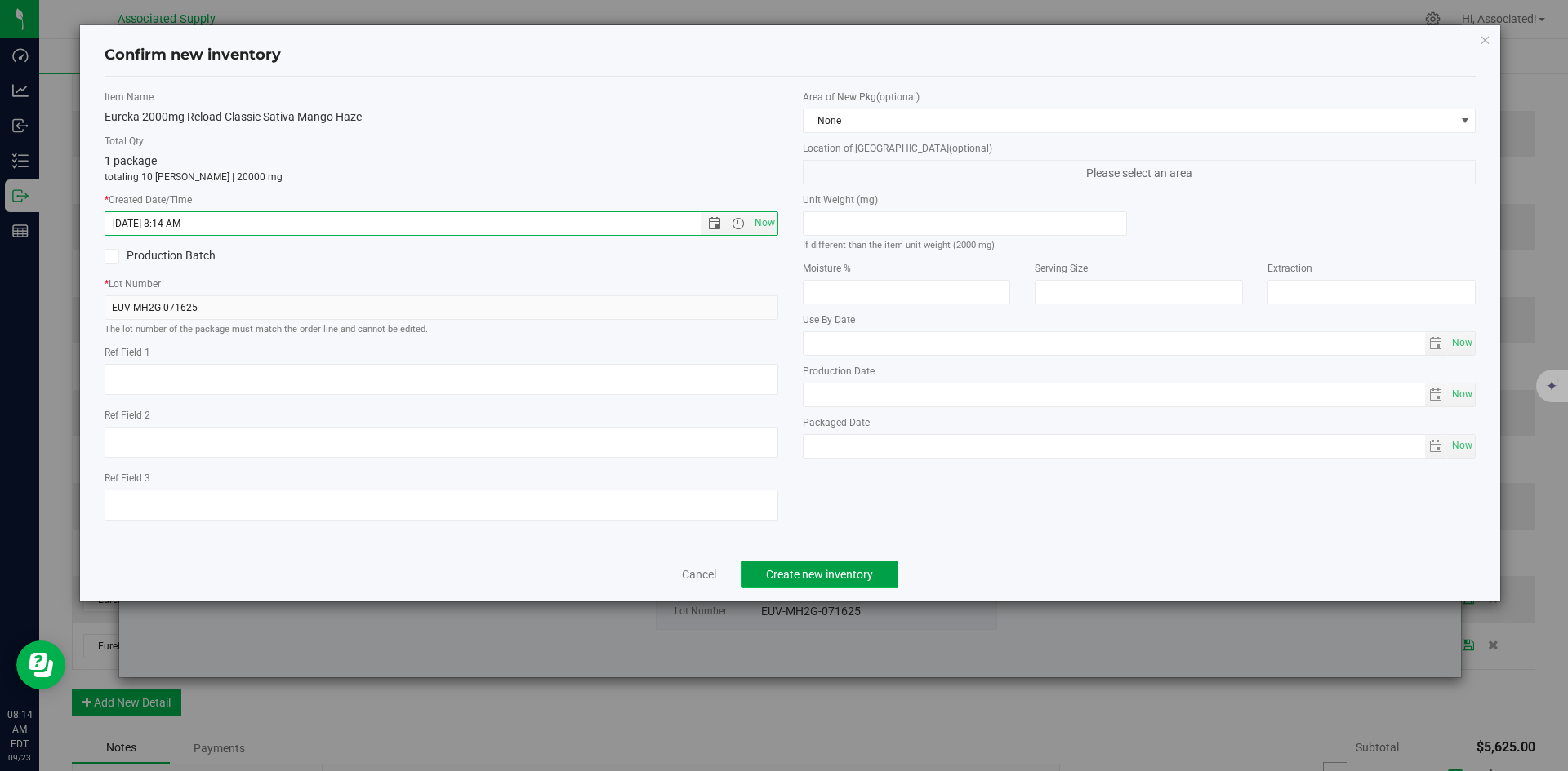
click at [862, 572] on span "Create new inventory" at bounding box center [820, 574] width 107 height 13
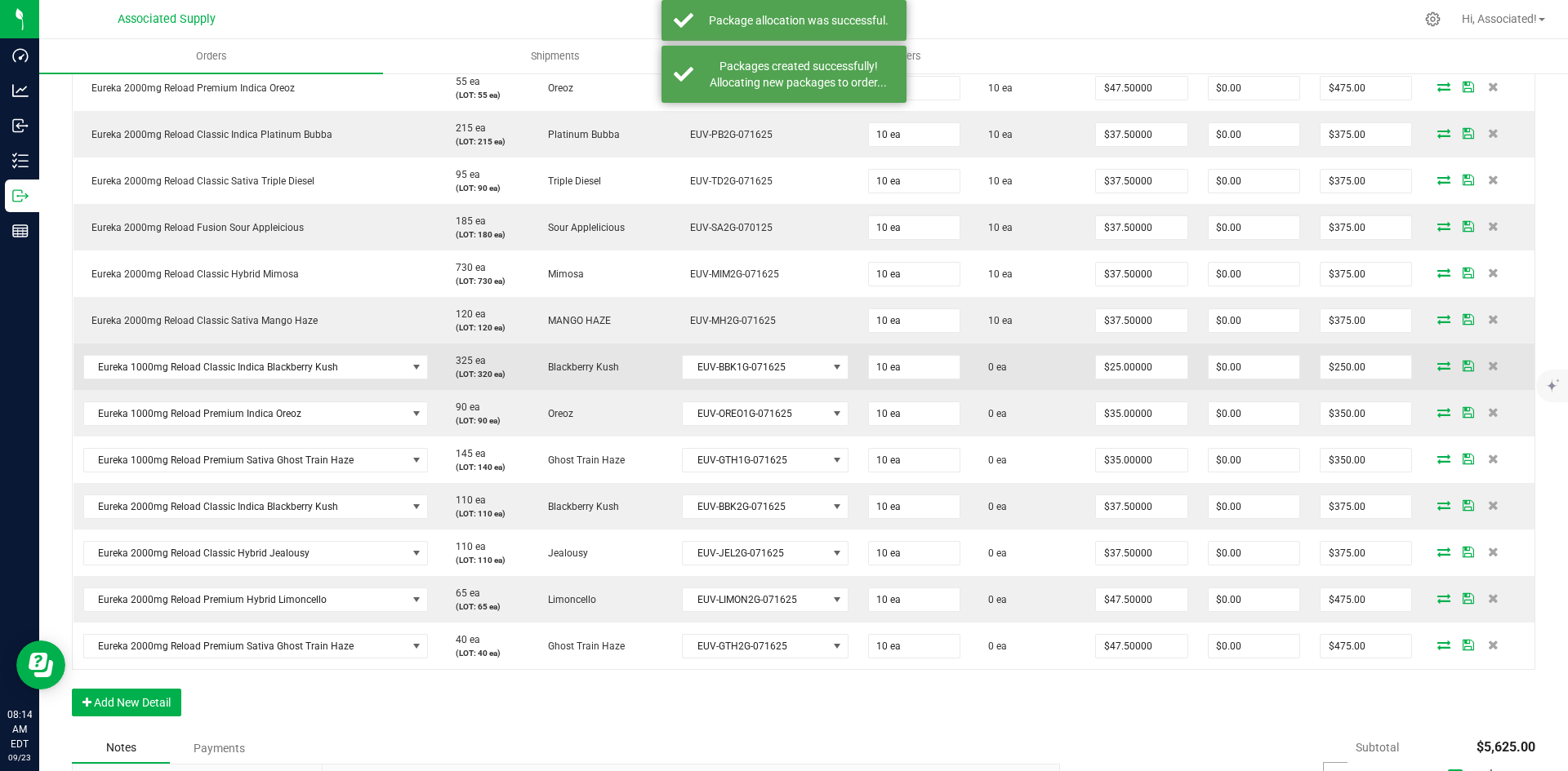
click at [1437, 369] on icon at bounding box center [1443, 366] width 13 height 10
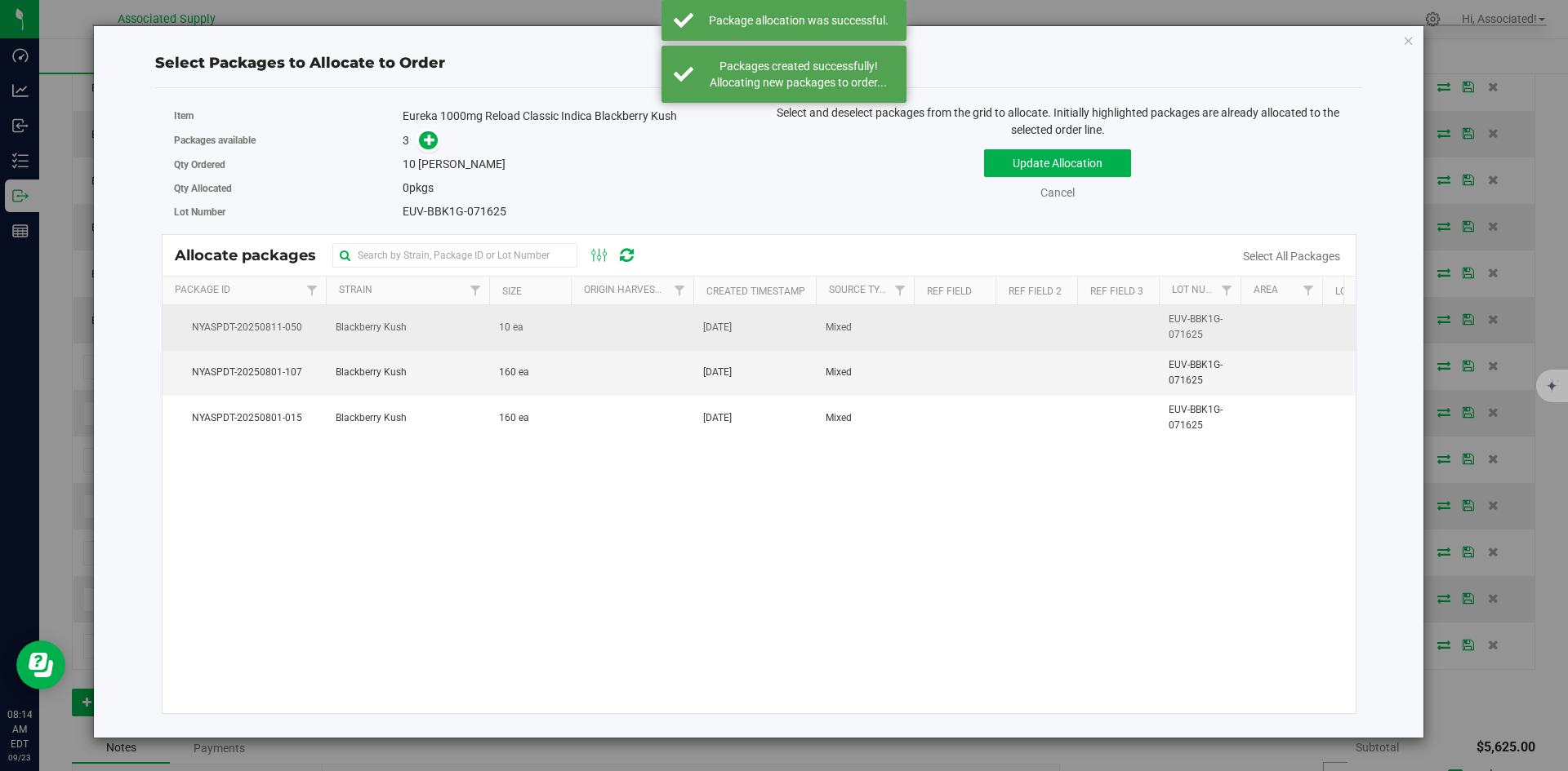
click at [568, 322] on td "10 ea" at bounding box center [529, 327] width 81 height 45
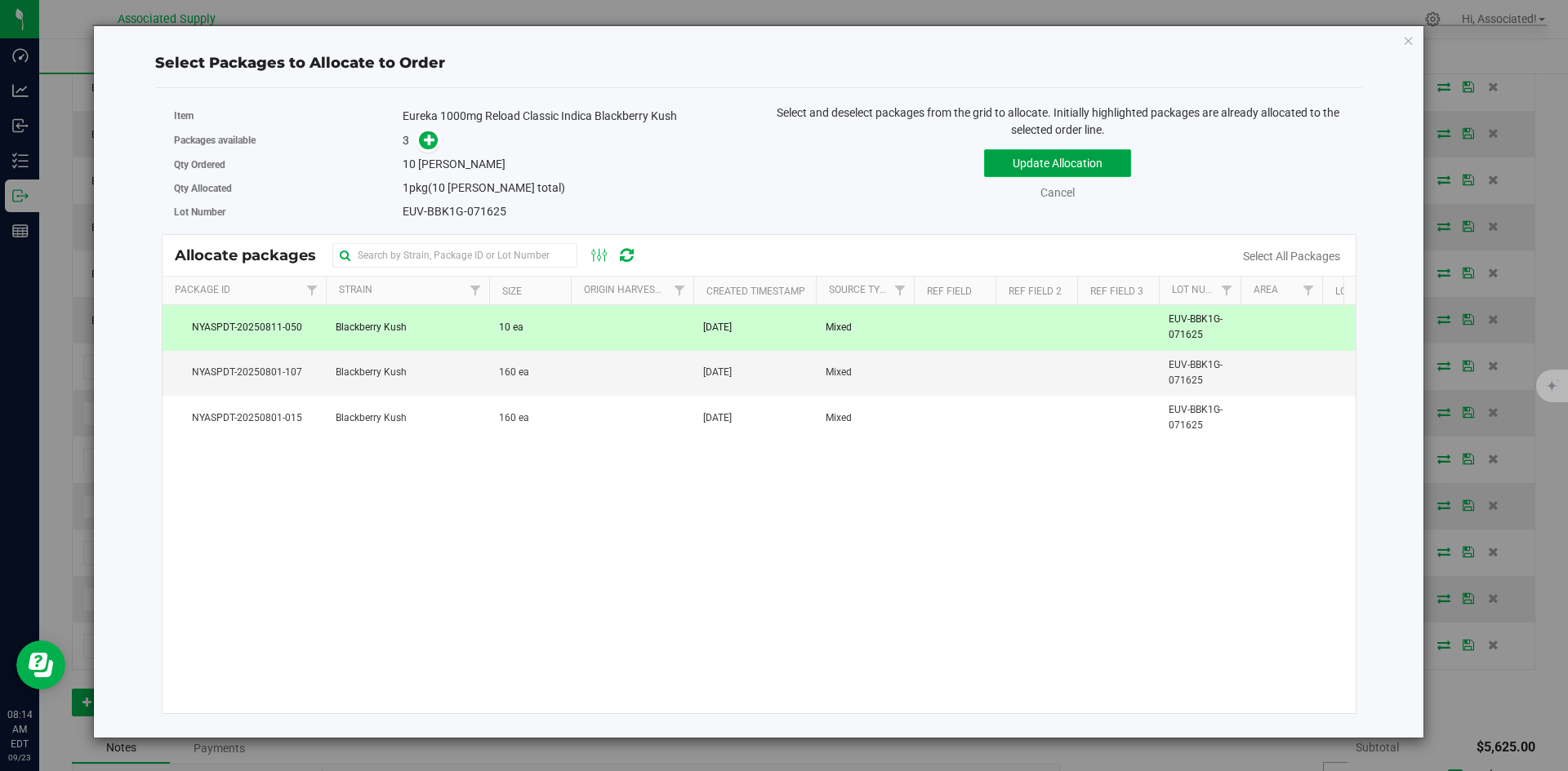
click at [1075, 169] on button "Update Allocation" at bounding box center [1058, 164] width 147 height 28
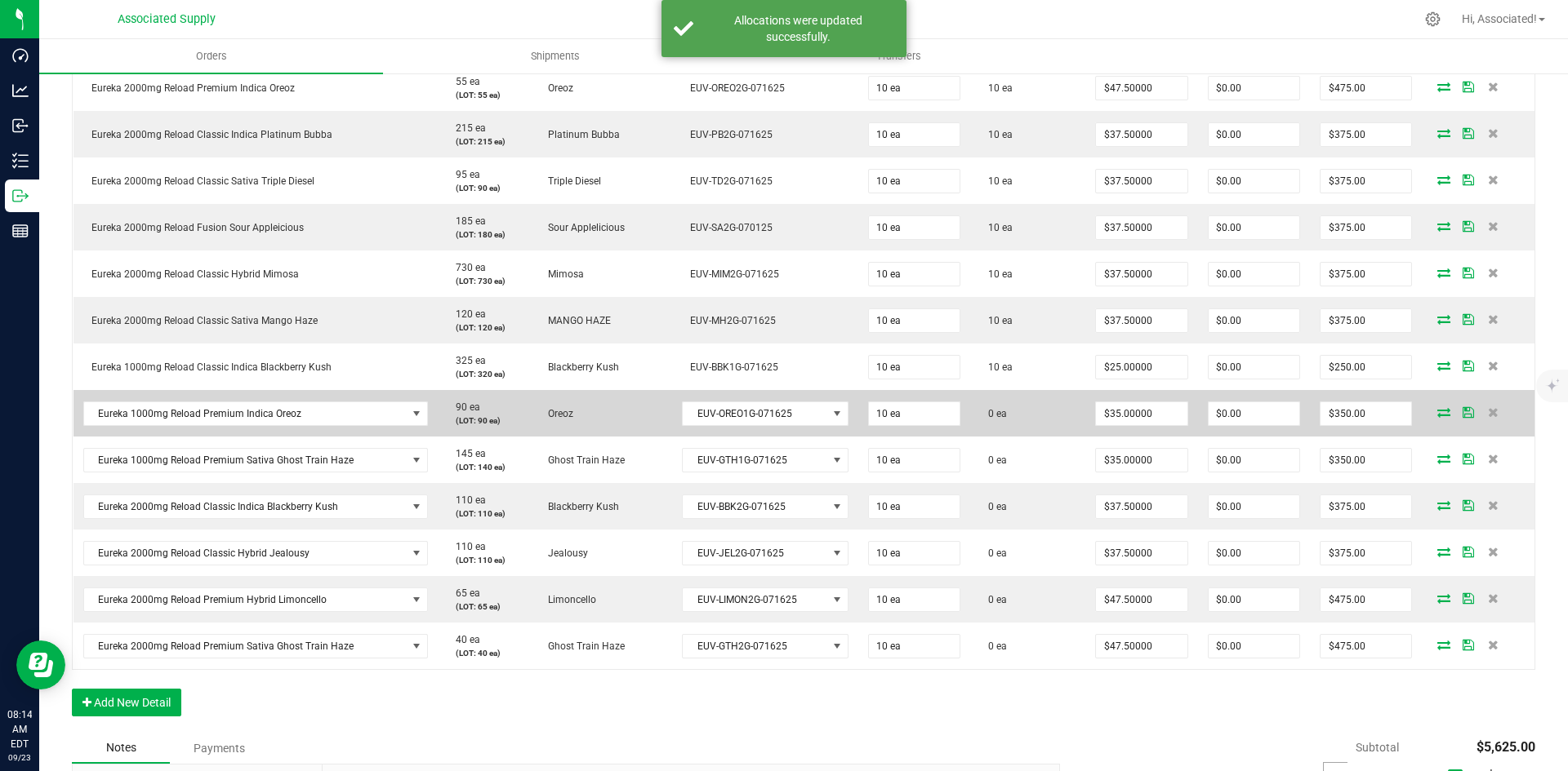
click at [1437, 414] on icon at bounding box center [1443, 412] width 13 height 10
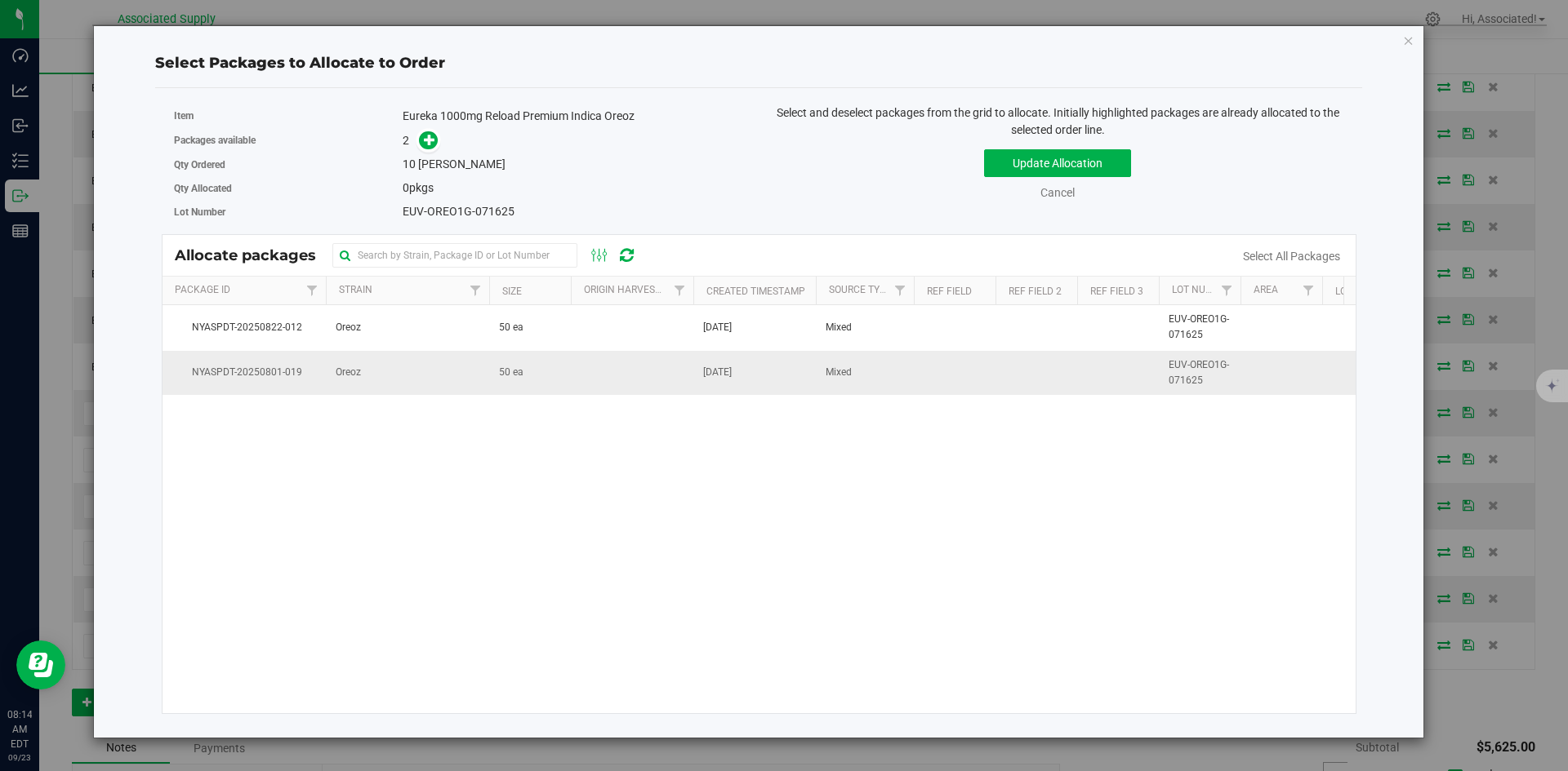
click at [559, 367] on td "50 ea" at bounding box center [529, 373] width 81 height 44
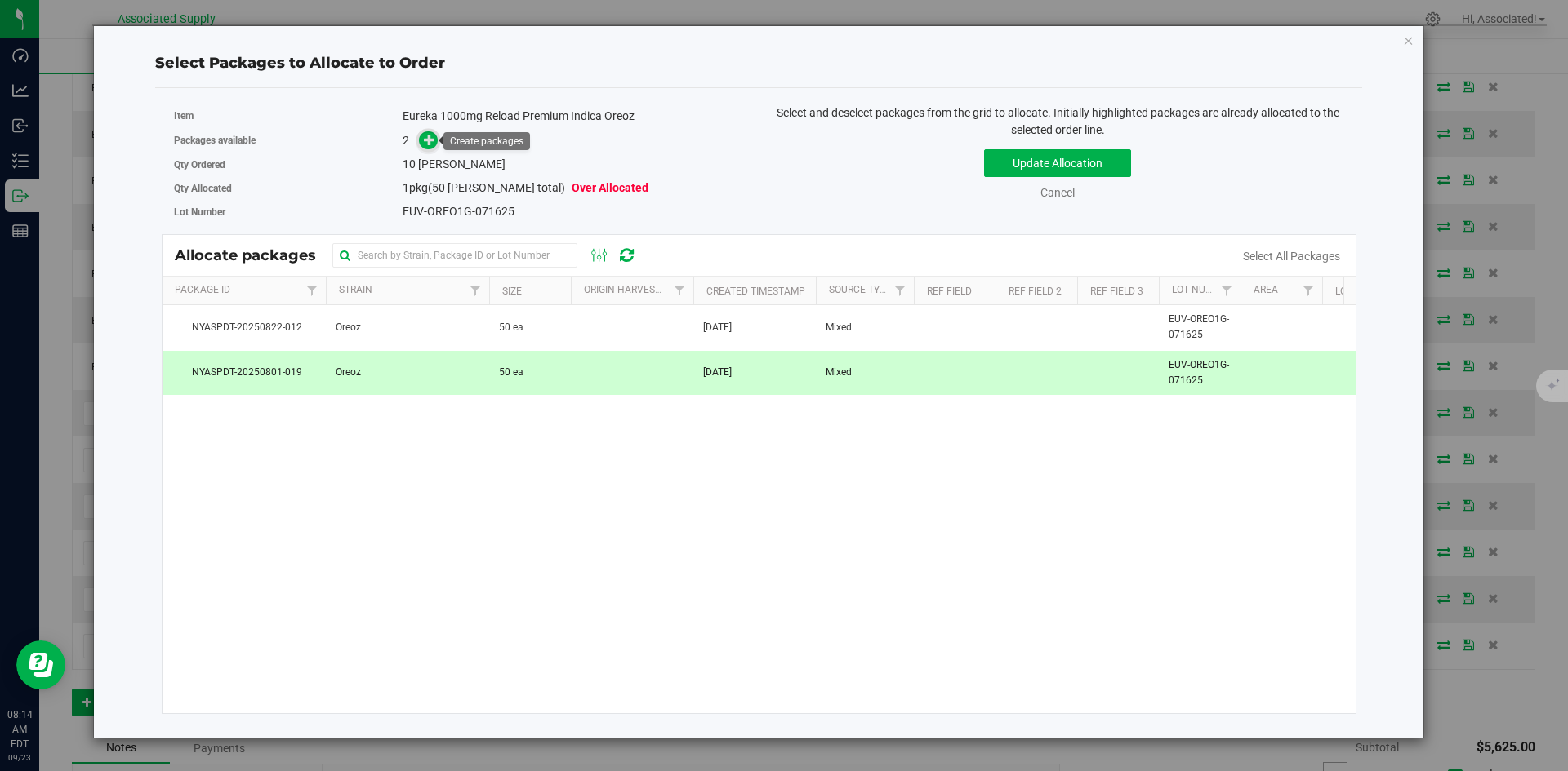
click at [421, 137] on span at bounding box center [428, 141] width 19 height 19
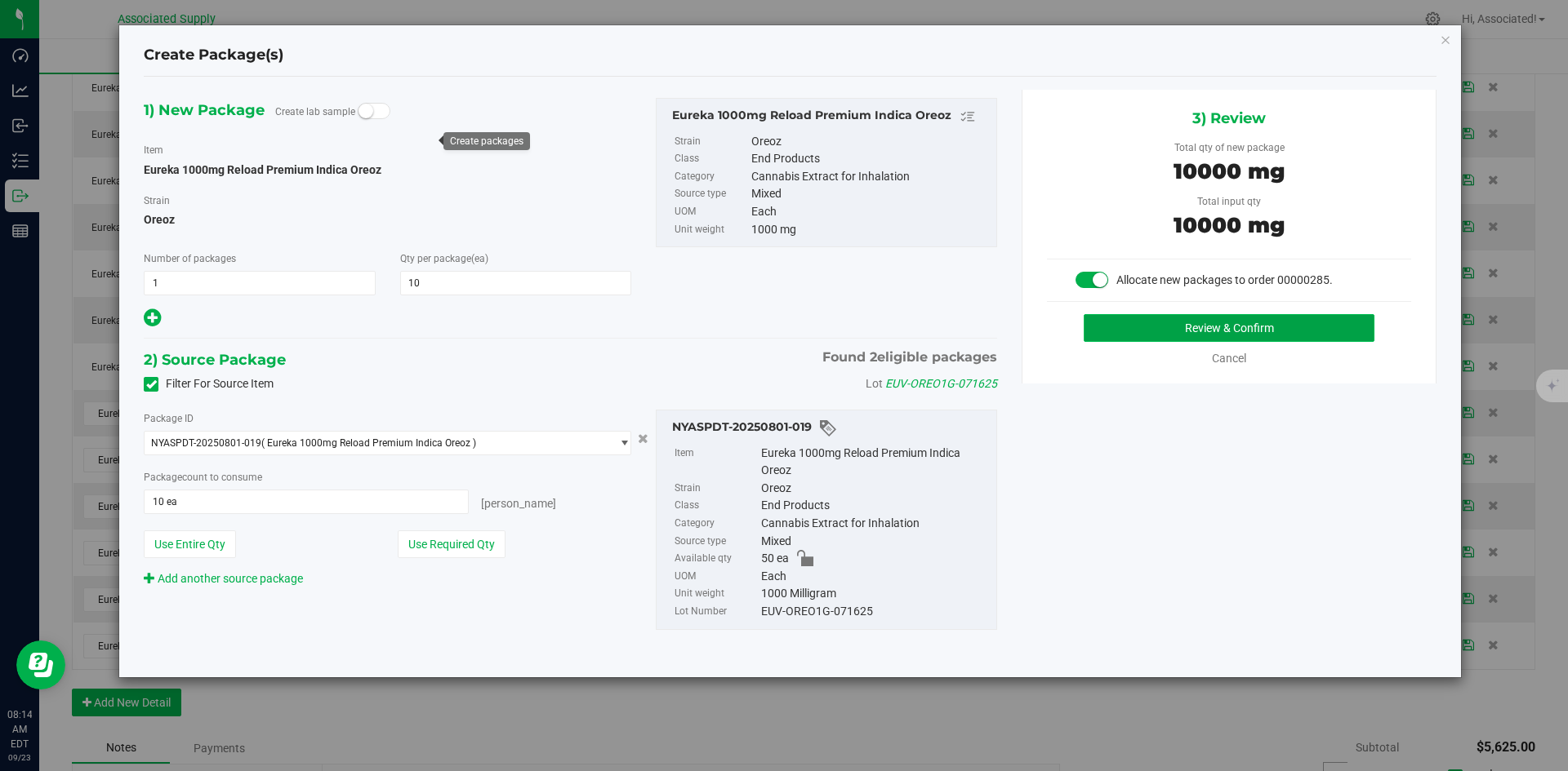
click at [1119, 328] on button "Review & Confirm" at bounding box center [1228, 328] width 290 height 28
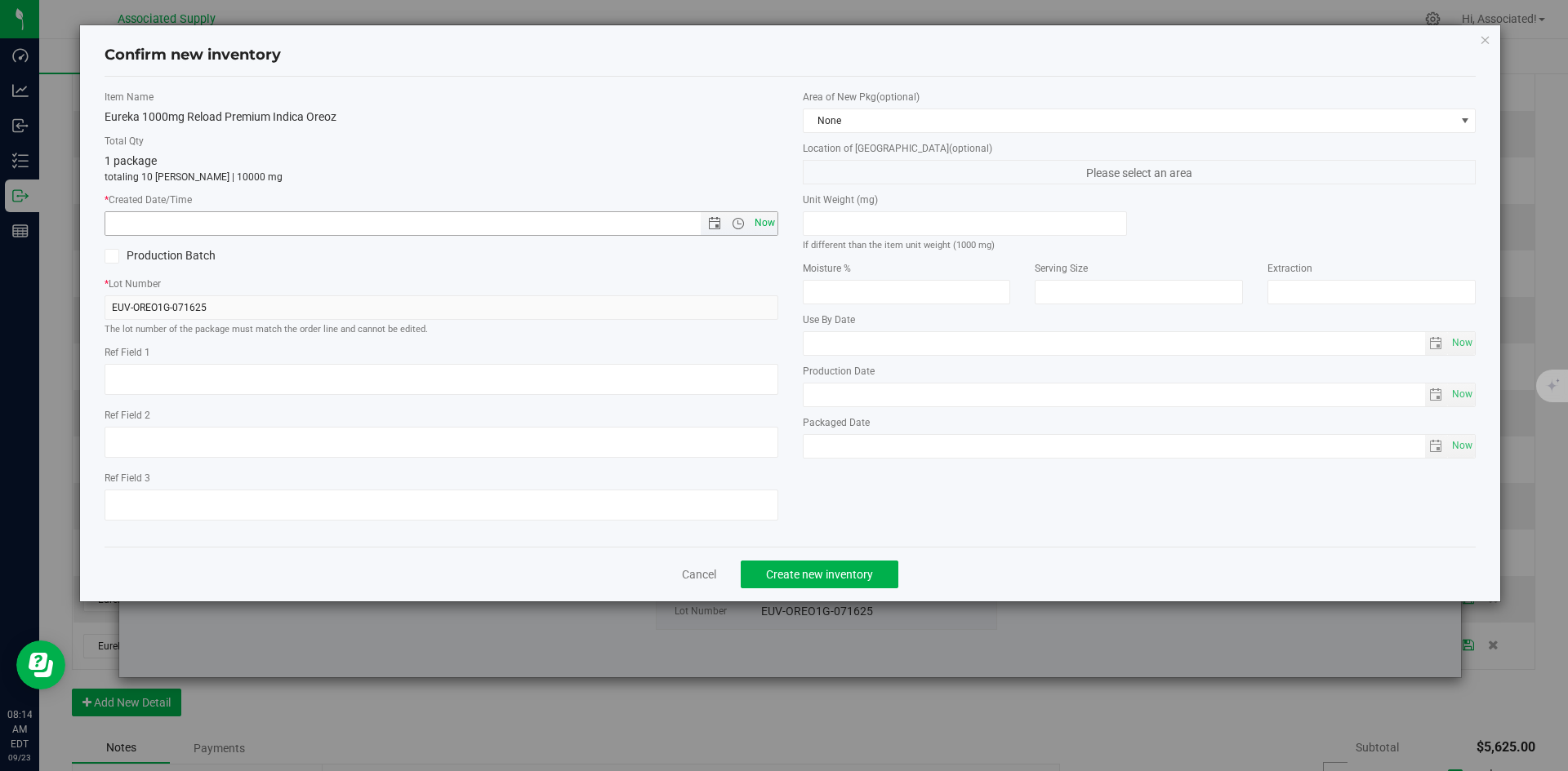
click at [767, 225] on span "Now" at bounding box center [764, 223] width 28 height 24
type input "[DATE] 8:14 AM"
click at [845, 572] on span "Create new inventory" at bounding box center [820, 574] width 107 height 13
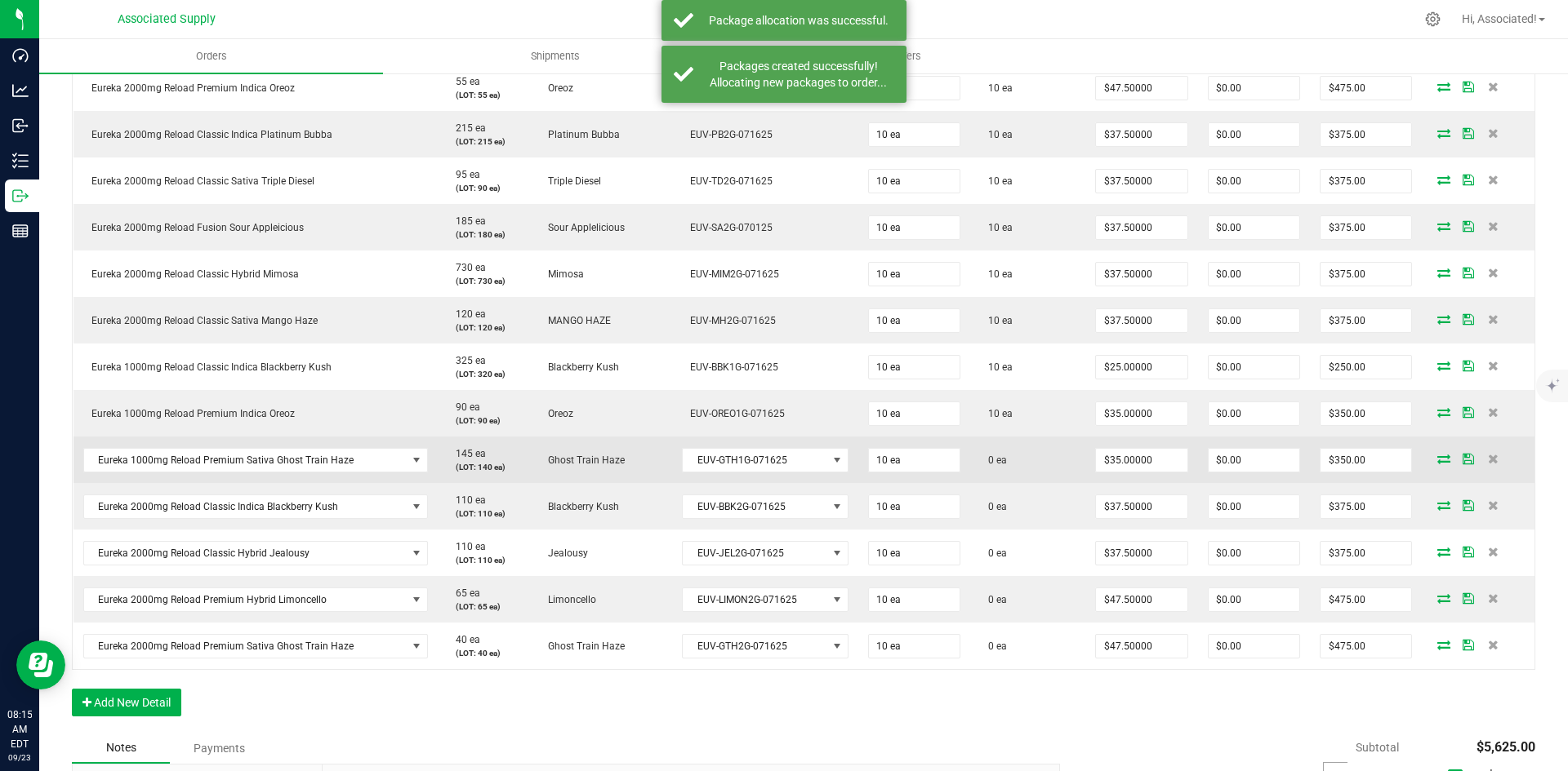
click at [1437, 459] on icon at bounding box center [1443, 459] width 13 height 10
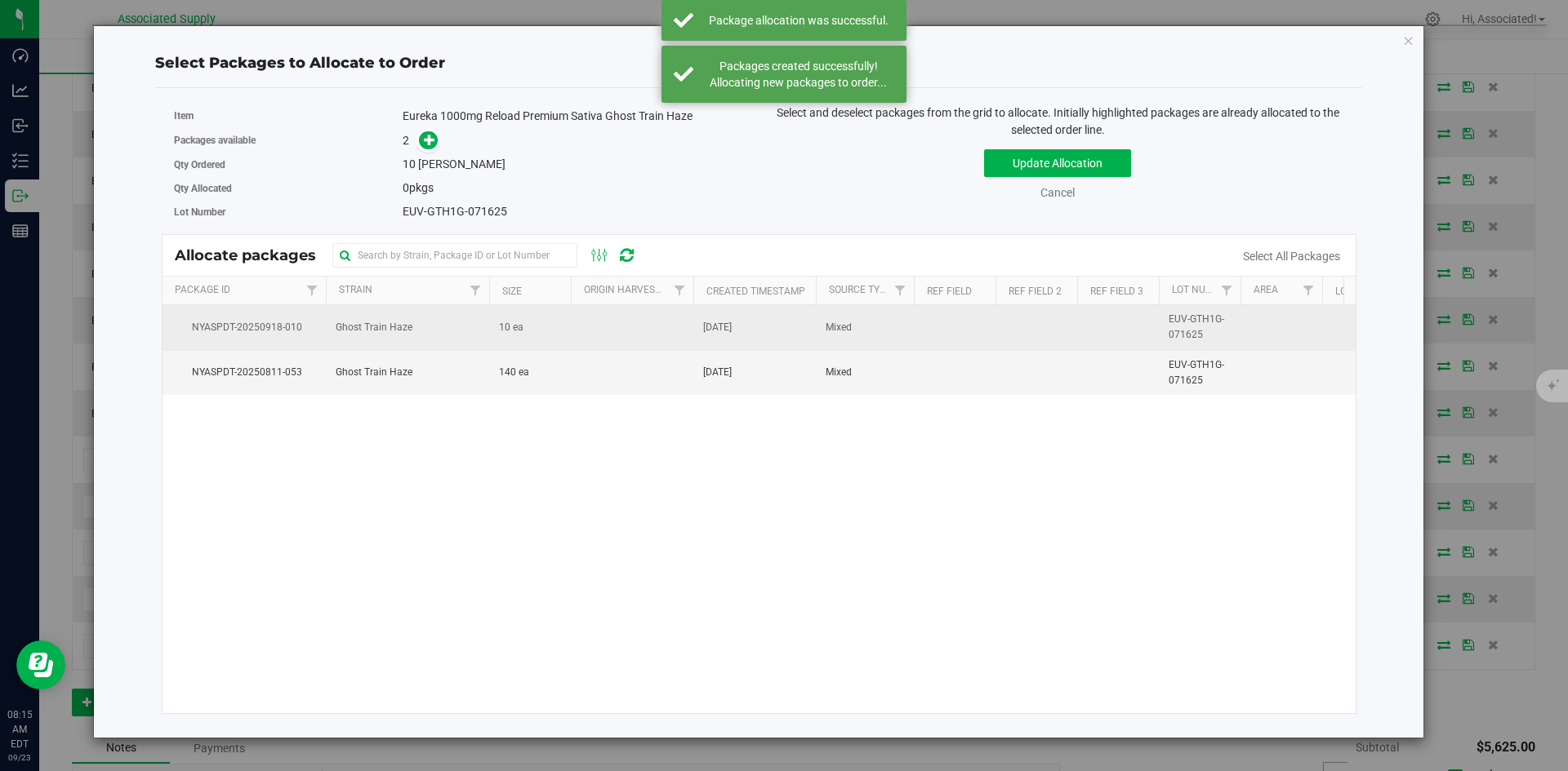
click at [571, 339] on td at bounding box center [632, 327] width 123 height 45
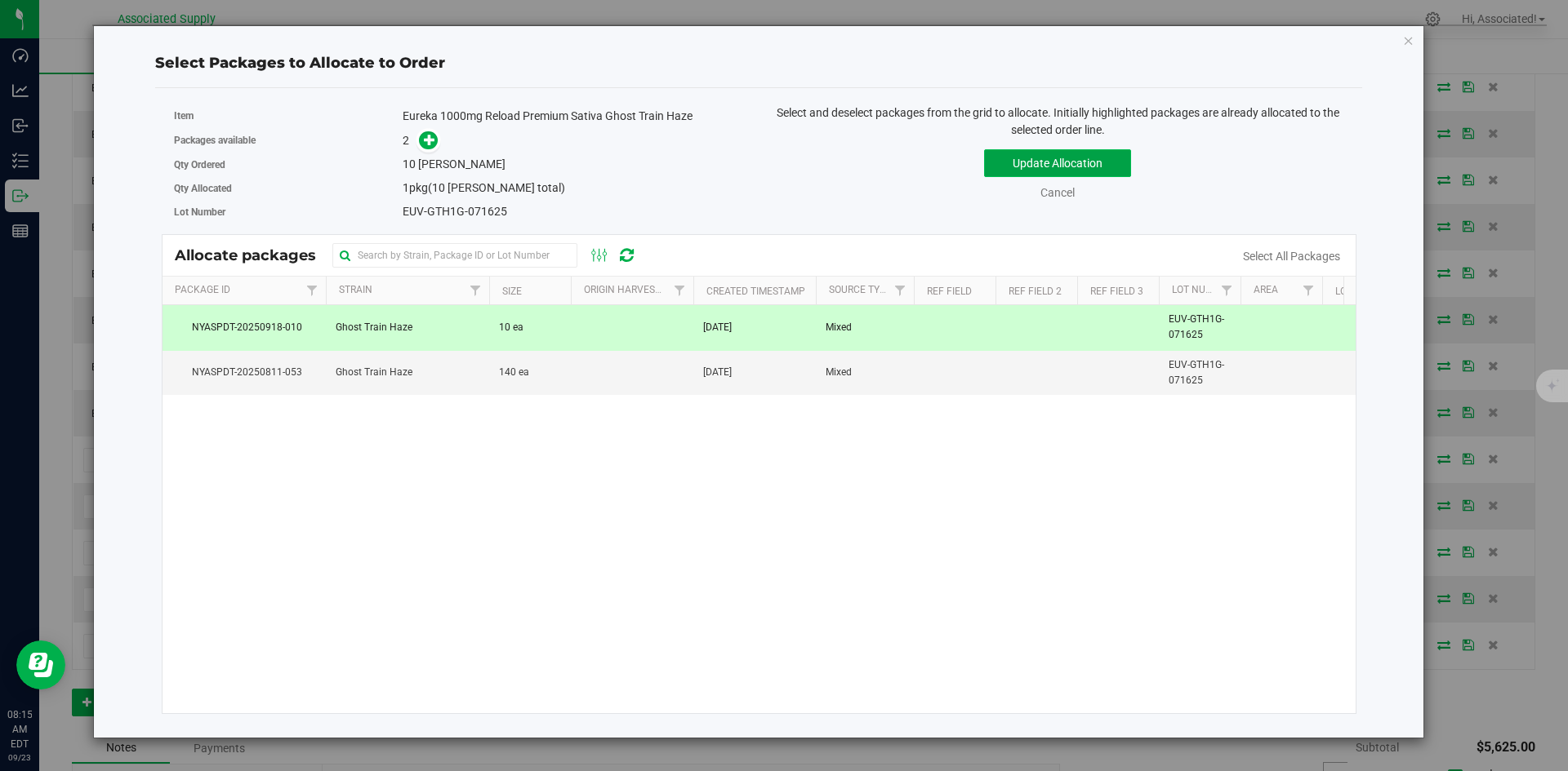
click at [1008, 160] on button "Update Allocation" at bounding box center [1058, 164] width 147 height 28
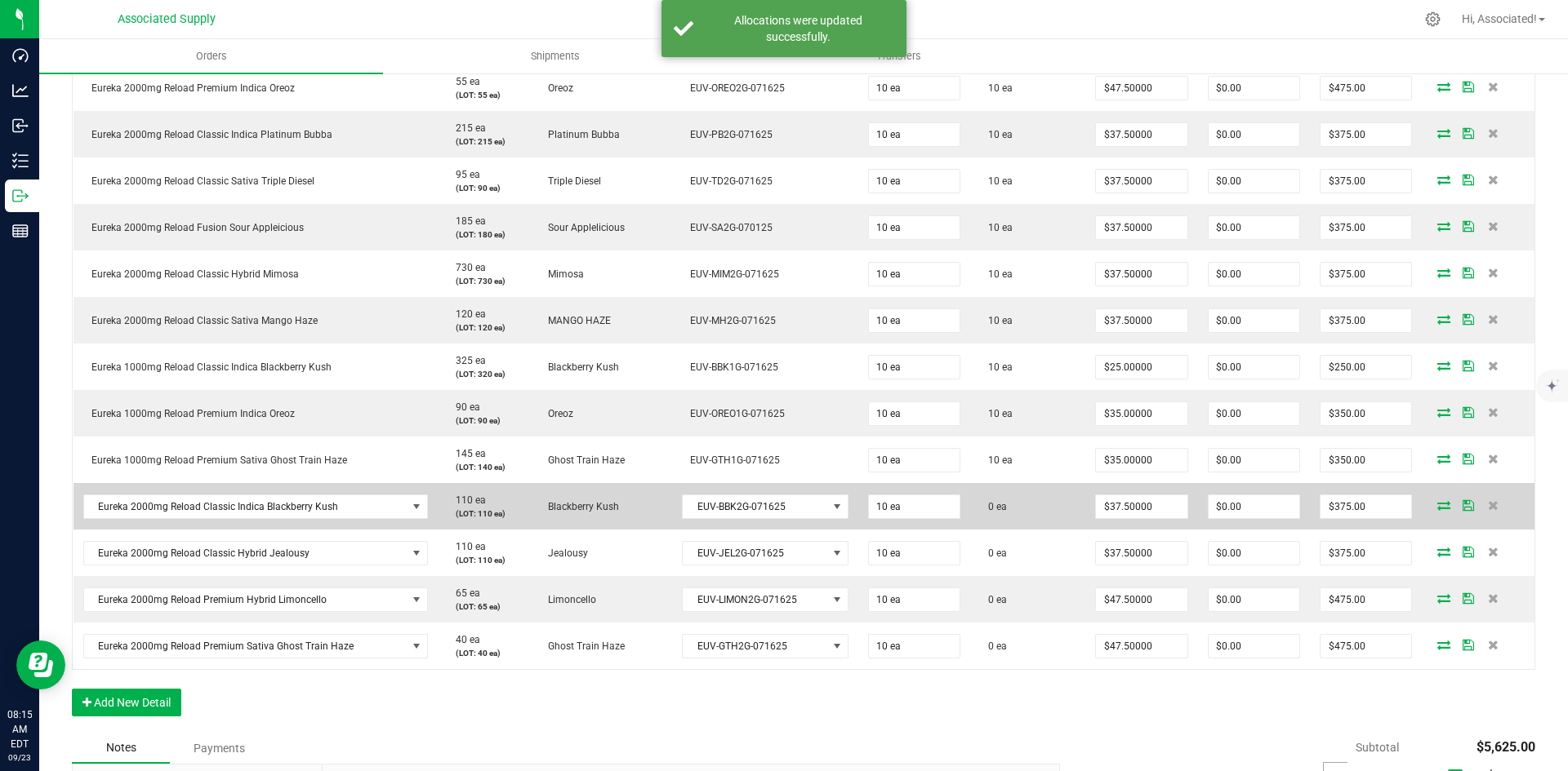
click at [1437, 504] on icon at bounding box center [1443, 505] width 13 height 10
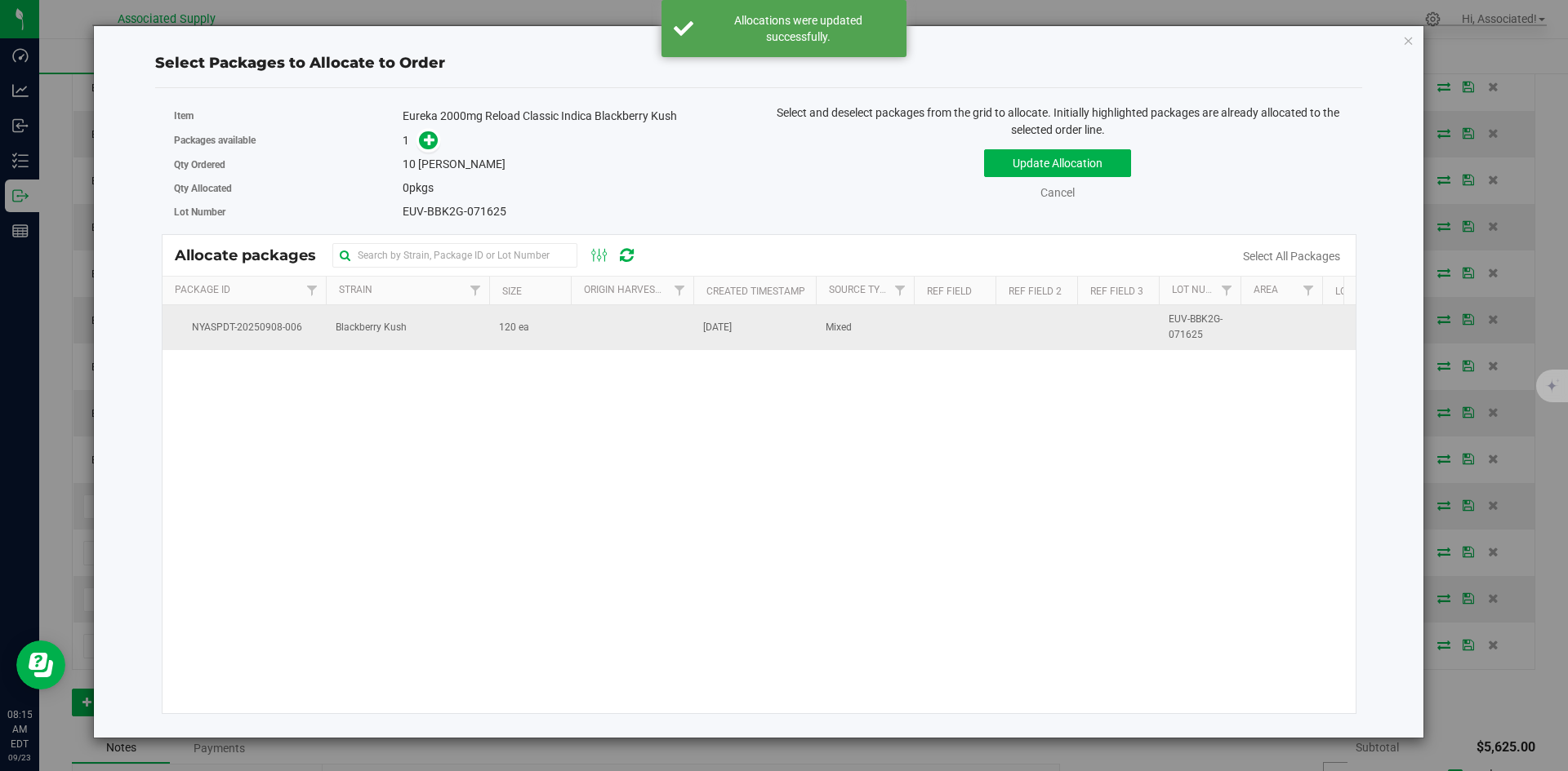
click at [506, 333] on span "120 ea" at bounding box center [513, 328] width 30 height 16
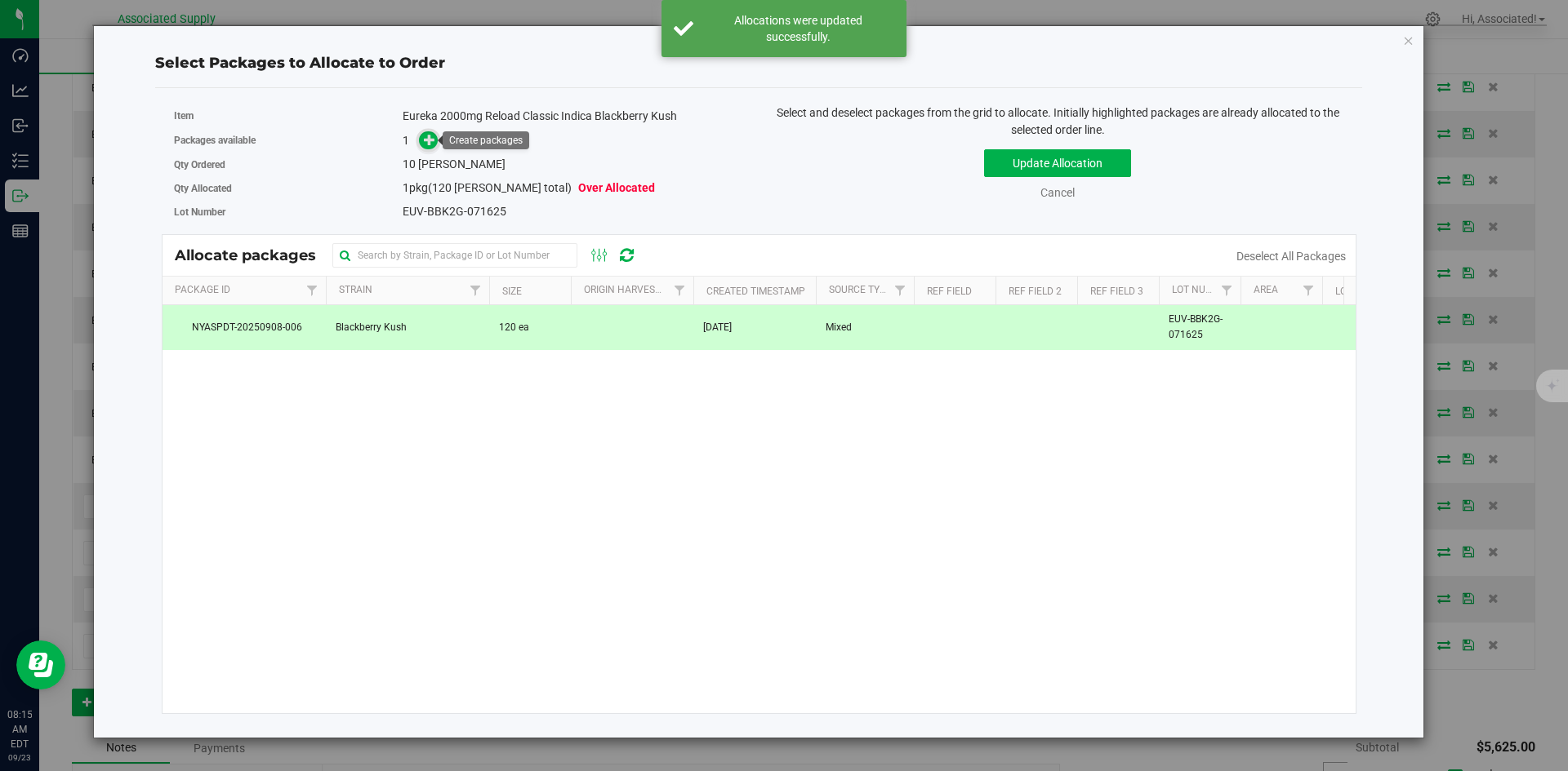
click at [428, 140] on icon at bounding box center [430, 140] width 12 height 12
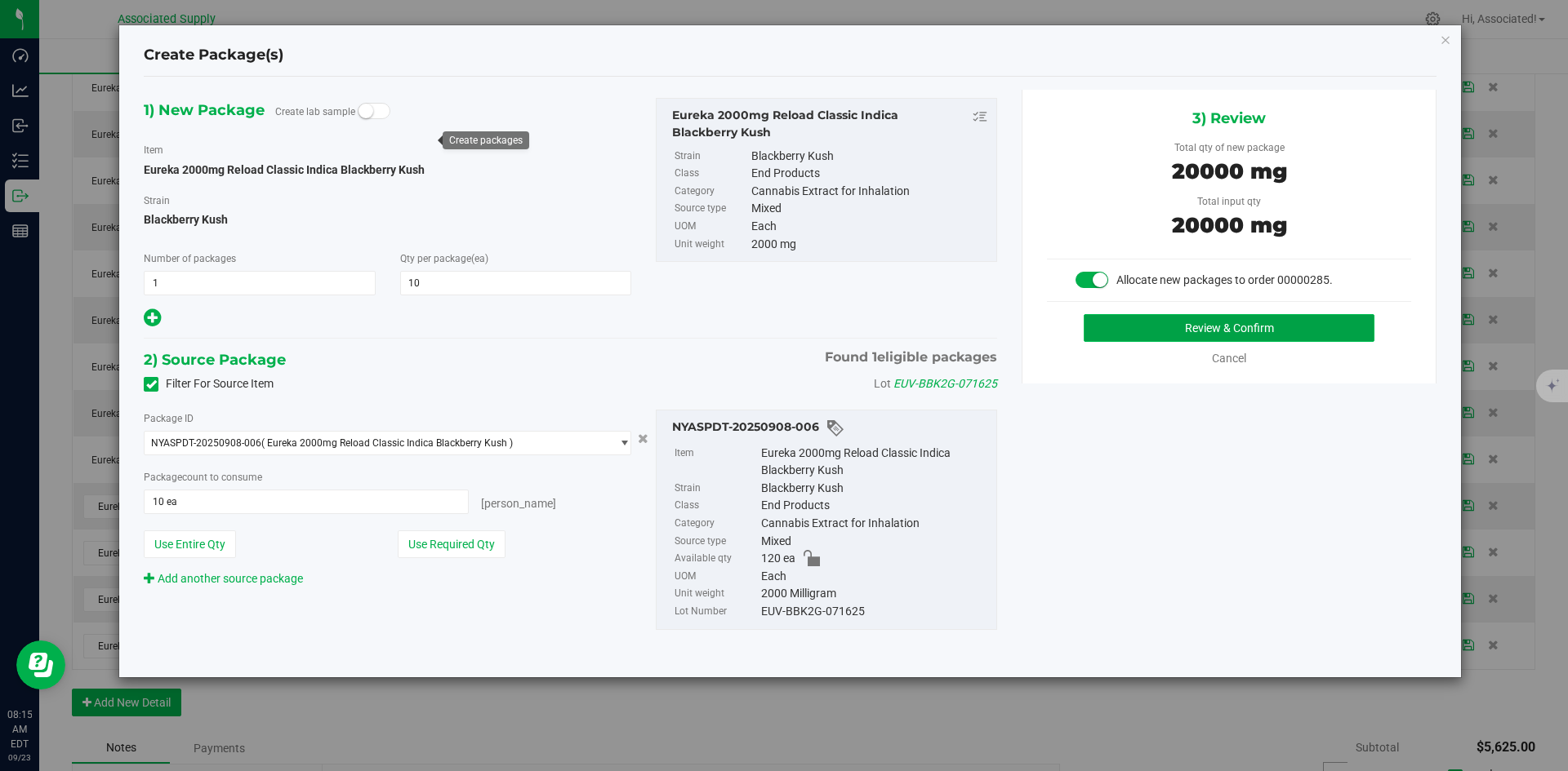
click at [1198, 332] on button "Review & Confirm" at bounding box center [1228, 328] width 290 height 28
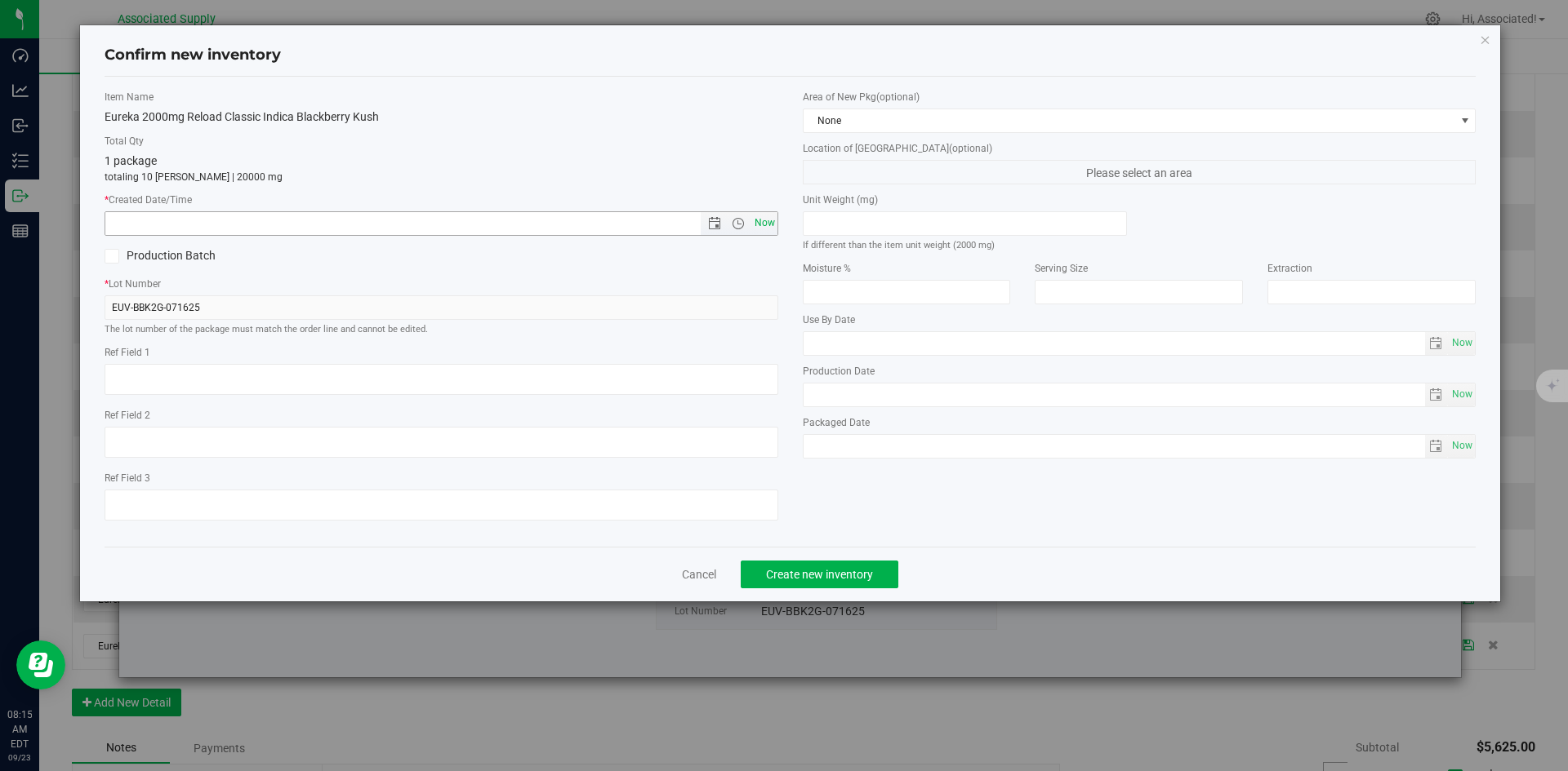
click at [760, 221] on span "Now" at bounding box center [764, 223] width 28 height 24
type input "[DATE] 8:15 AM"
click at [859, 576] on span "Create new inventory" at bounding box center [820, 574] width 107 height 13
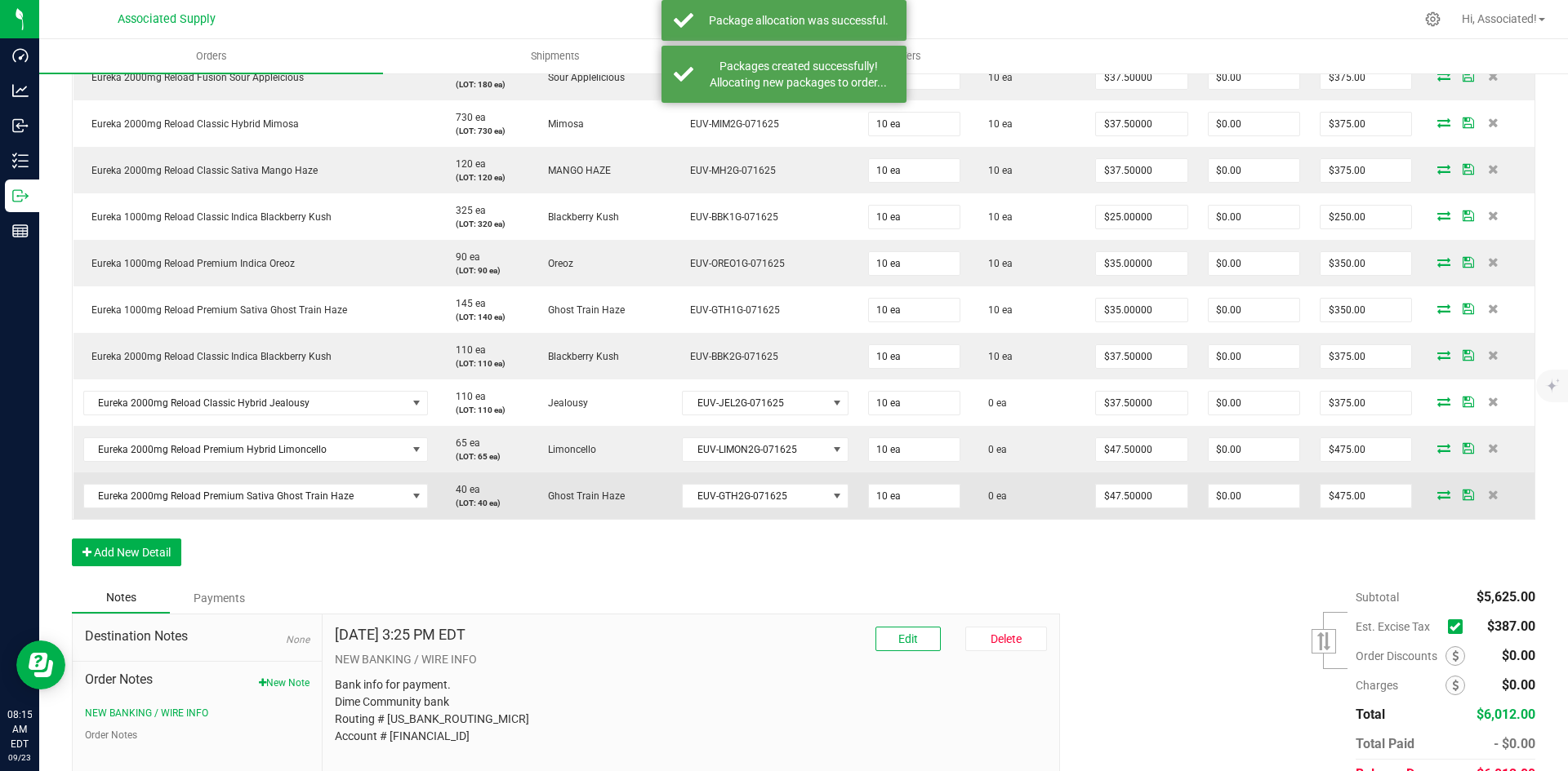
scroll to position [734, 0]
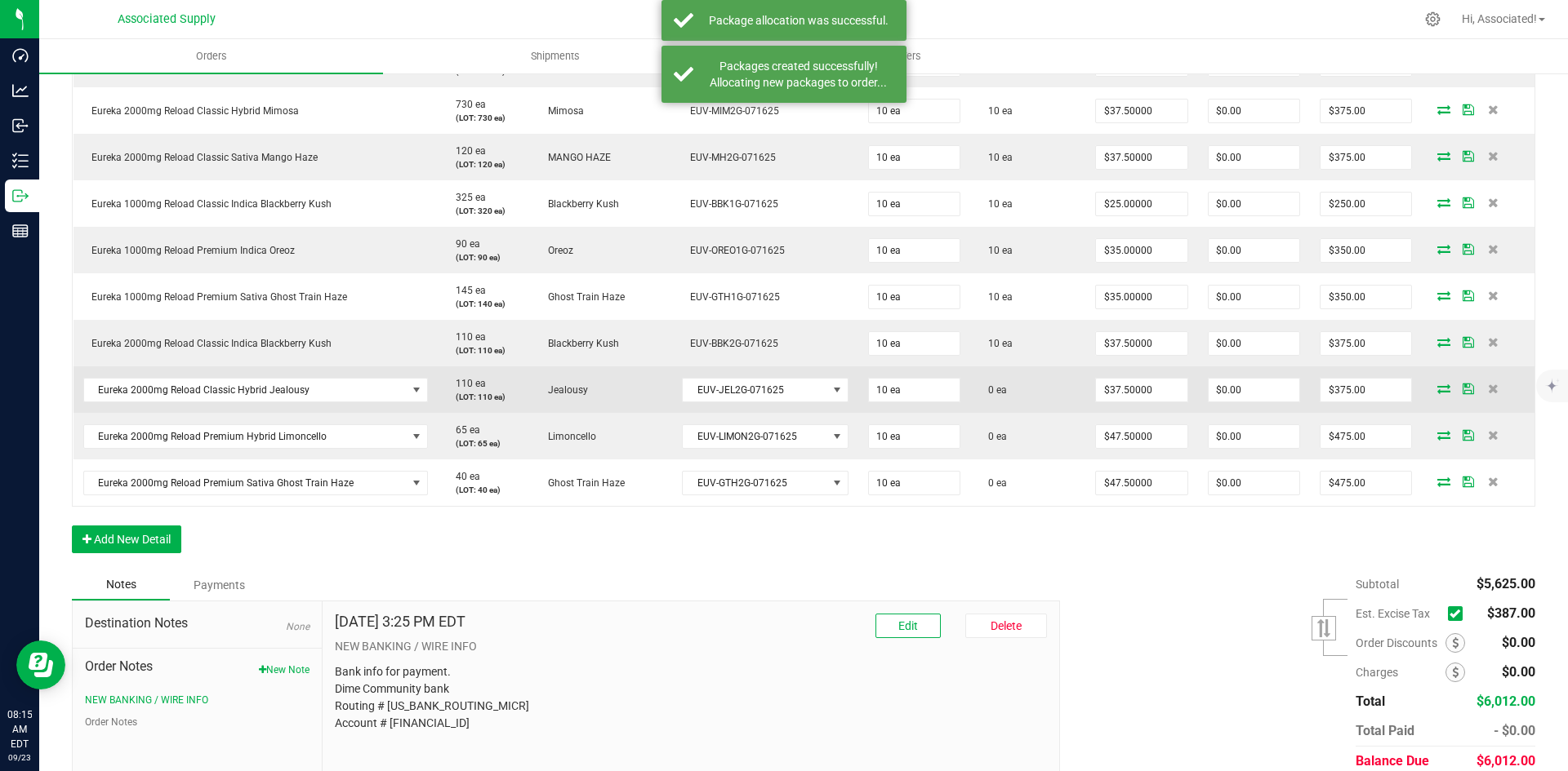
click at [1437, 388] on icon at bounding box center [1443, 388] width 13 height 10
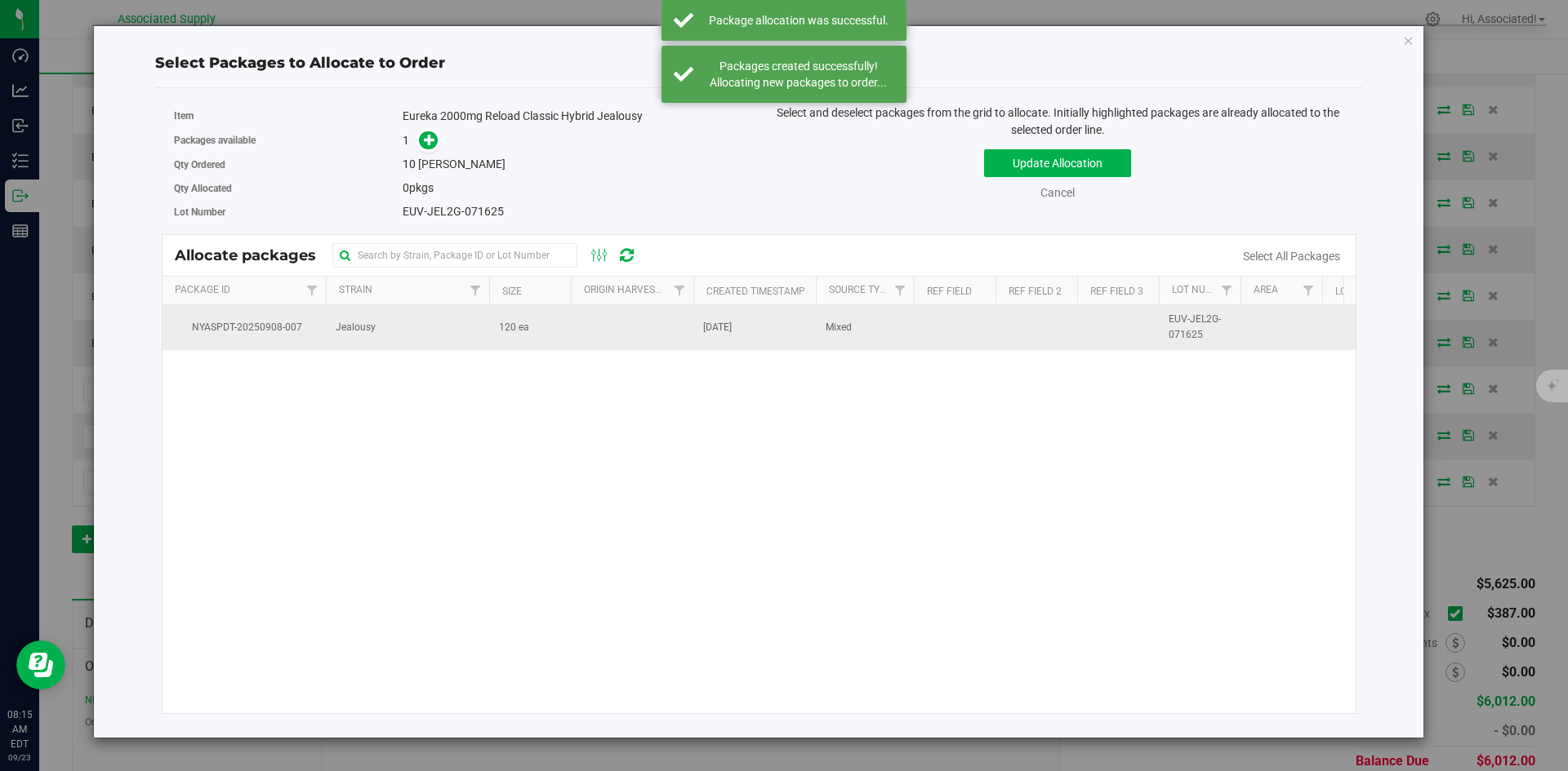
click at [573, 329] on td at bounding box center [632, 327] width 123 height 44
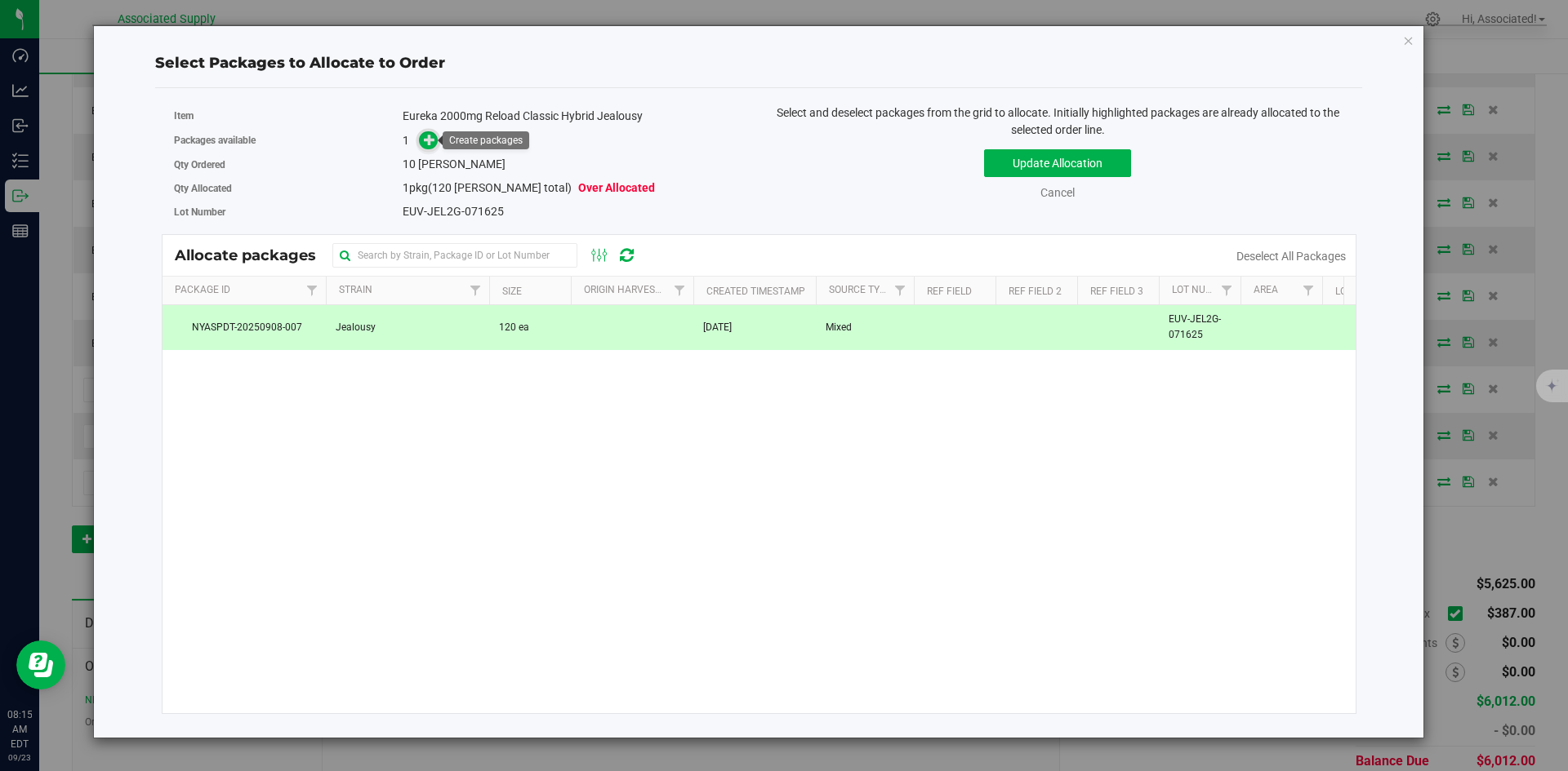
click at [428, 146] on icon at bounding box center [430, 140] width 12 height 12
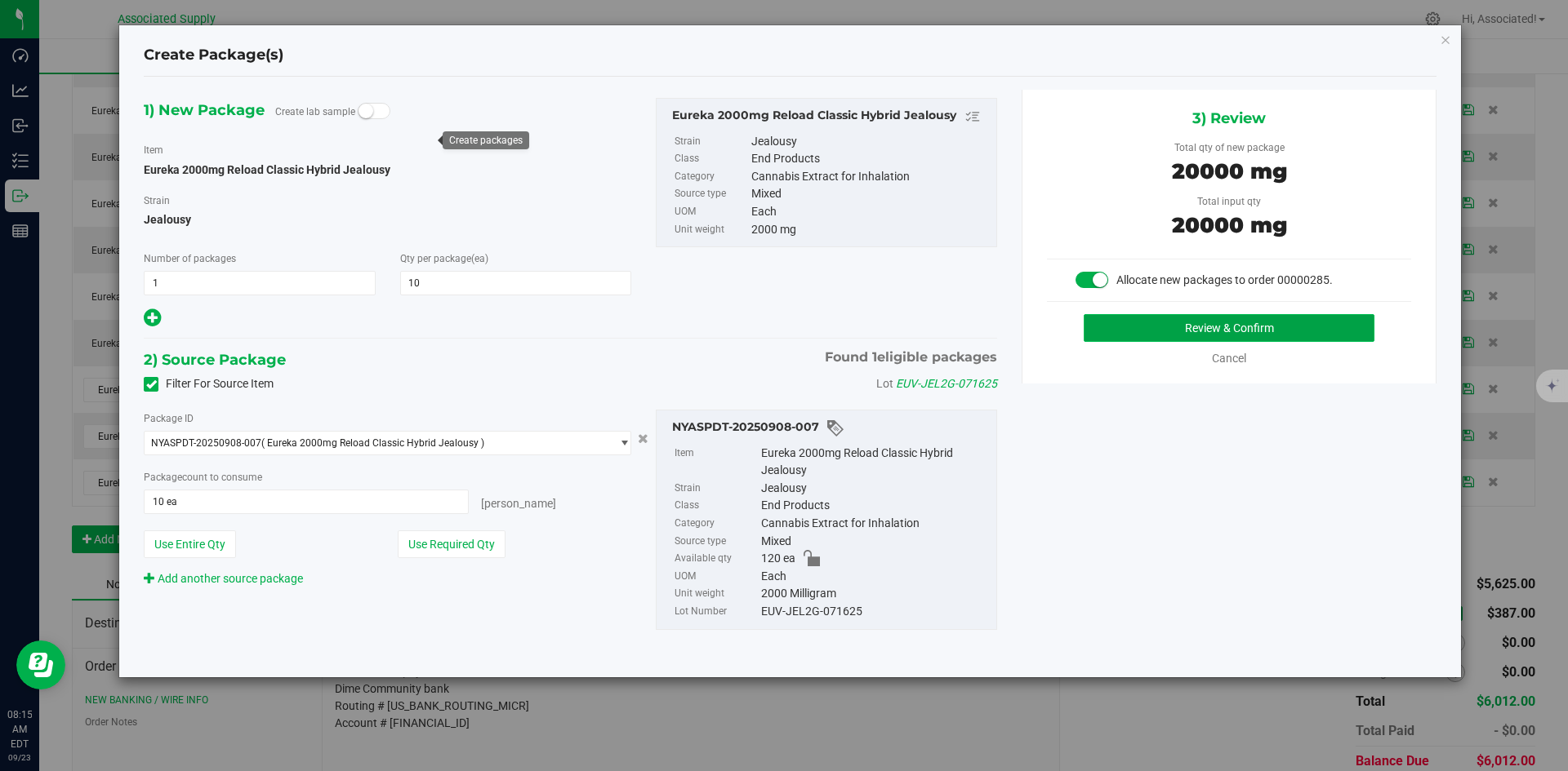
click at [1163, 336] on button "Review & Confirm" at bounding box center [1228, 328] width 290 height 28
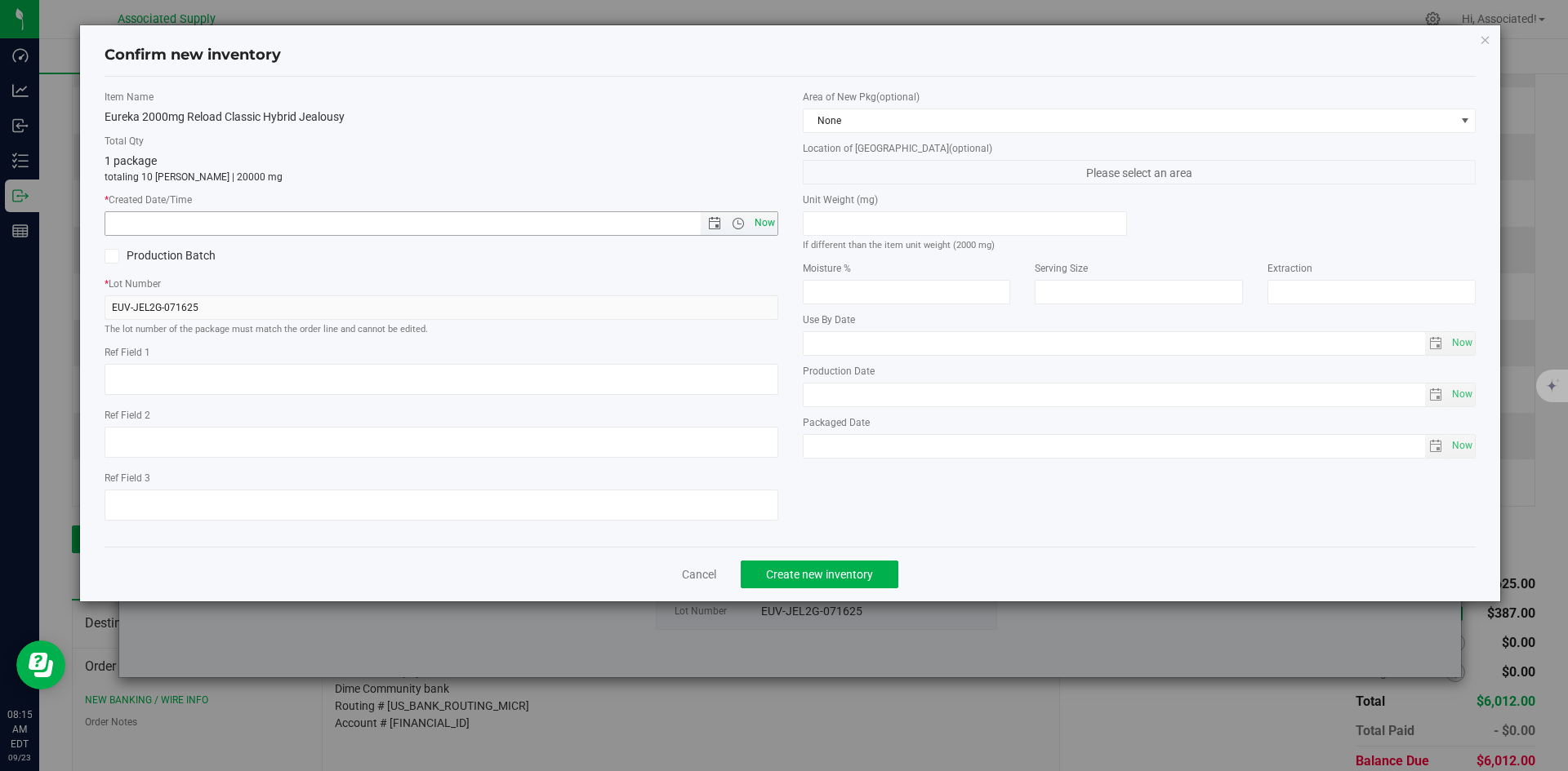
click at [762, 225] on span "Now" at bounding box center [764, 223] width 28 height 24
type input "[DATE] 8:15 AM"
click at [822, 572] on span "Create new inventory" at bounding box center [820, 574] width 107 height 13
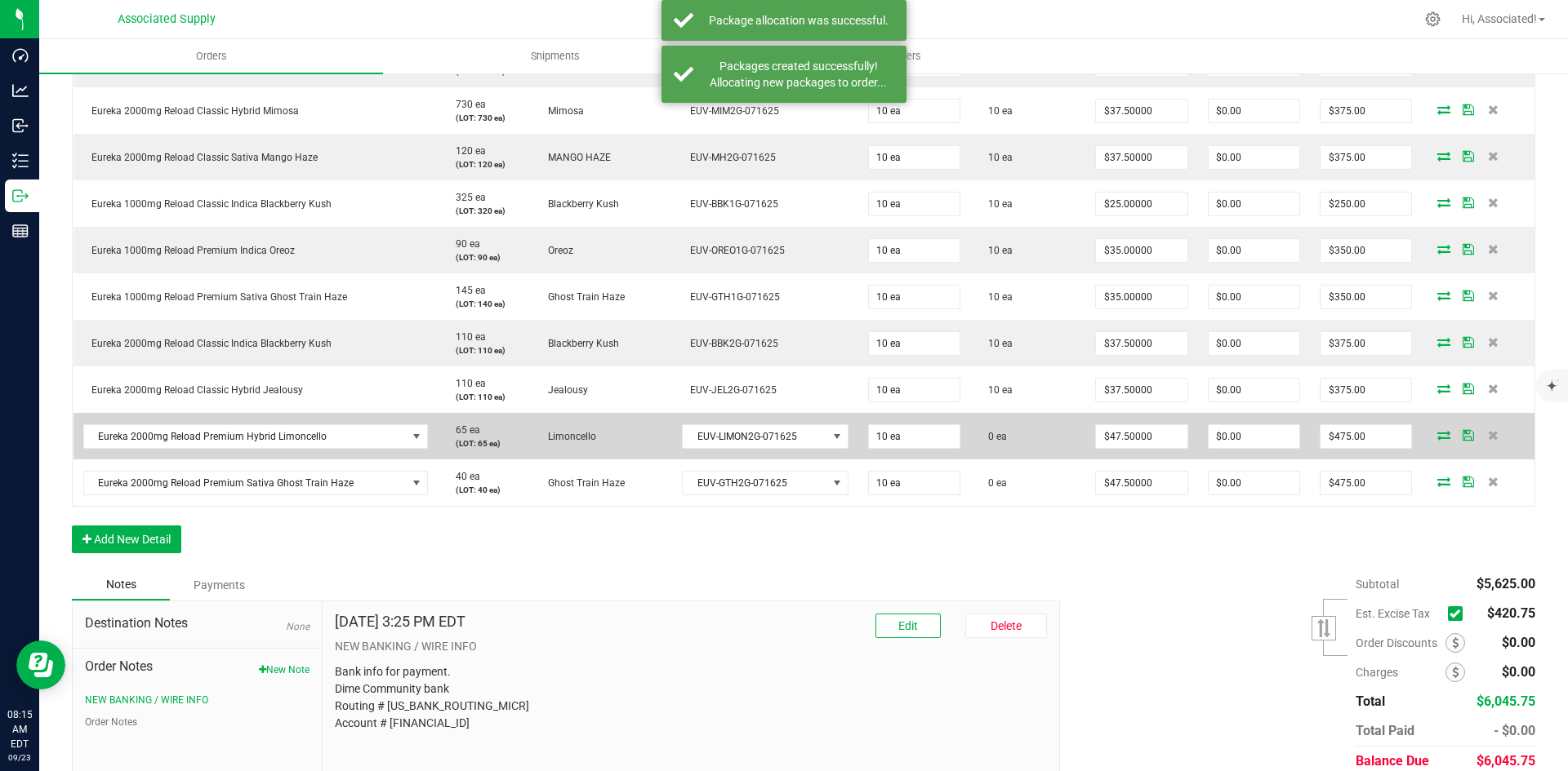
click at [1437, 435] on icon at bounding box center [1443, 435] width 13 height 10
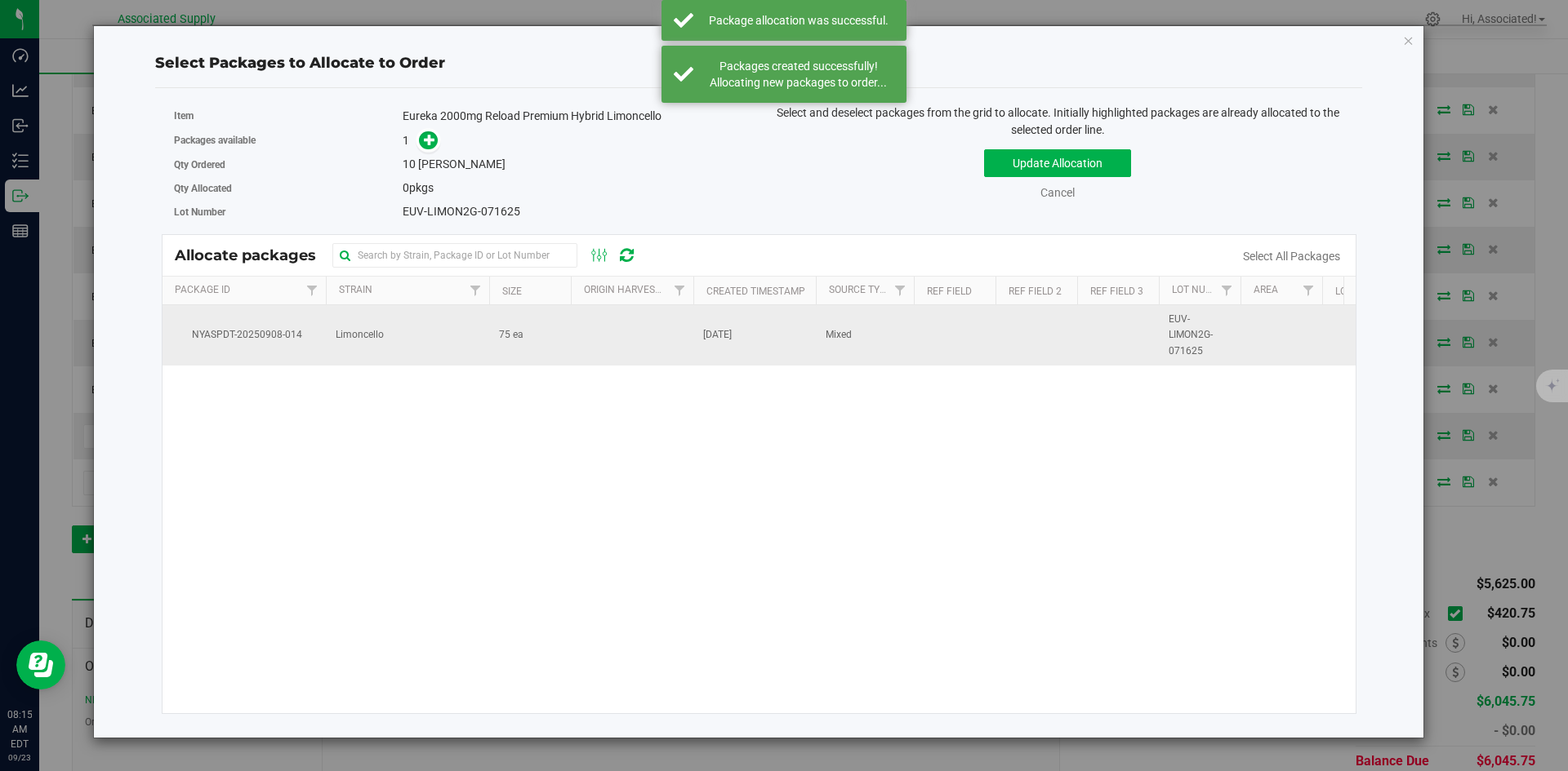
click at [566, 345] on td "75 ea" at bounding box center [529, 335] width 81 height 60
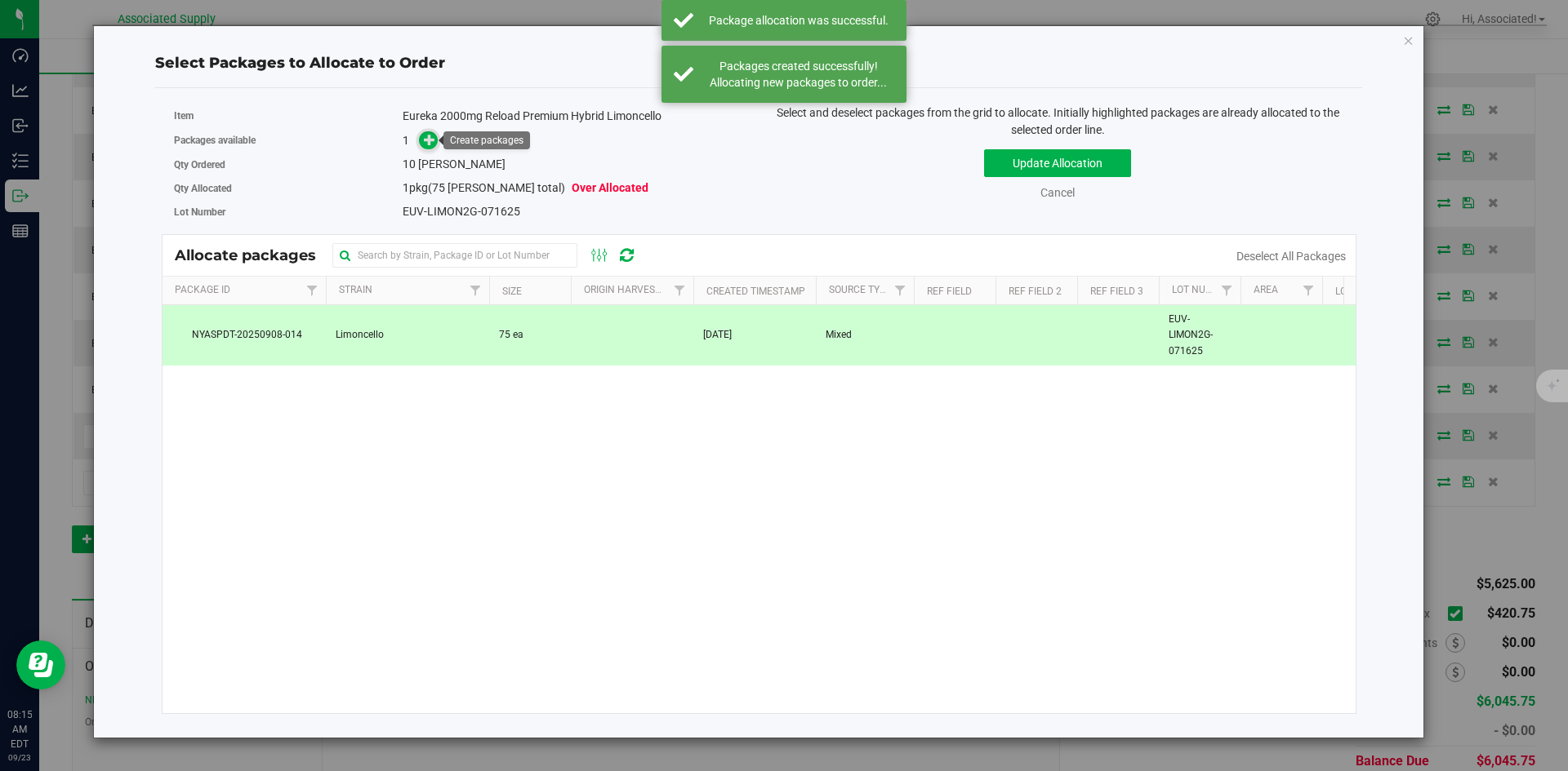
click at [424, 142] on icon at bounding box center [430, 139] width 12 height 12
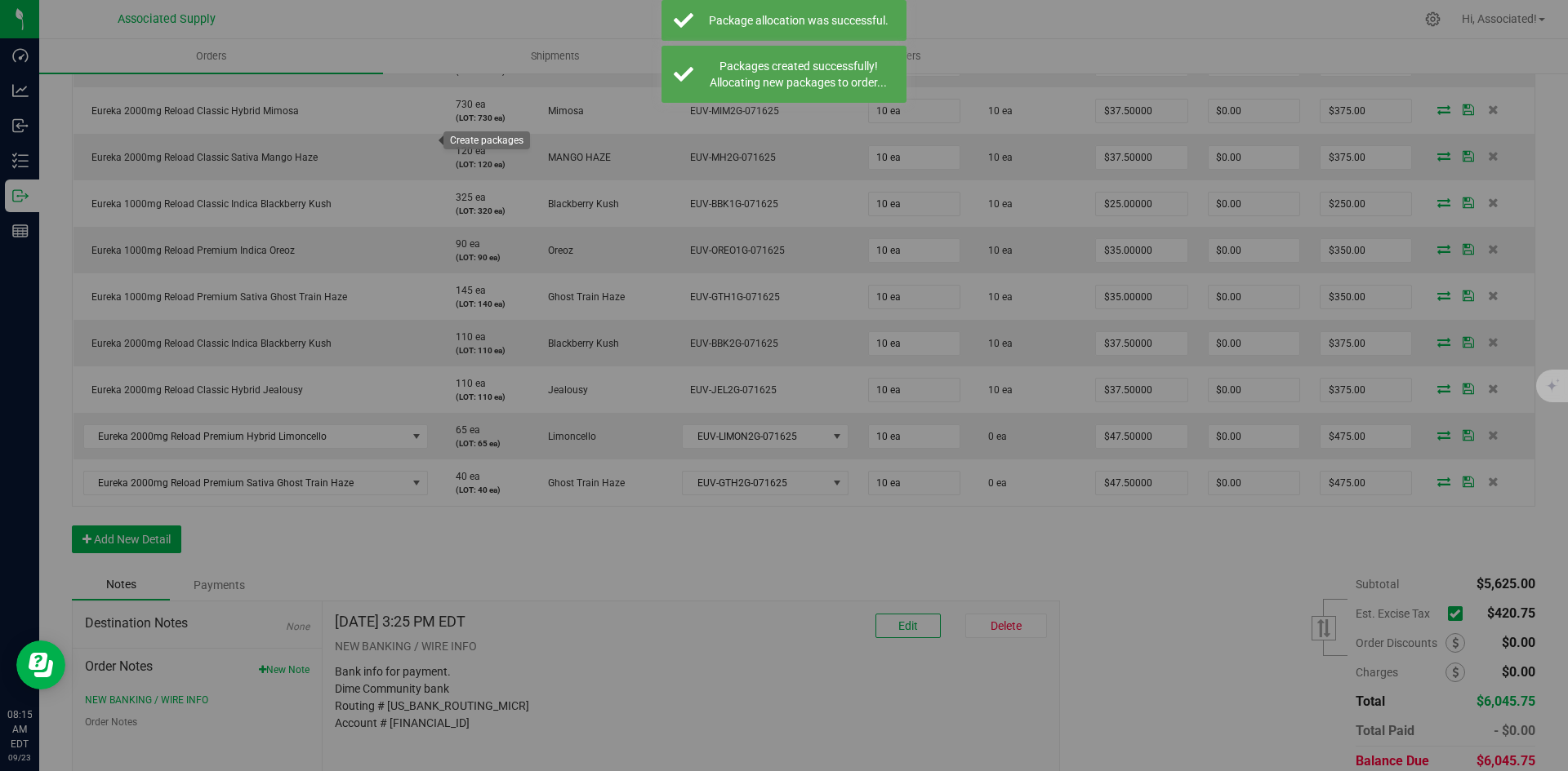
type input "1"
type input "10"
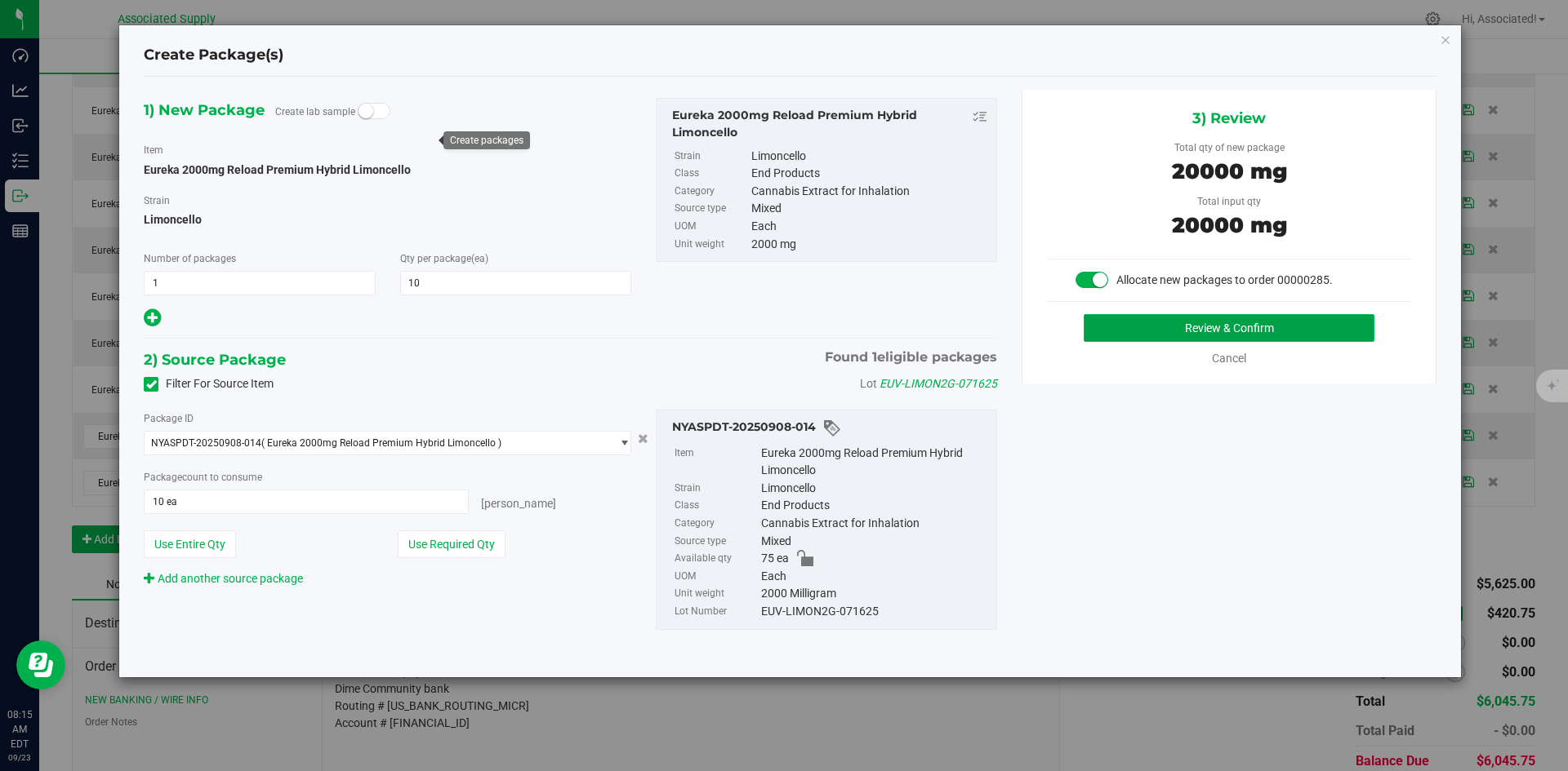
click at [1196, 335] on button "Review & Confirm" at bounding box center [1228, 328] width 290 height 28
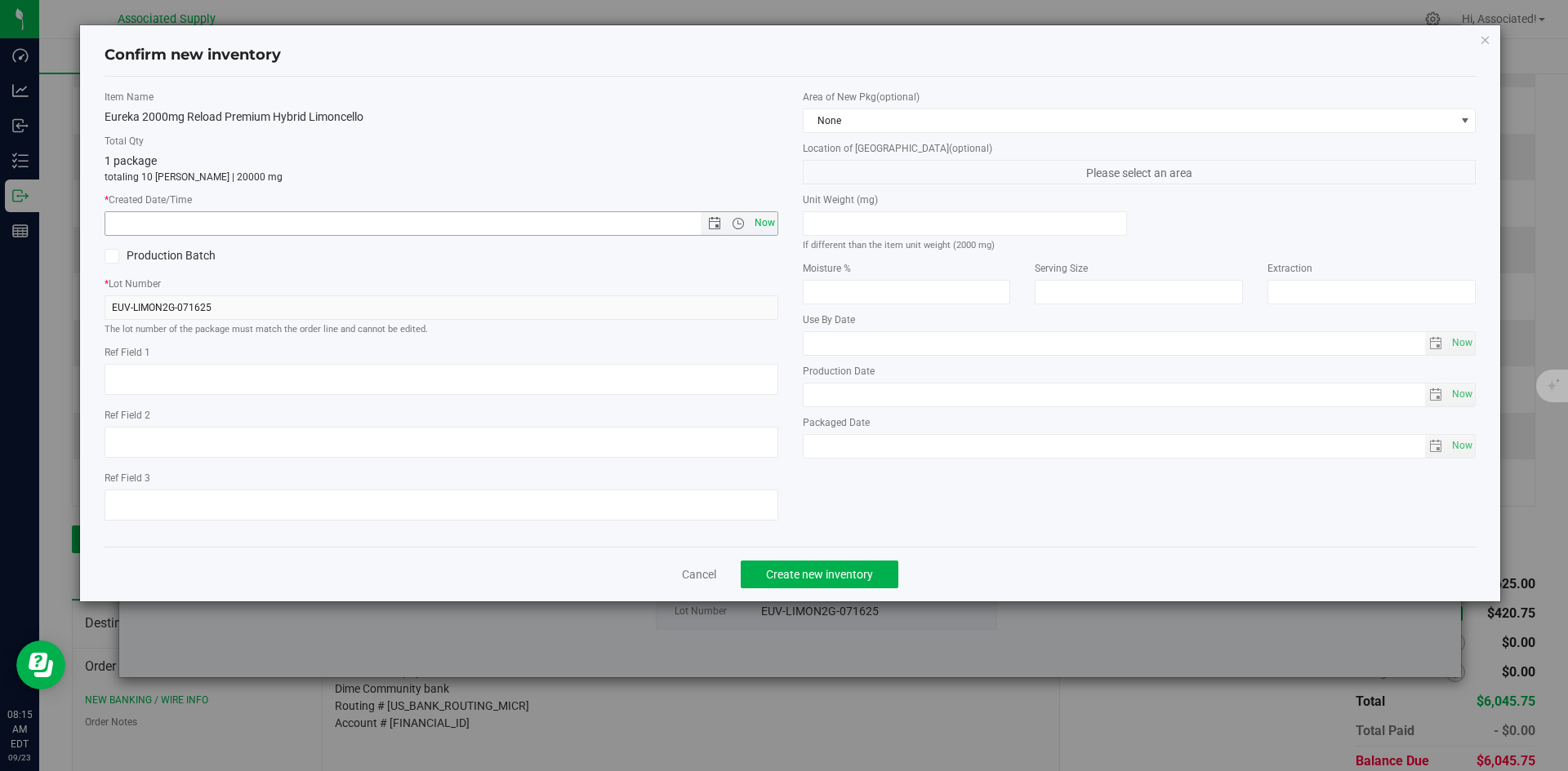
click at [759, 225] on span "Now" at bounding box center [764, 223] width 28 height 24
type input "[DATE] 8:15 AM"
click at [865, 575] on span "Create new inventory" at bounding box center [820, 574] width 107 height 13
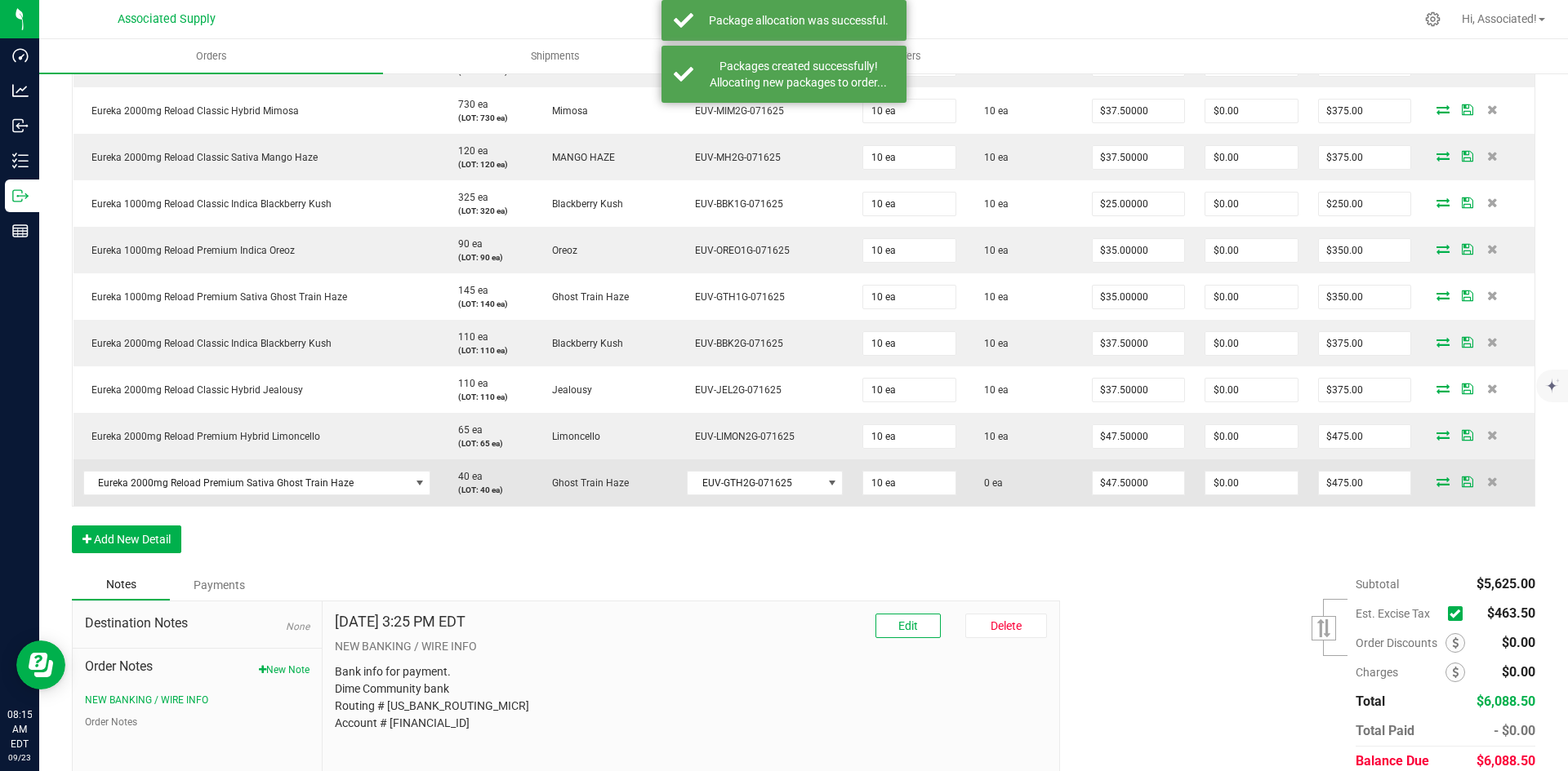
click at [1436, 482] on icon at bounding box center [1442, 482] width 13 height 10
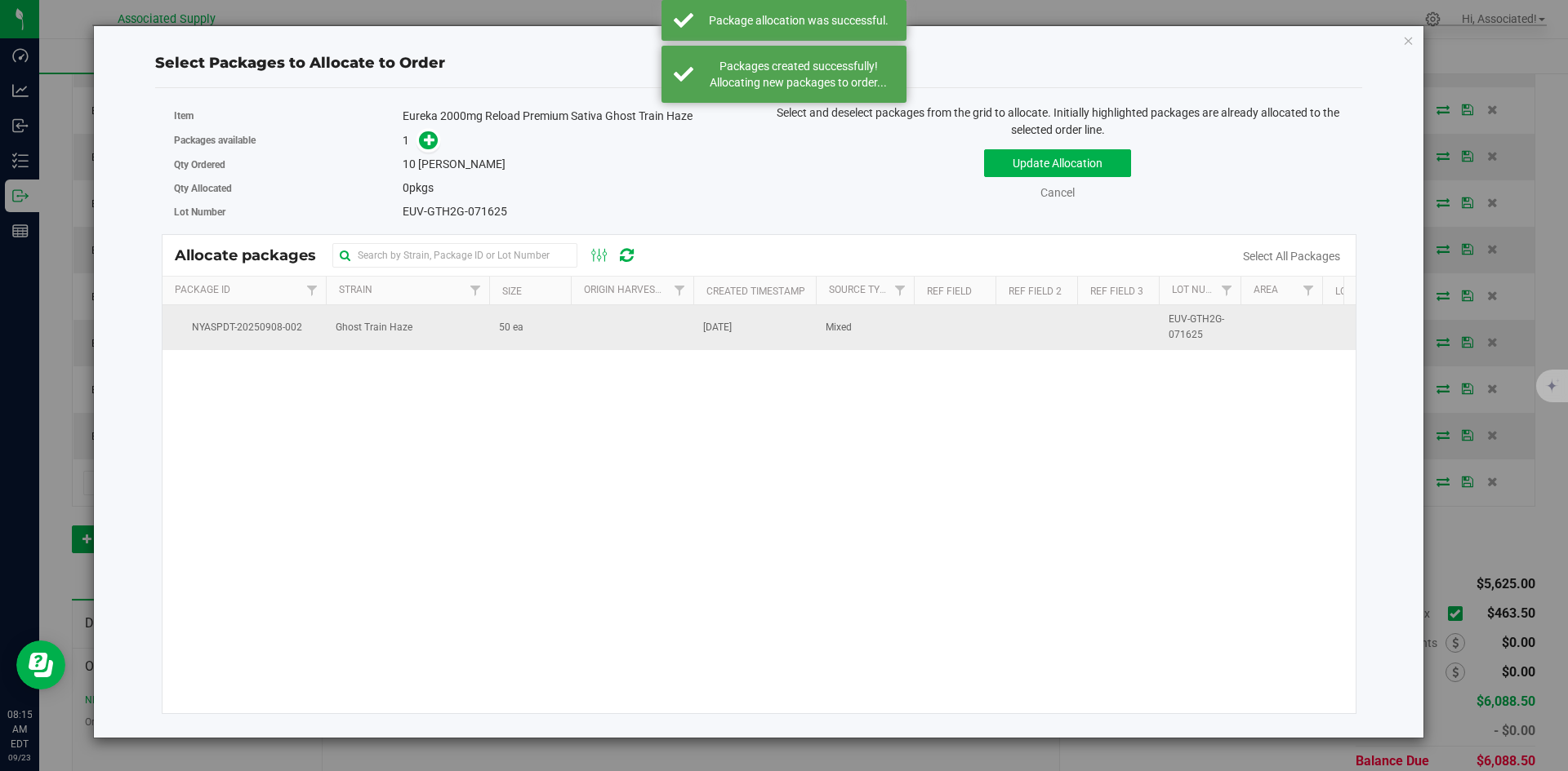
click at [597, 340] on td at bounding box center [632, 327] width 123 height 44
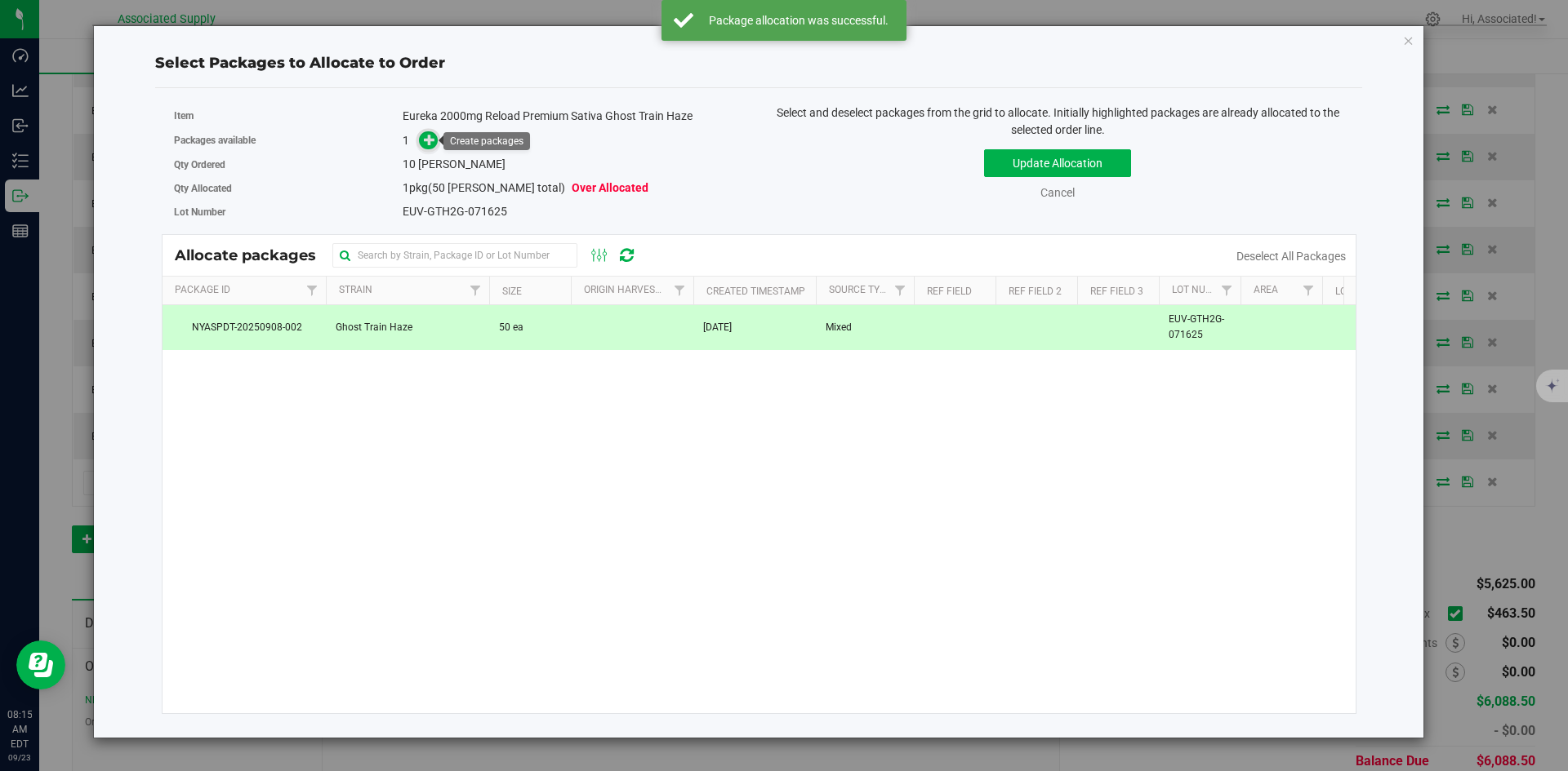
click at [432, 145] on icon at bounding box center [430, 139] width 12 height 12
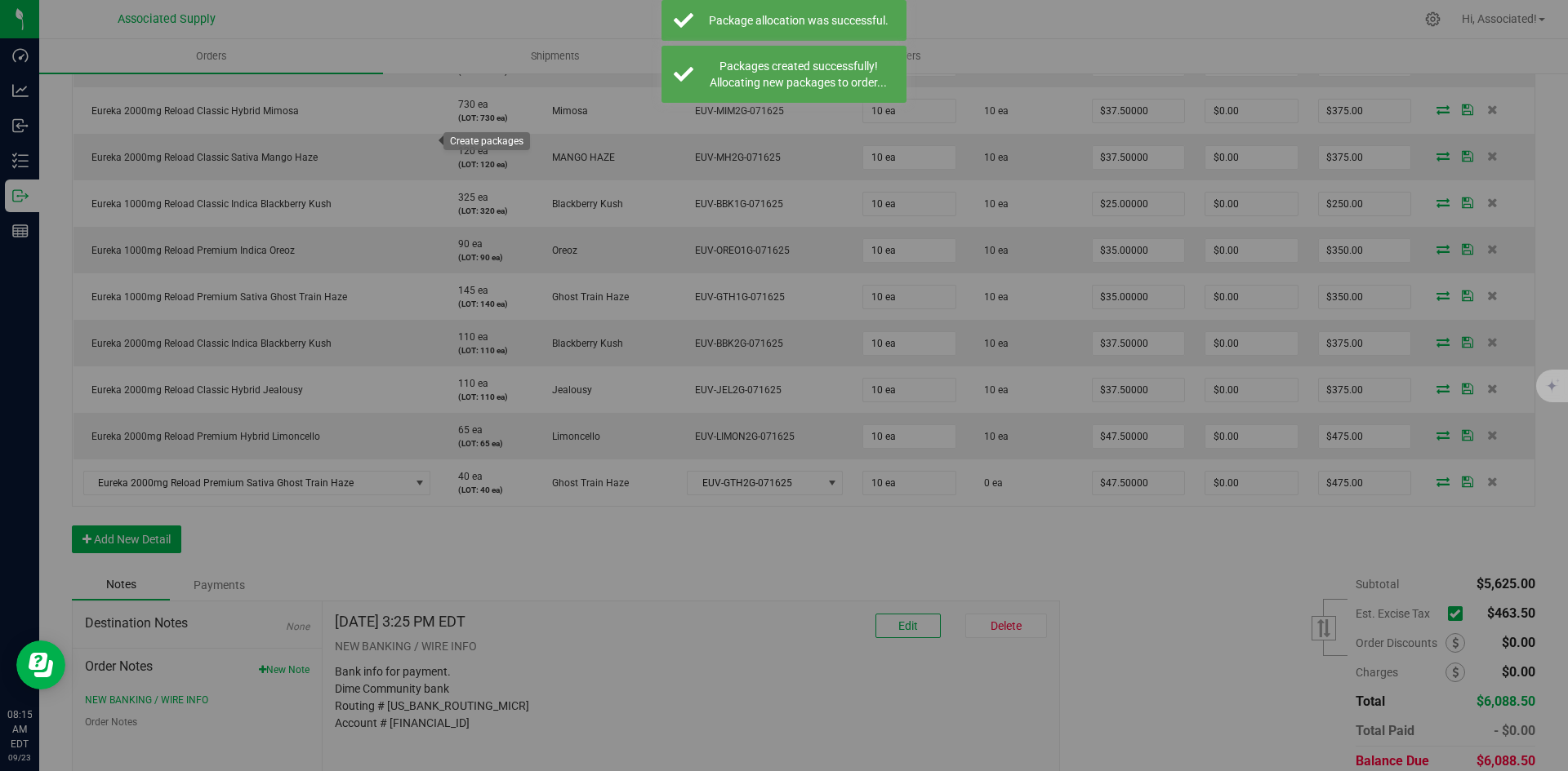
type input "1"
type input "10"
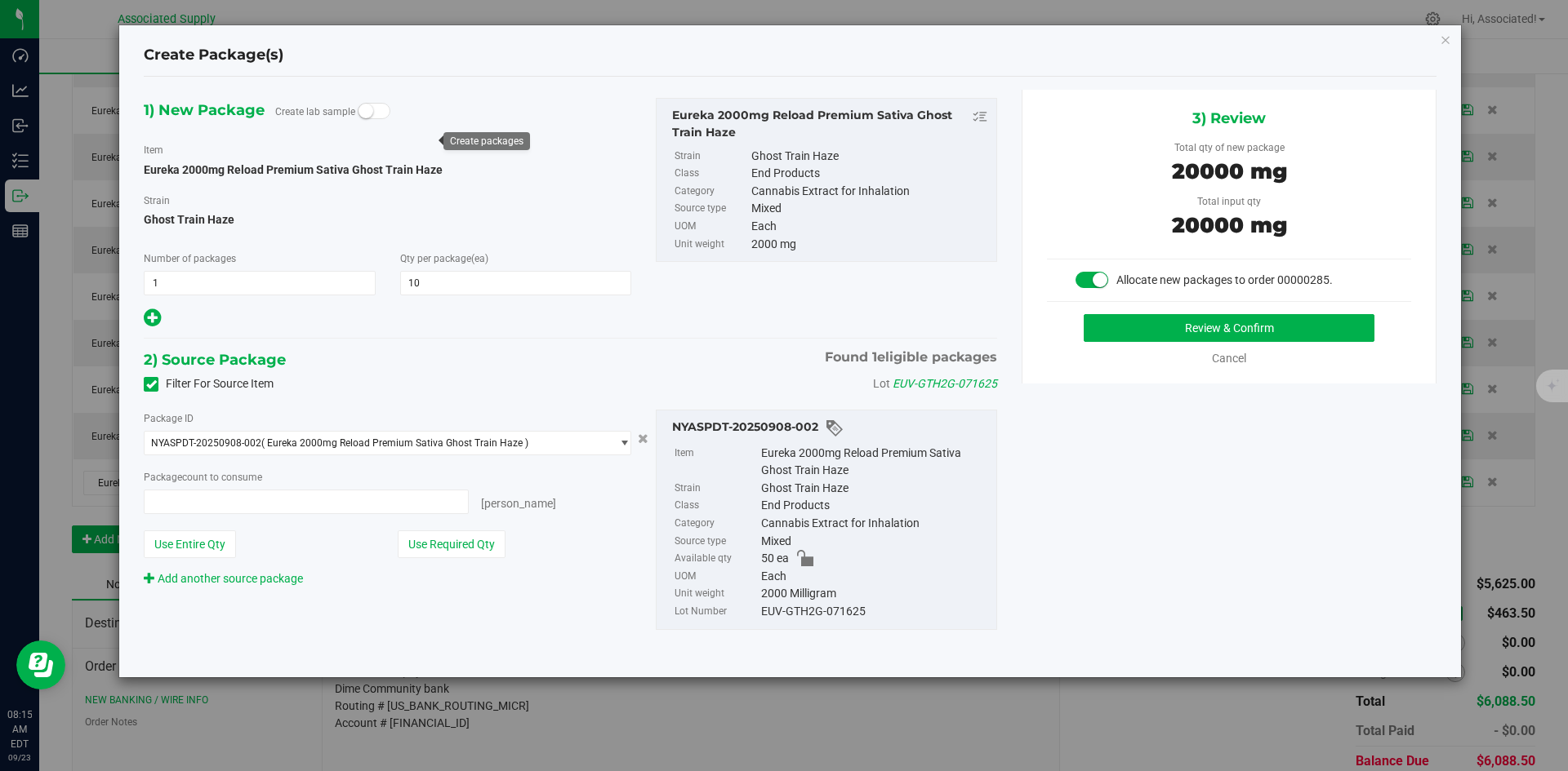
type input "10 ea"
click at [1176, 330] on button "Review & Confirm" at bounding box center [1228, 328] width 290 height 28
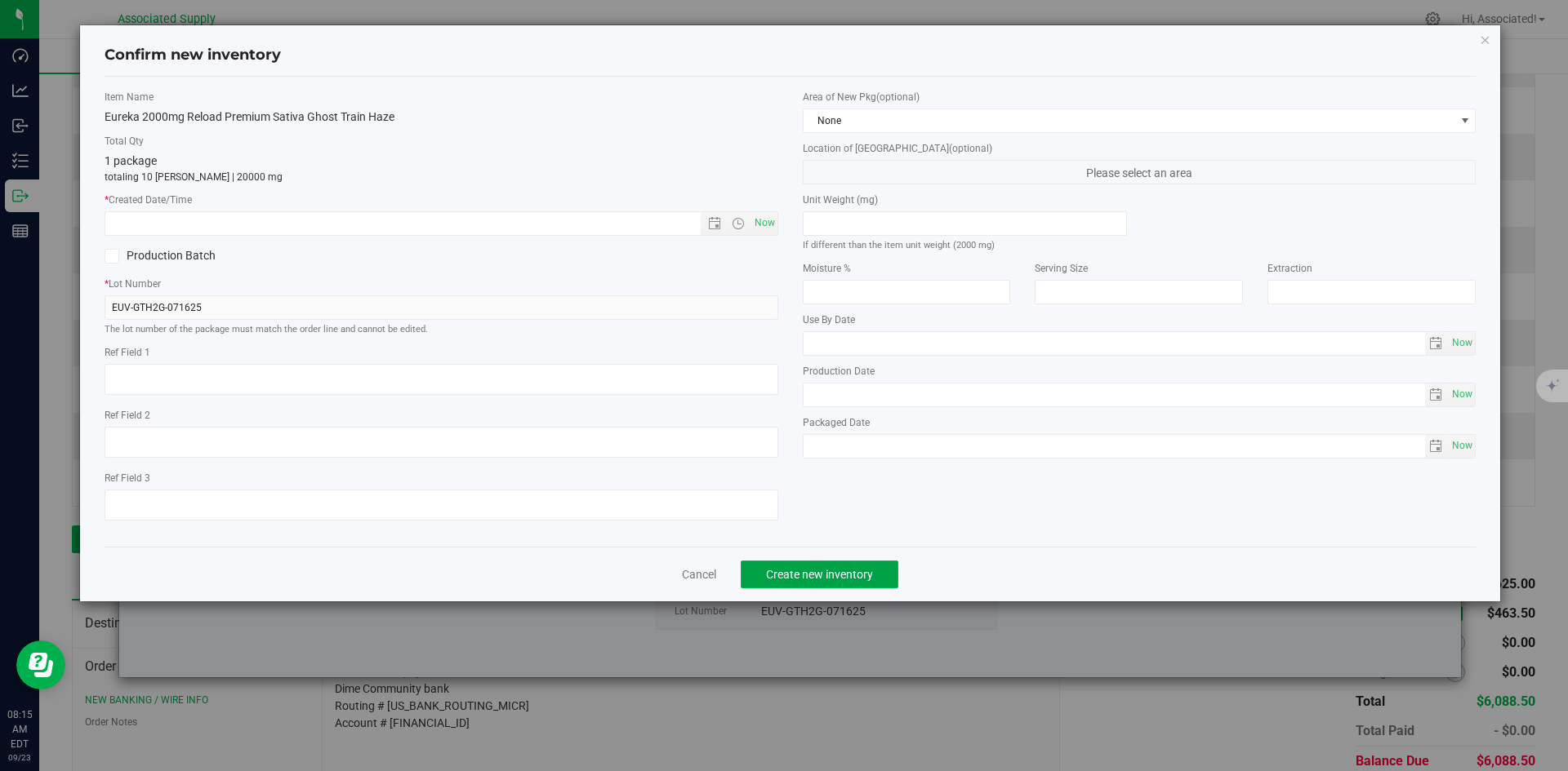
click at [832, 568] on span "Create new inventory" at bounding box center [820, 574] width 107 height 13
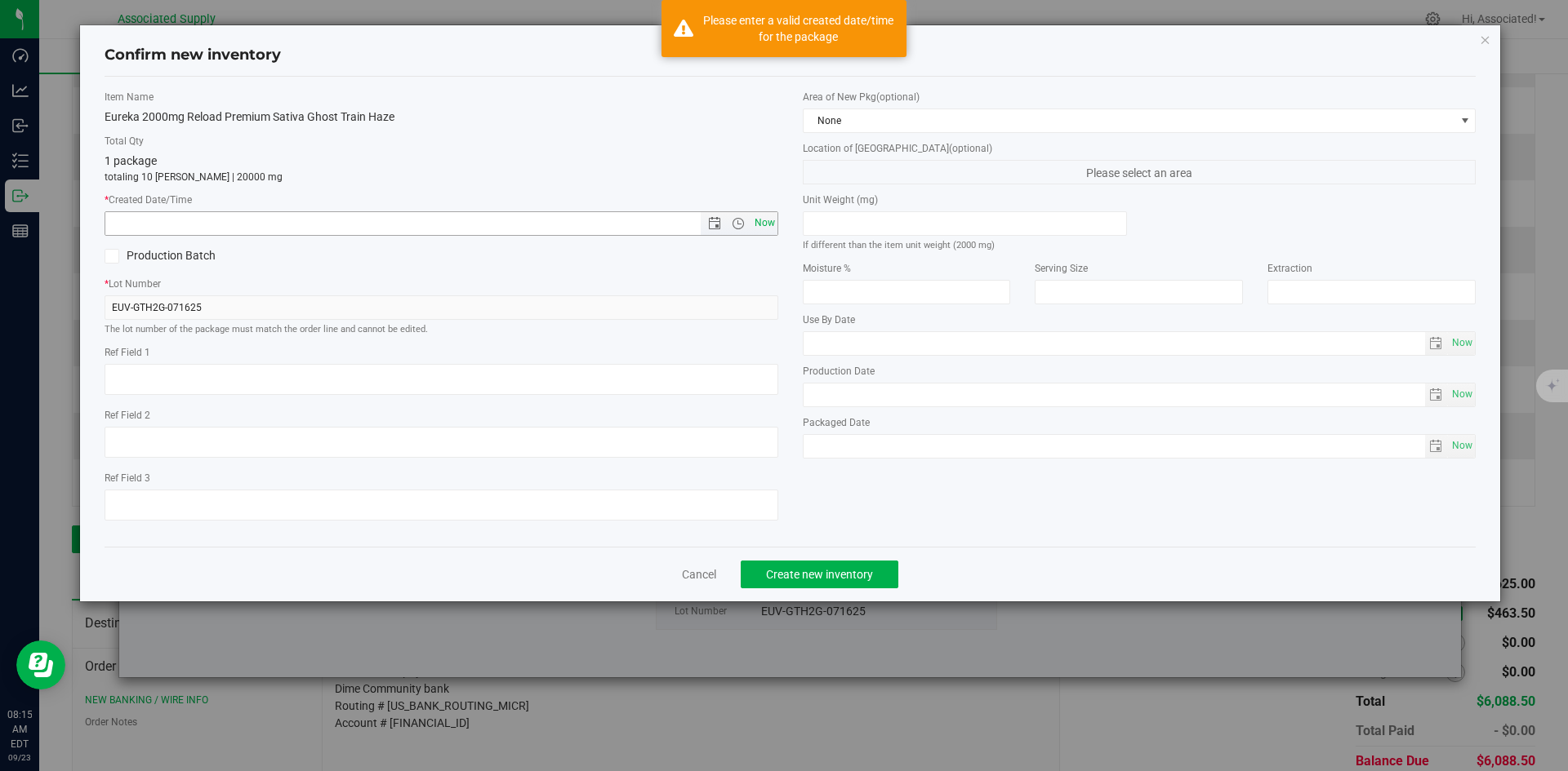
click at [760, 225] on span "Now" at bounding box center [764, 223] width 28 height 24
type input "[DATE] 8:15 AM"
click at [837, 577] on span "Create new inventory" at bounding box center [820, 574] width 107 height 13
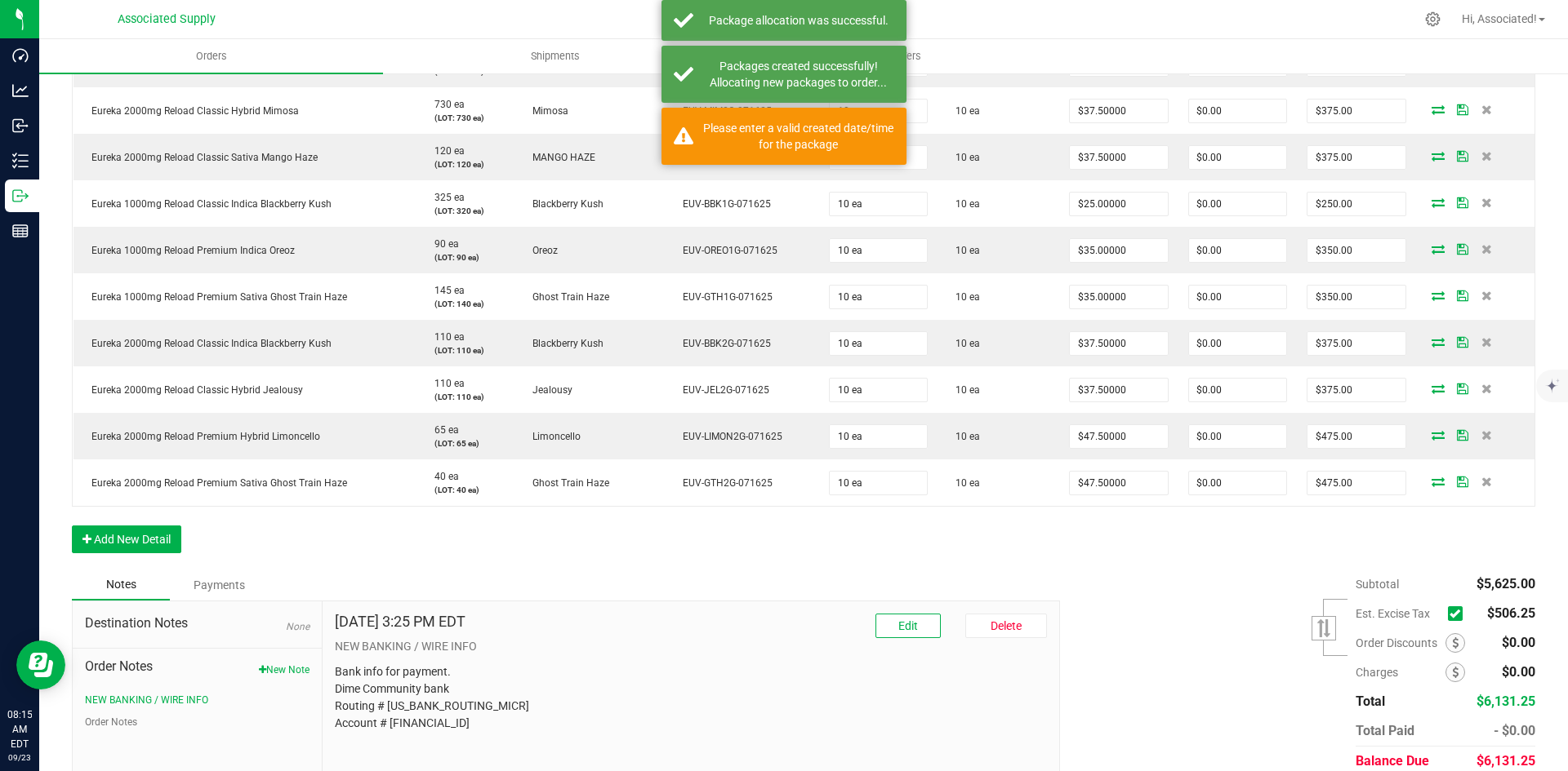
click at [1449, 613] on icon at bounding box center [1454, 613] width 11 height 0
click at [0, 0] on input "checkbox" at bounding box center [0, 0] width 0 height 0
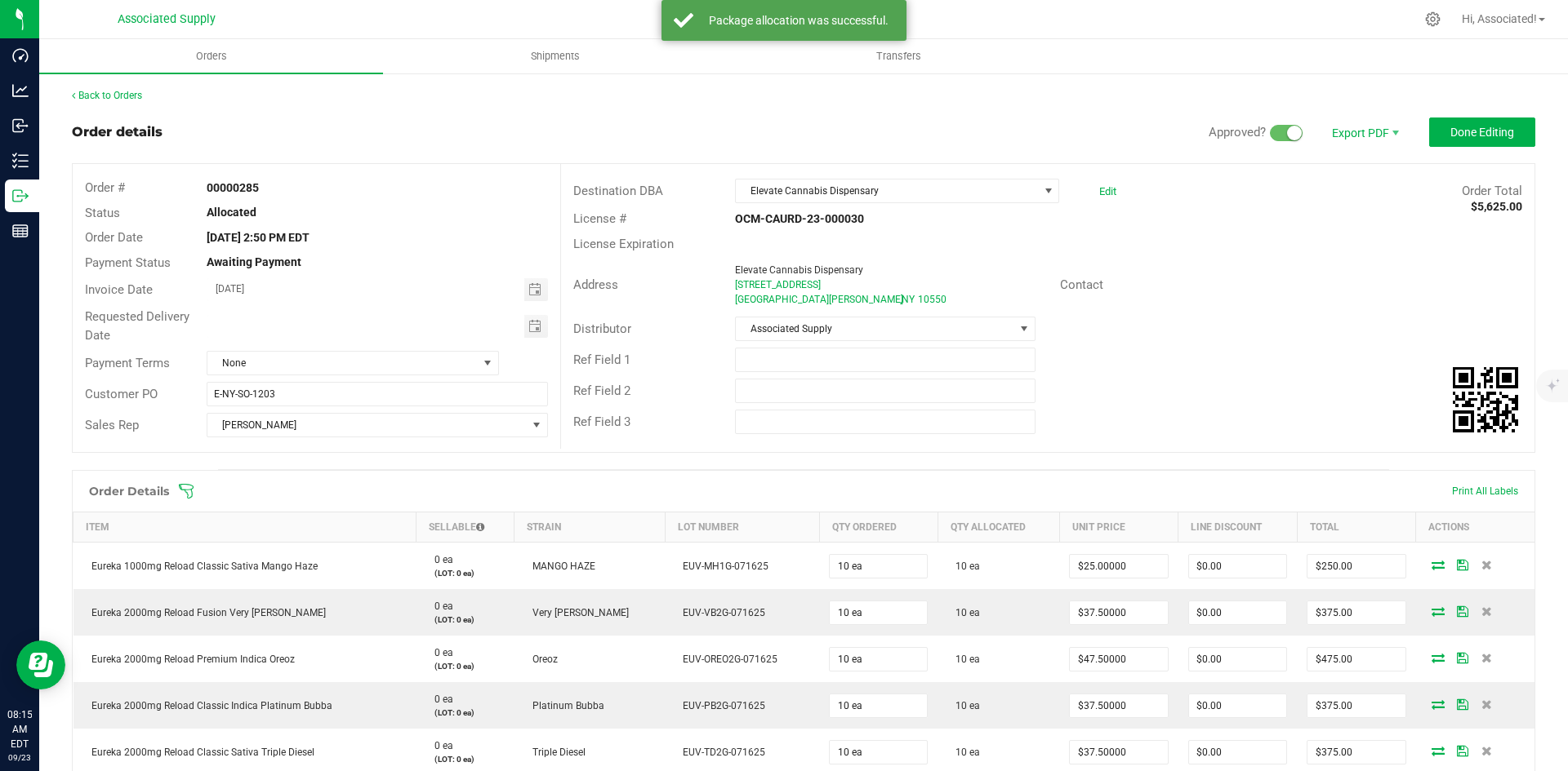
click at [1270, 350] on div "Ref Field 1" at bounding box center [1048, 360] width 973 height 31
click at [1477, 137] on span "Done Editing" at bounding box center [1482, 132] width 63 height 13
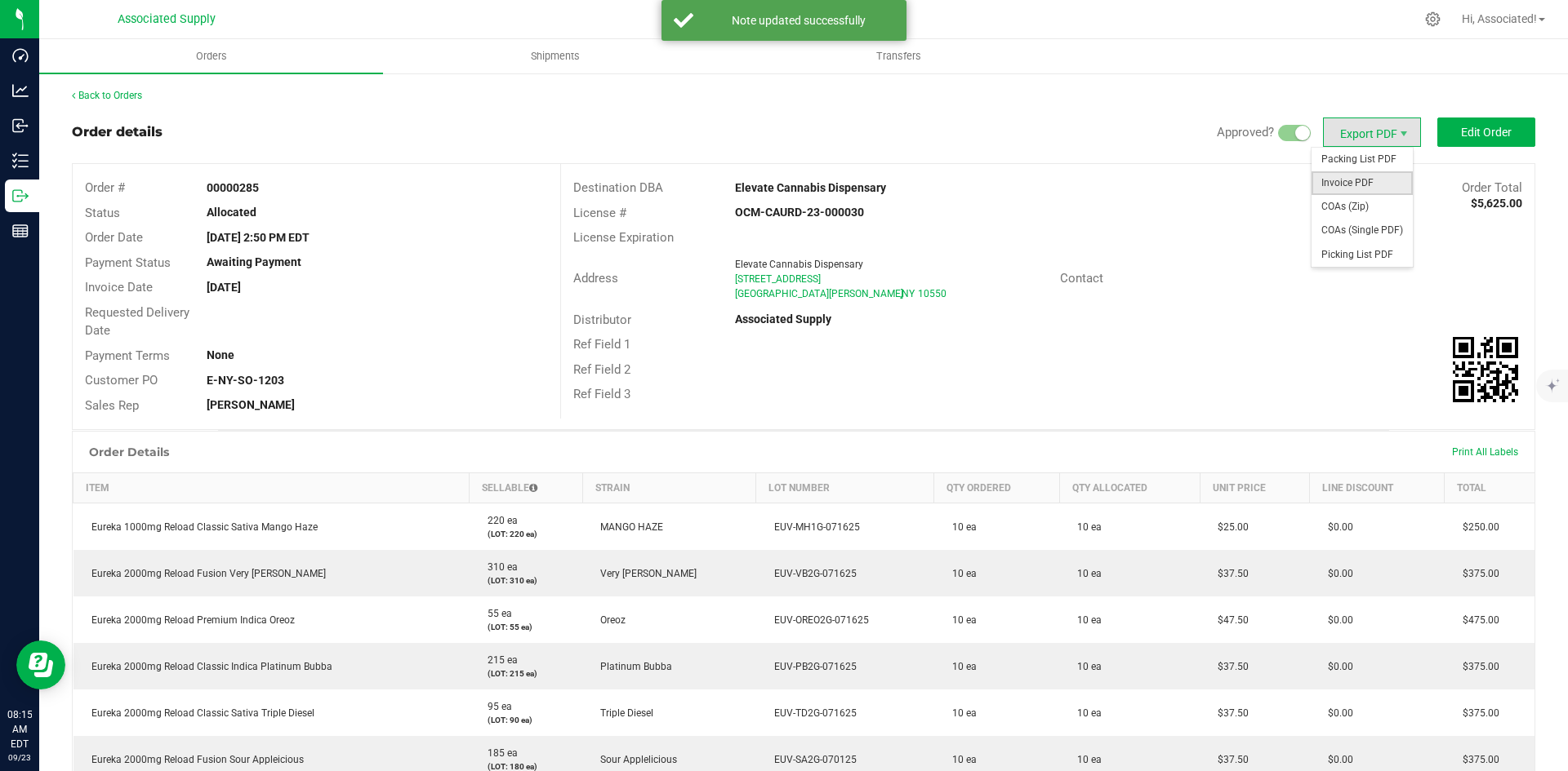
click at [1346, 187] on span "Invoice PDF" at bounding box center [1362, 183] width 101 height 24
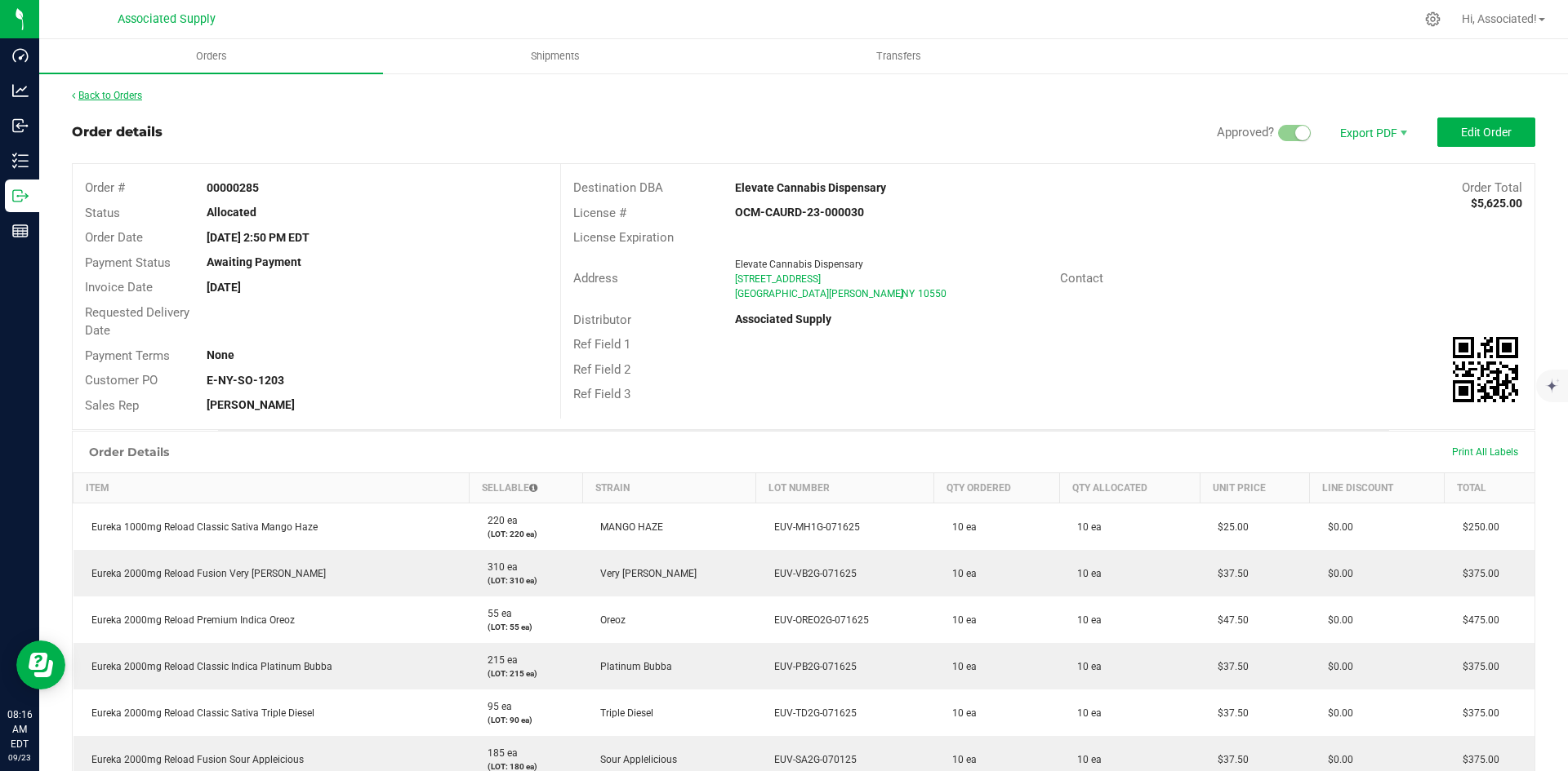
click at [121, 91] on link "Back to Orders" at bounding box center [106, 96] width 70 height 12
